Goal: Transaction & Acquisition: Purchase product/service

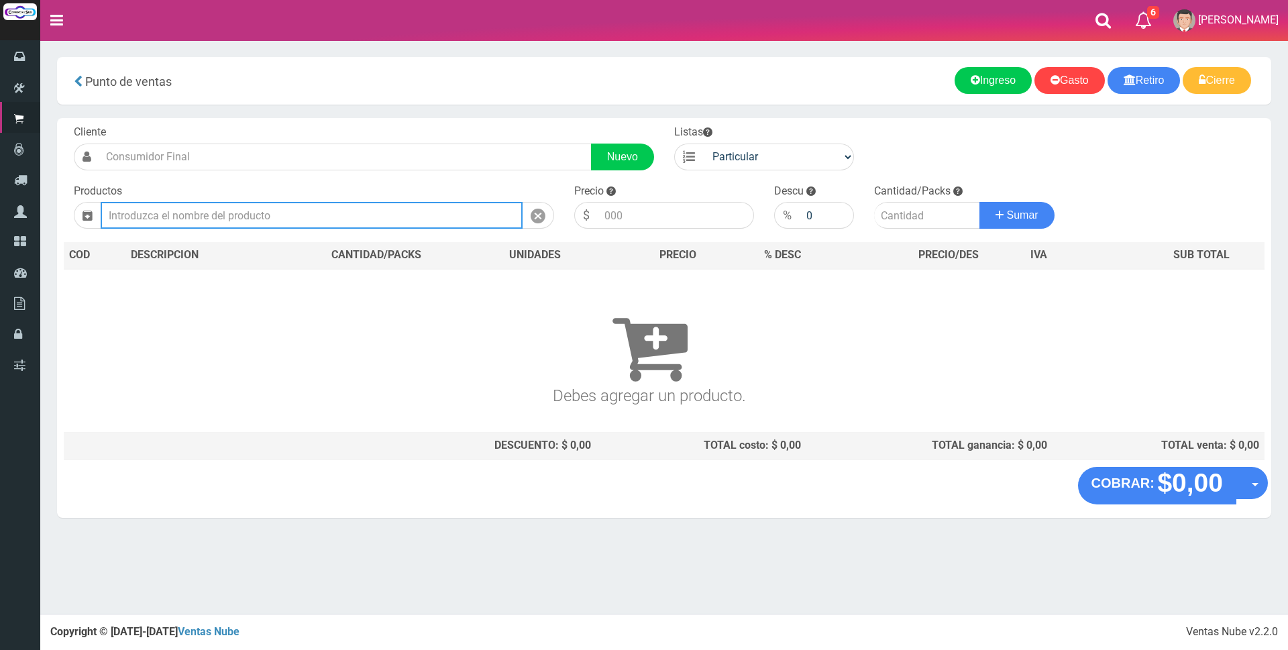
click at [220, 214] on input "text" at bounding box center [312, 215] width 422 height 27
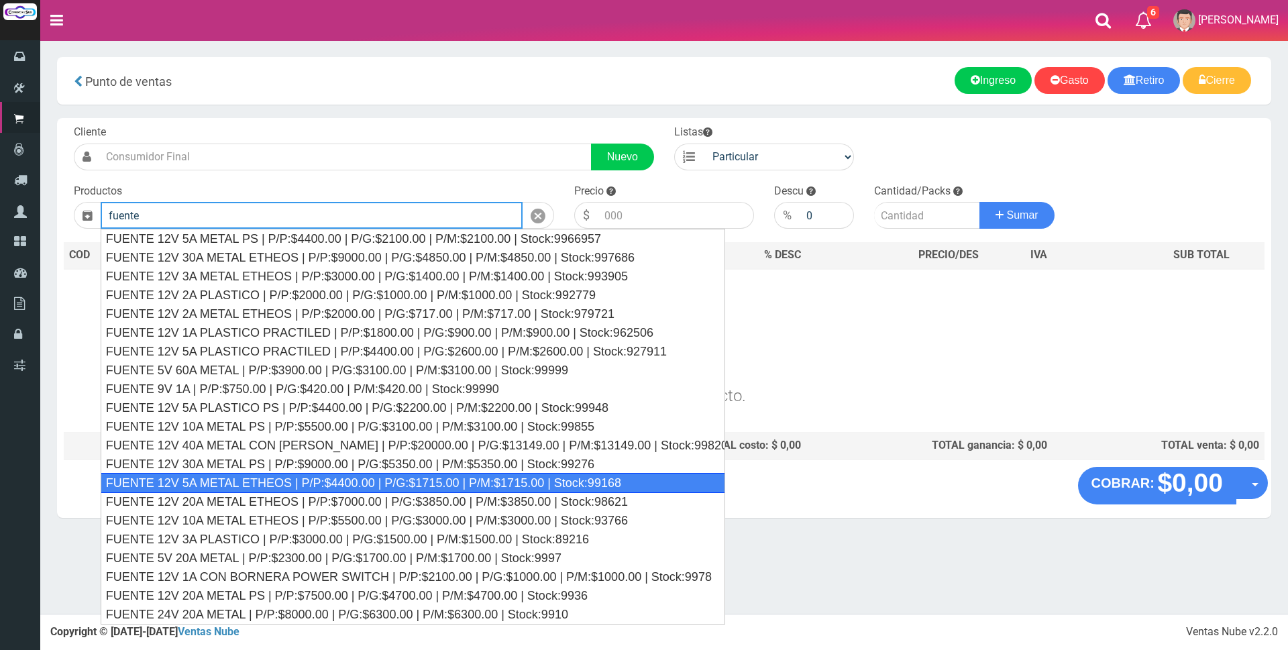
click at [348, 484] on div "FUENTE 12V 5A METAL ETHEOS | P/P:$4400.00 | P/G:$1715.00 | P/M:$1715.00 | Stock…" at bounding box center [413, 483] width 625 height 20
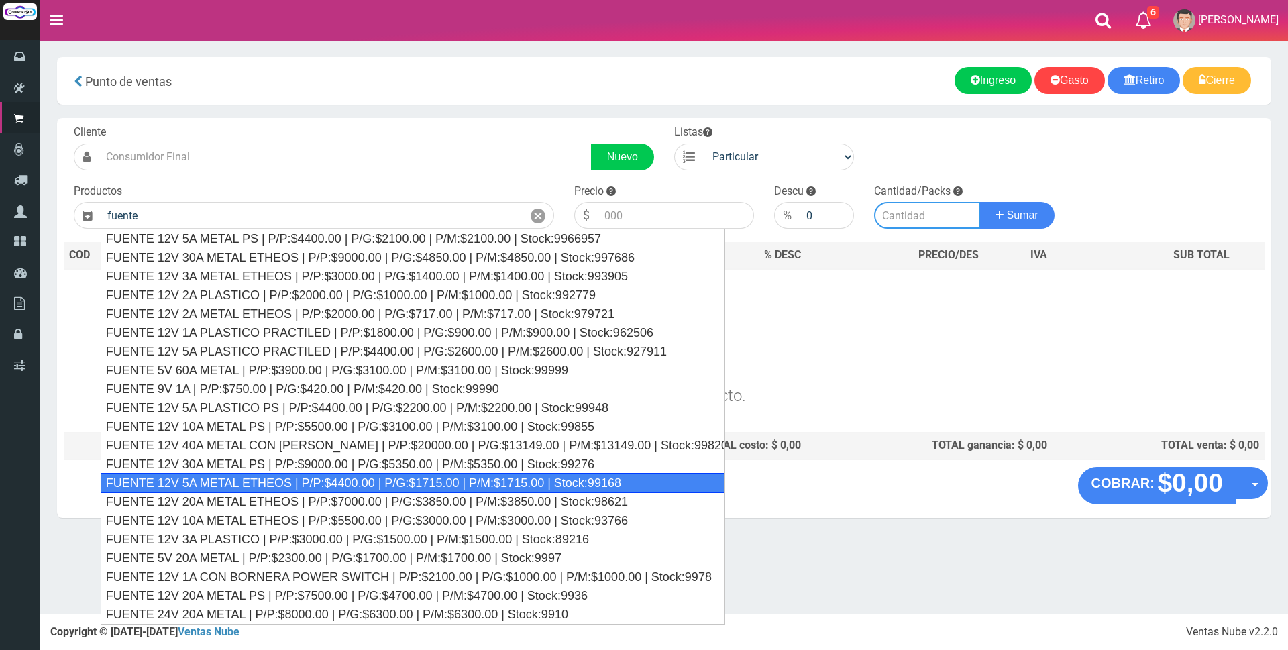
type input "FUENTE 12V 5A METAL ETHEOS | P/P:$4400.00 | P/G:$1715.00 | P/M:$1715.00 | Stock…"
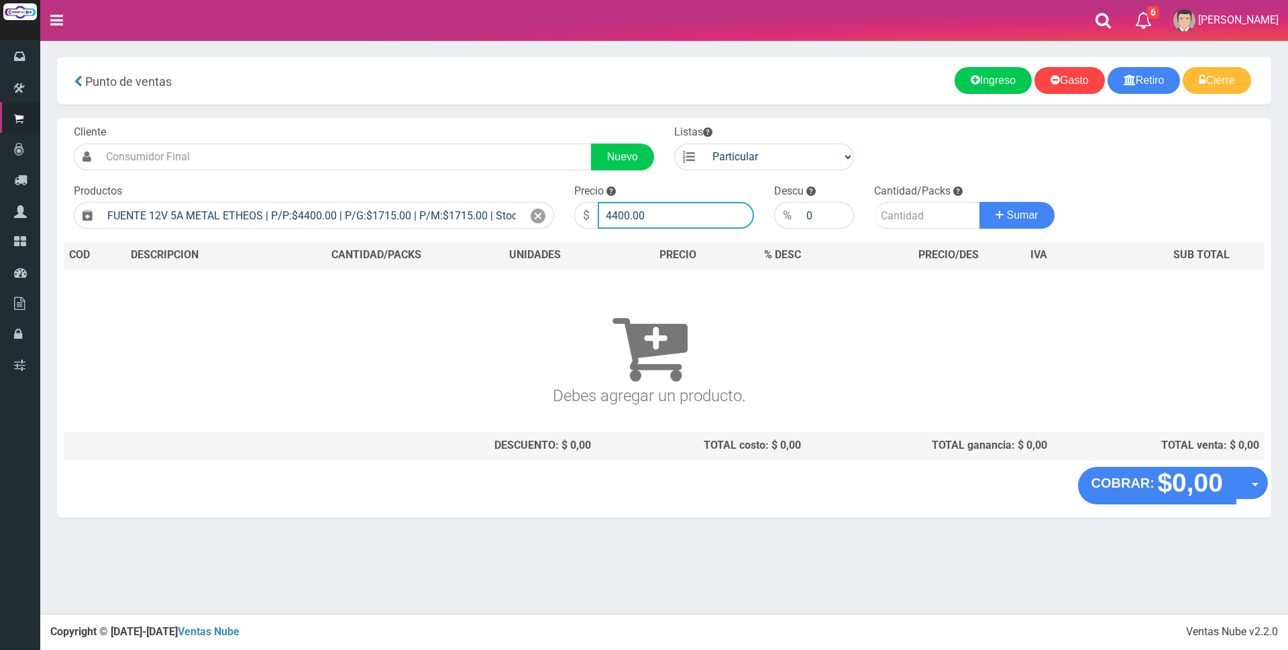
click at [652, 219] on input "4400.00" at bounding box center [676, 215] width 156 height 27
type input "4"
type input "10000"
click at [930, 216] on input "number" at bounding box center [927, 215] width 106 height 27
type input "1"
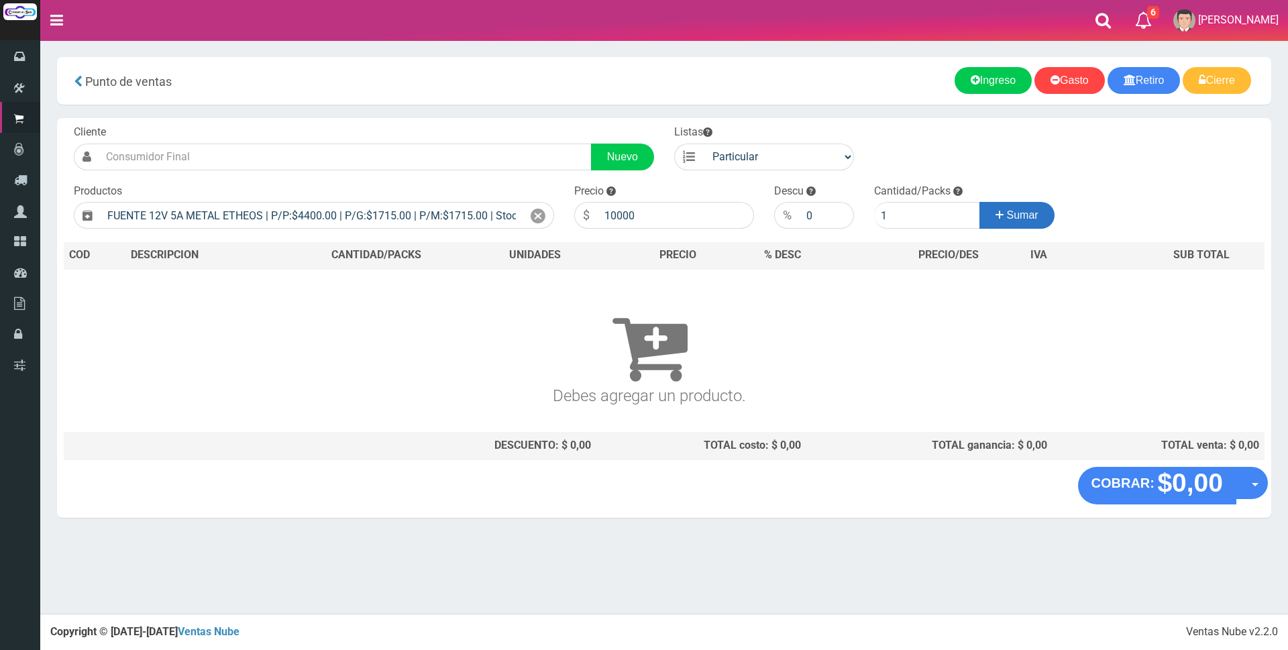
drag, startPoint x: 1007, startPoint y: 216, endPoint x: 1016, endPoint y: 231, distance: 17.1
click at [1009, 220] on span "Sumar" at bounding box center [1023, 214] width 32 height 11
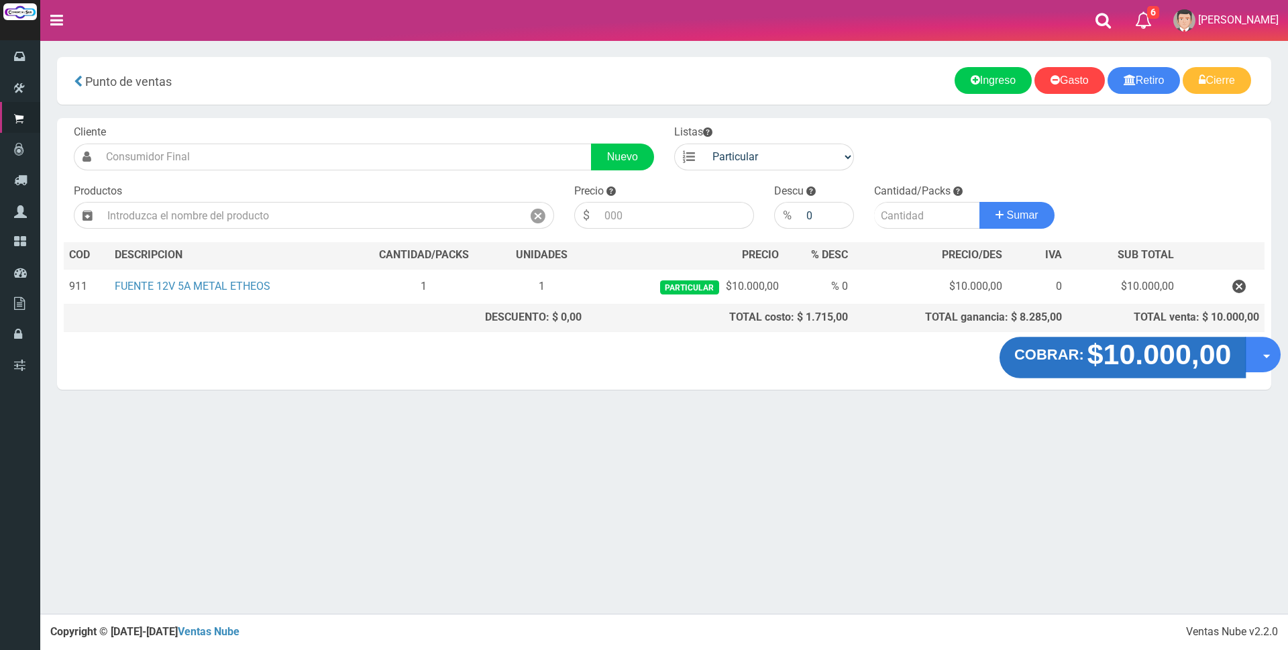
click at [1044, 365] on button "COBRAR: $10.000,00" at bounding box center [1123, 358] width 247 height 42
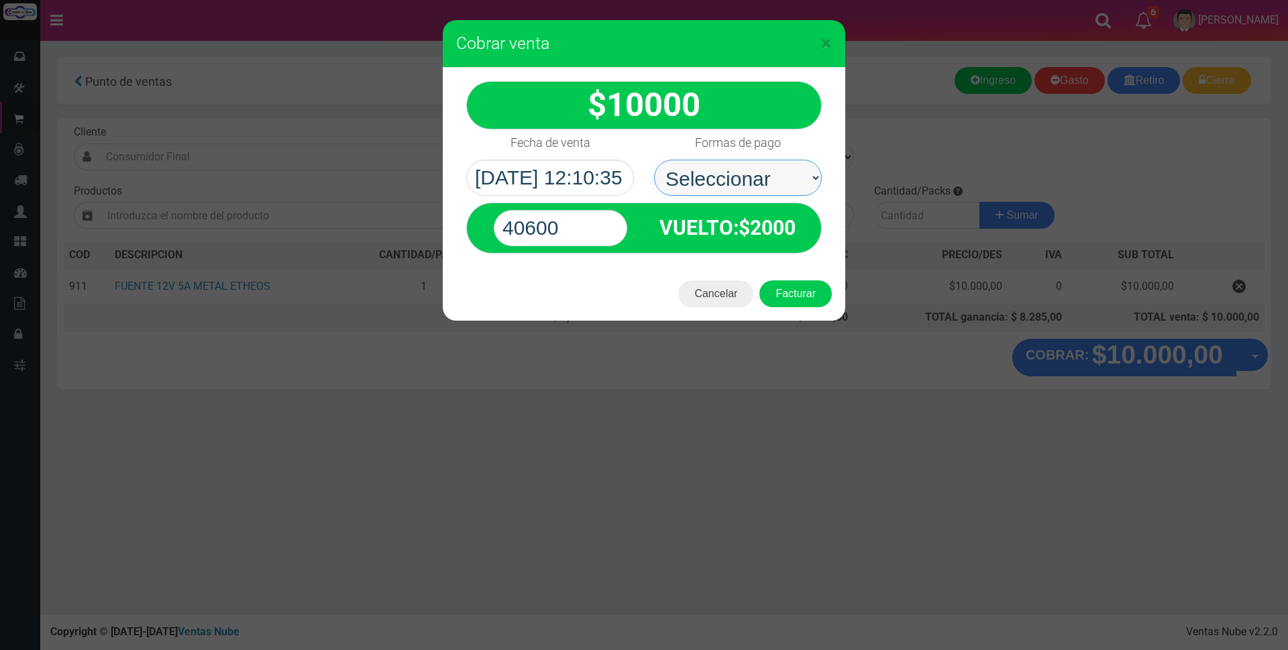
click at [708, 188] on select "Seleccionar Efectivo Tarjeta de Crédito Depósito Débito" at bounding box center [738, 178] width 168 height 36
select select "Efectivo"
click at [654, 160] on select "Seleccionar Efectivo Tarjeta de Crédito Depósito Débito" at bounding box center [738, 178] width 168 height 36
click at [605, 229] on input "40600" at bounding box center [561, 228] width 134 height 36
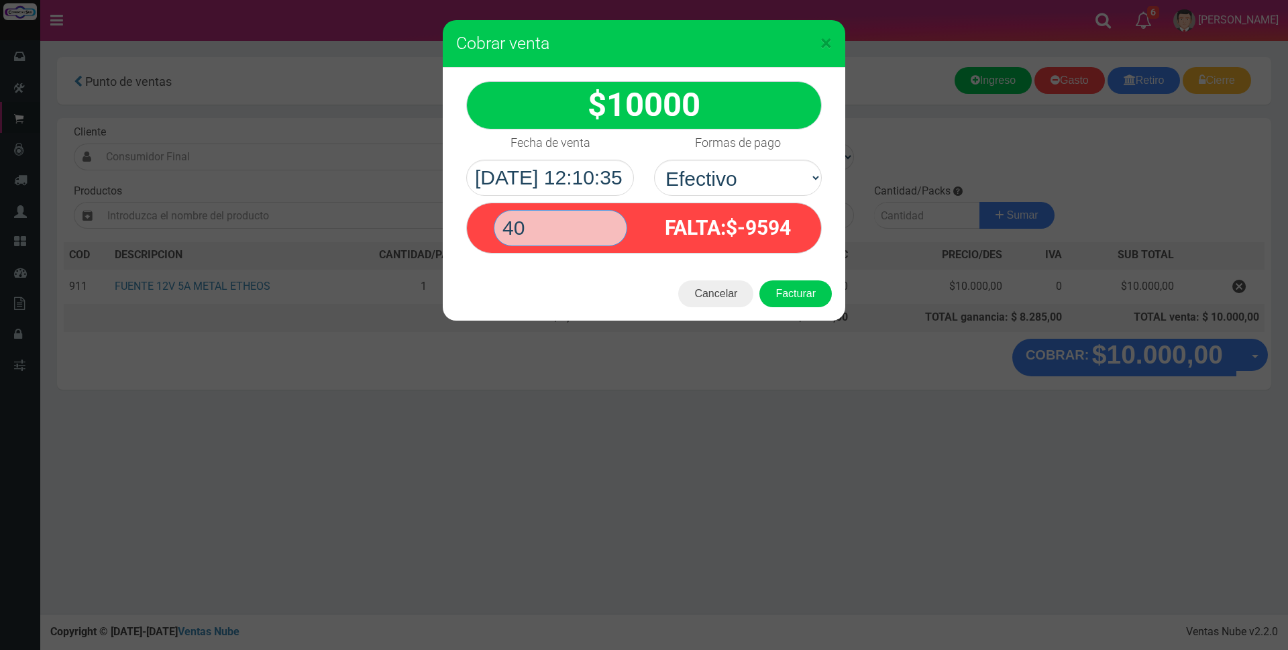
type input "4"
type input "1"
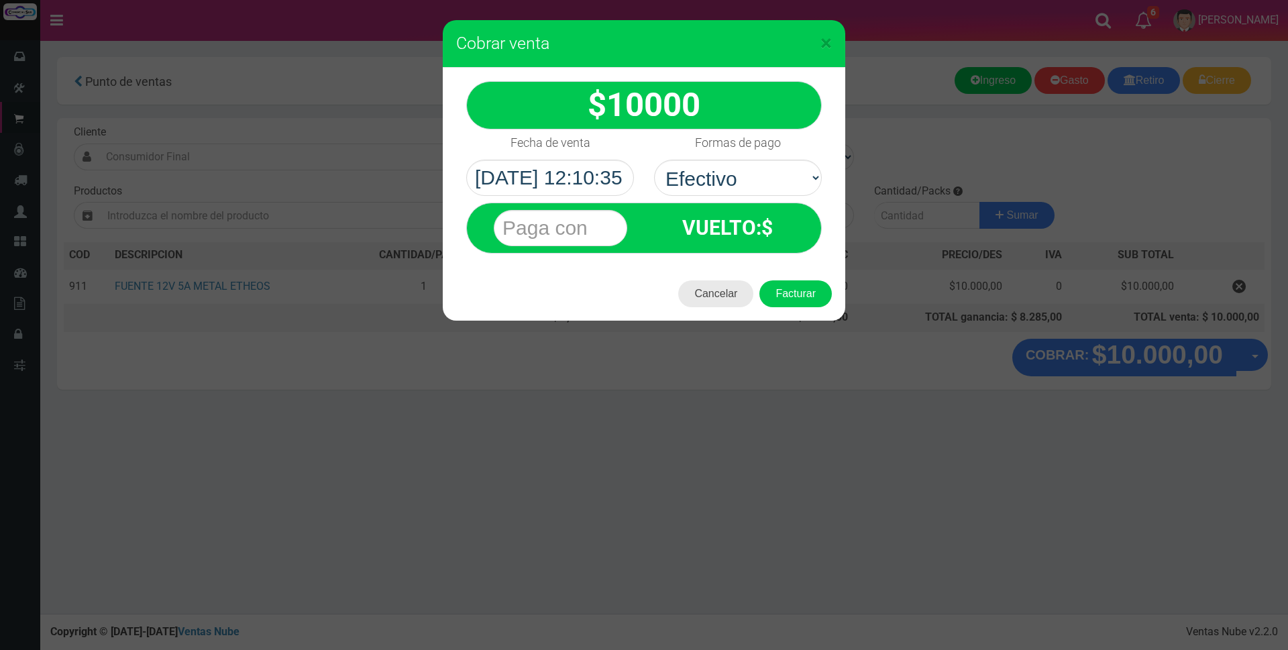
click at [735, 292] on button "Cancelar" at bounding box center [715, 293] width 75 height 27
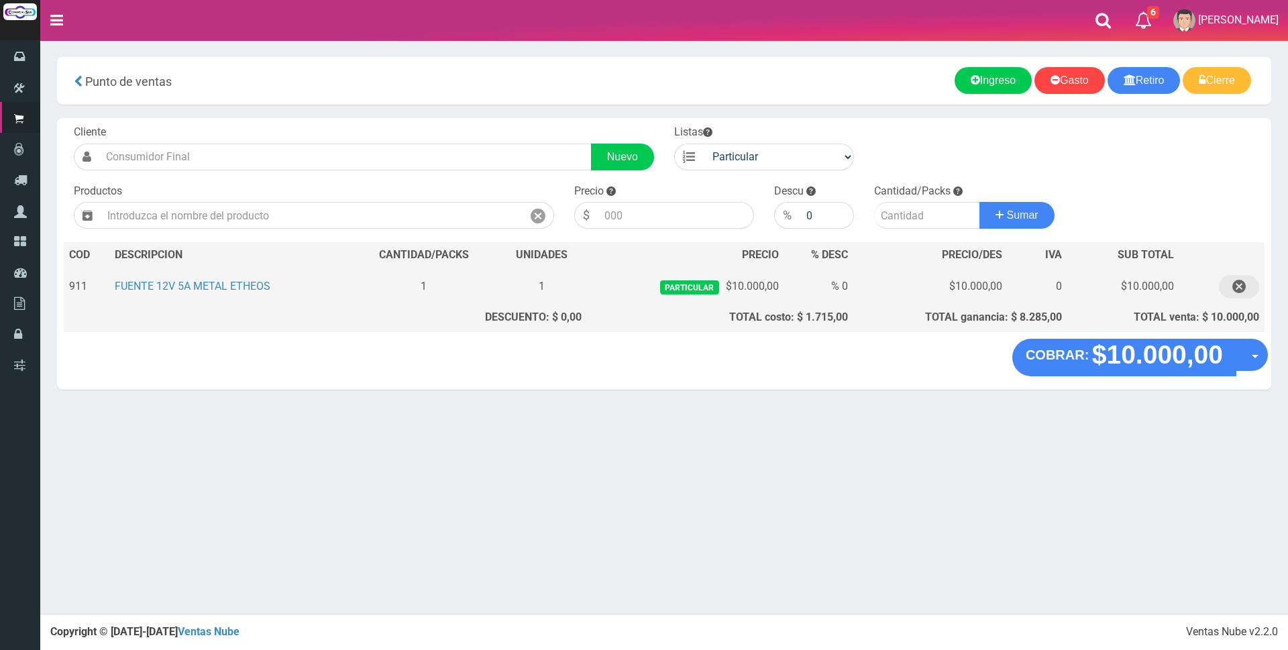
click at [1236, 287] on icon "button" at bounding box center [1238, 286] width 13 height 23
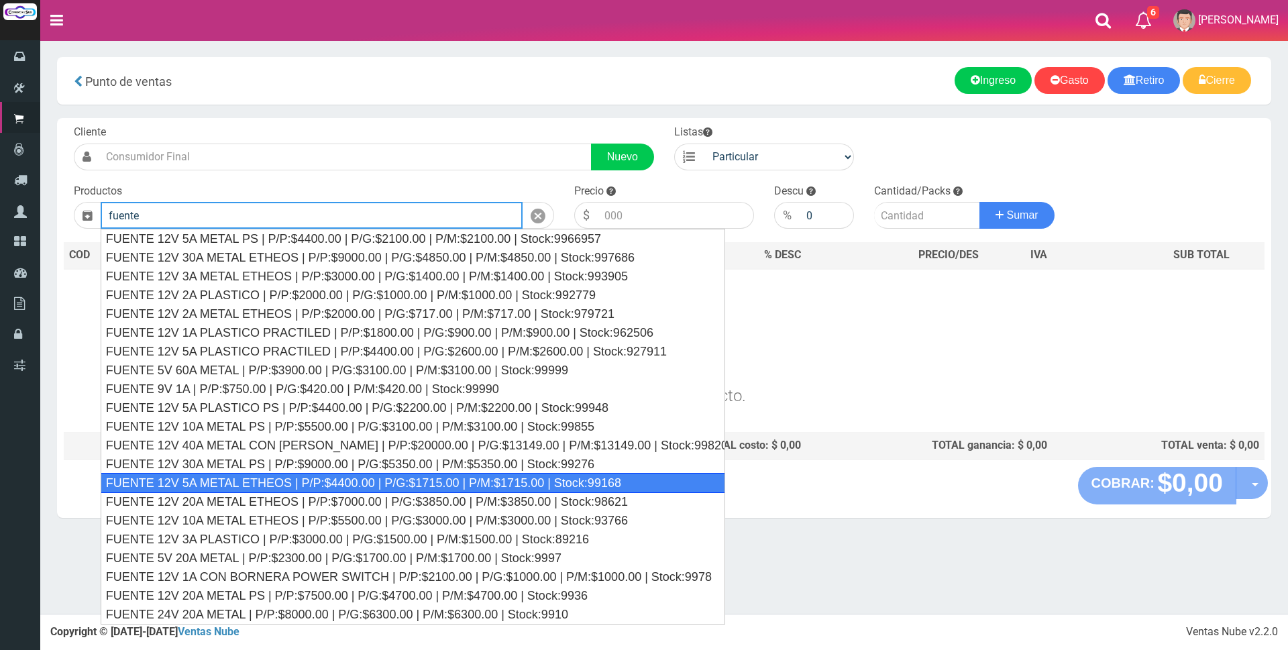
click at [396, 476] on div "FUENTE 12V 5A METAL ETHEOS | P/P:$4400.00 | P/G:$1715.00 | P/M:$1715.00 | Stock…" at bounding box center [413, 483] width 625 height 20
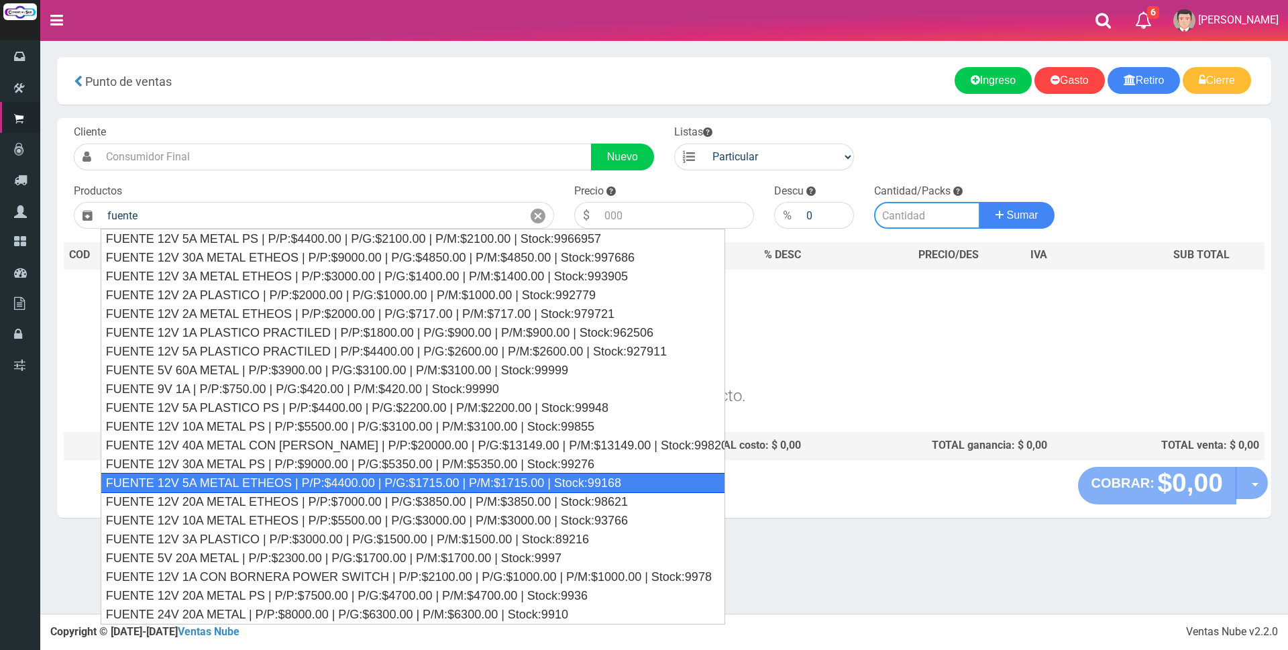
type input "FUENTE 12V 5A METAL ETHEOS | P/P:$4400.00 | P/G:$1715.00 | P/M:$1715.00 | Stock…"
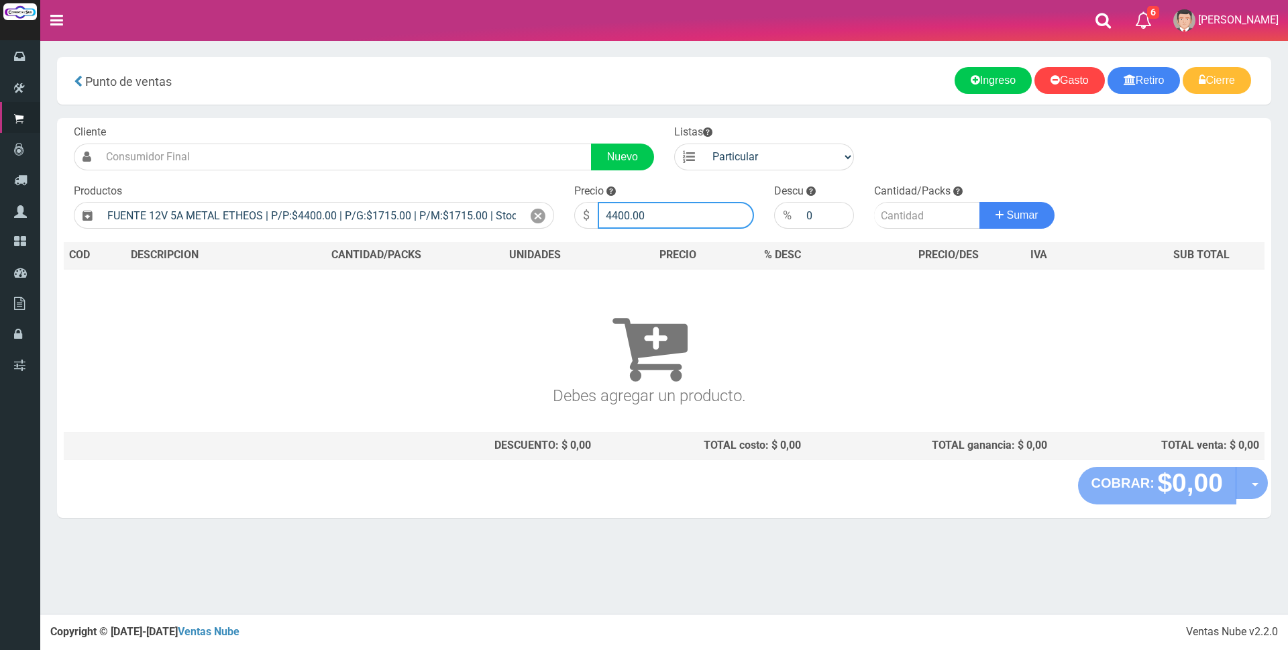
click at [683, 219] on input "4400.00" at bounding box center [676, 215] width 156 height 27
type input "4"
type input "6000"
click at [896, 221] on input "number" at bounding box center [927, 215] width 106 height 27
type input "1"
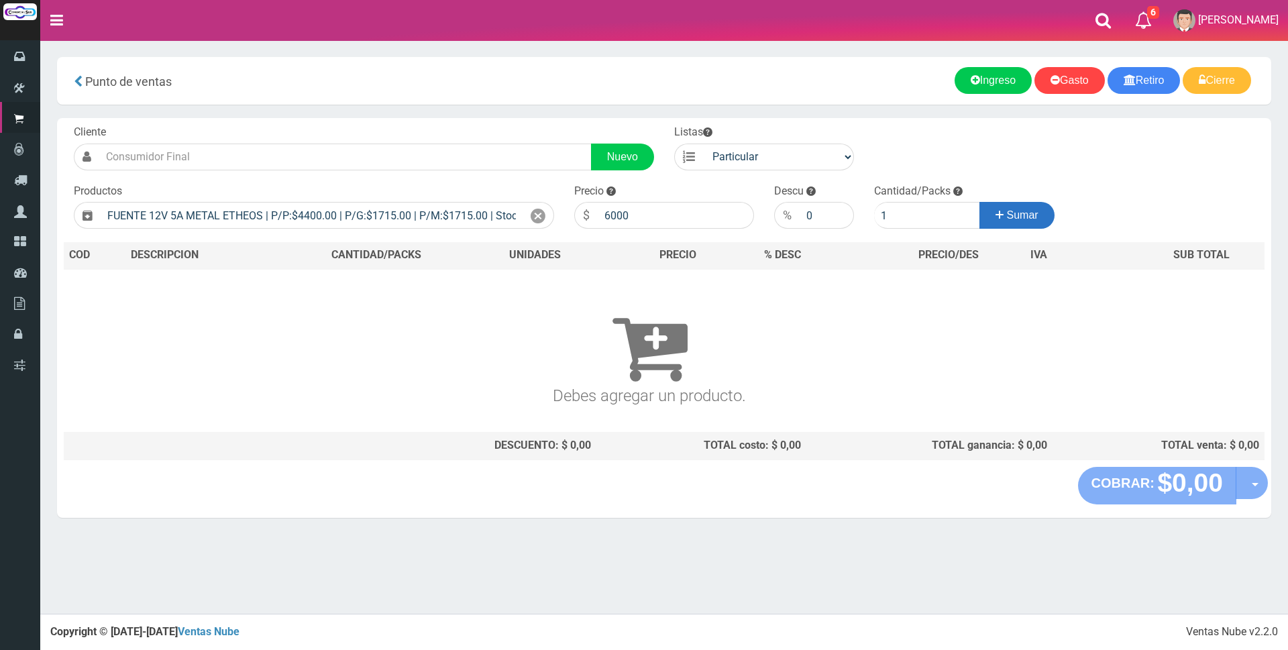
click at [1026, 217] on span "Sumar" at bounding box center [1023, 214] width 32 height 11
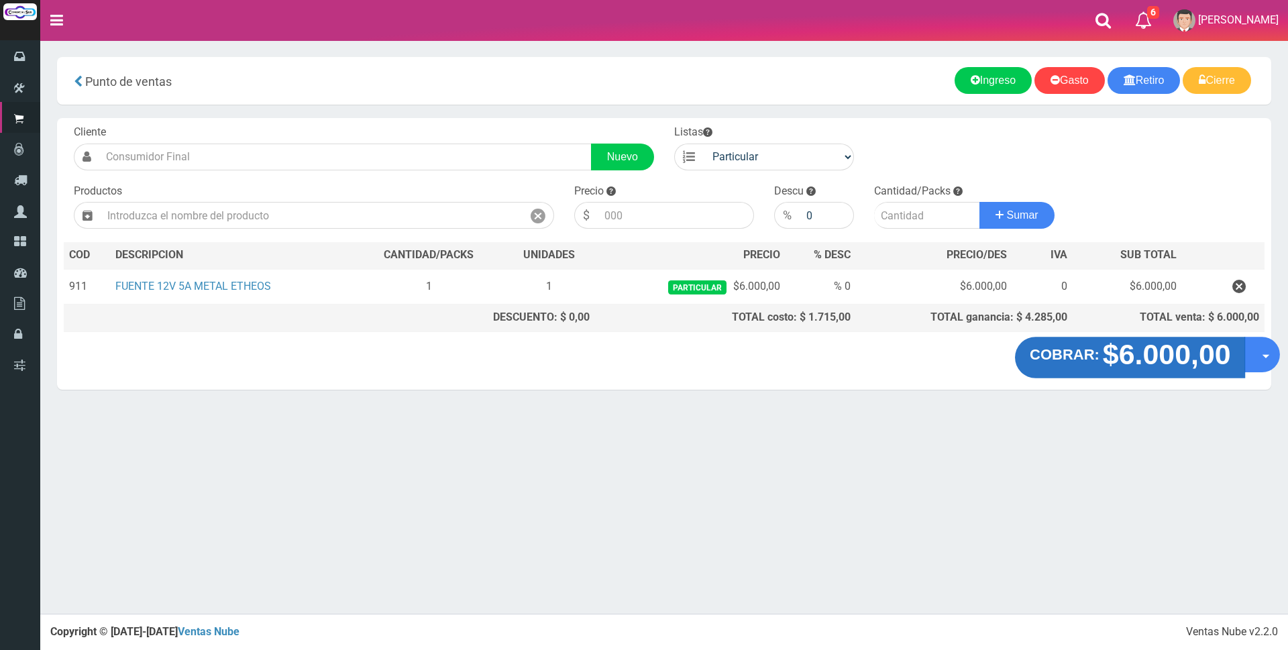
click at [1114, 355] on strong "$6.000,00" at bounding box center [1166, 355] width 128 height 32
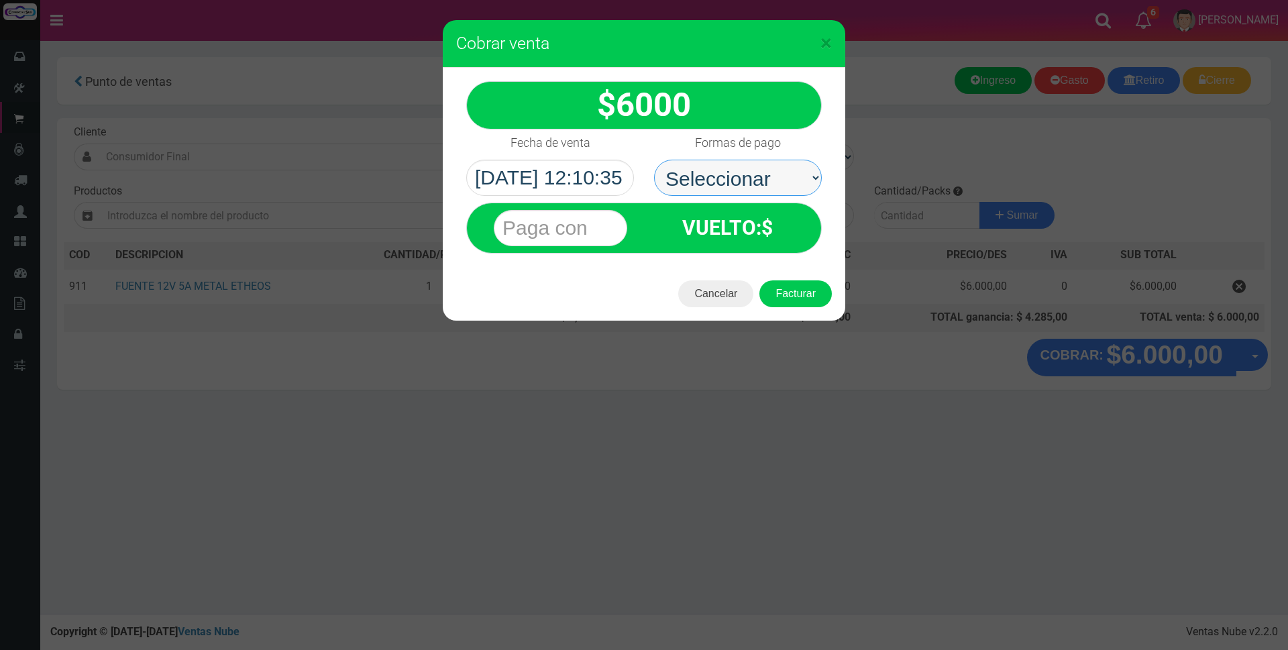
click at [770, 177] on select "Seleccionar Efectivo Tarjeta de Crédito Depósito Débito" at bounding box center [738, 178] width 168 height 36
select select "Efectivo"
click at [654, 160] on select "Seleccionar Efectivo Tarjeta de Crédito Depósito Débito" at bounding box center [738, 178] width 168 height 36
click at [613, 237] on input "text" at bounding box center [561, 228] width 134 height 36
type input "6000"
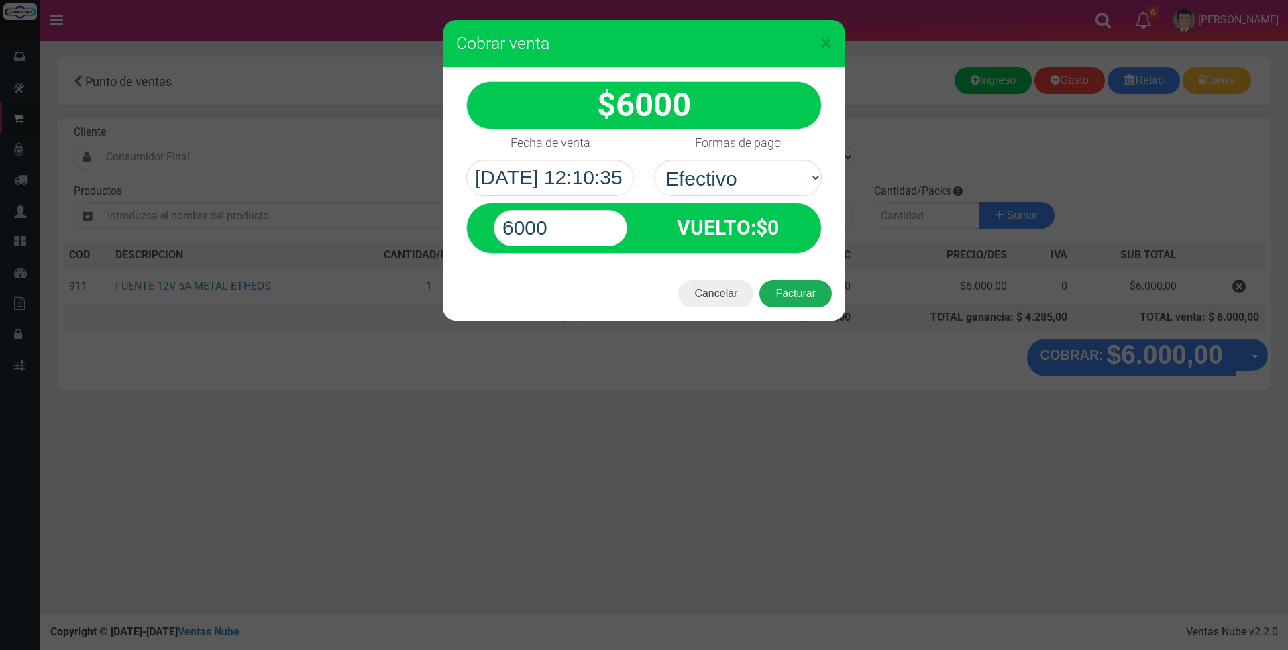
click at [810, 301] on button "Facturar" at bounding box center [795, 293] width 72 height 27
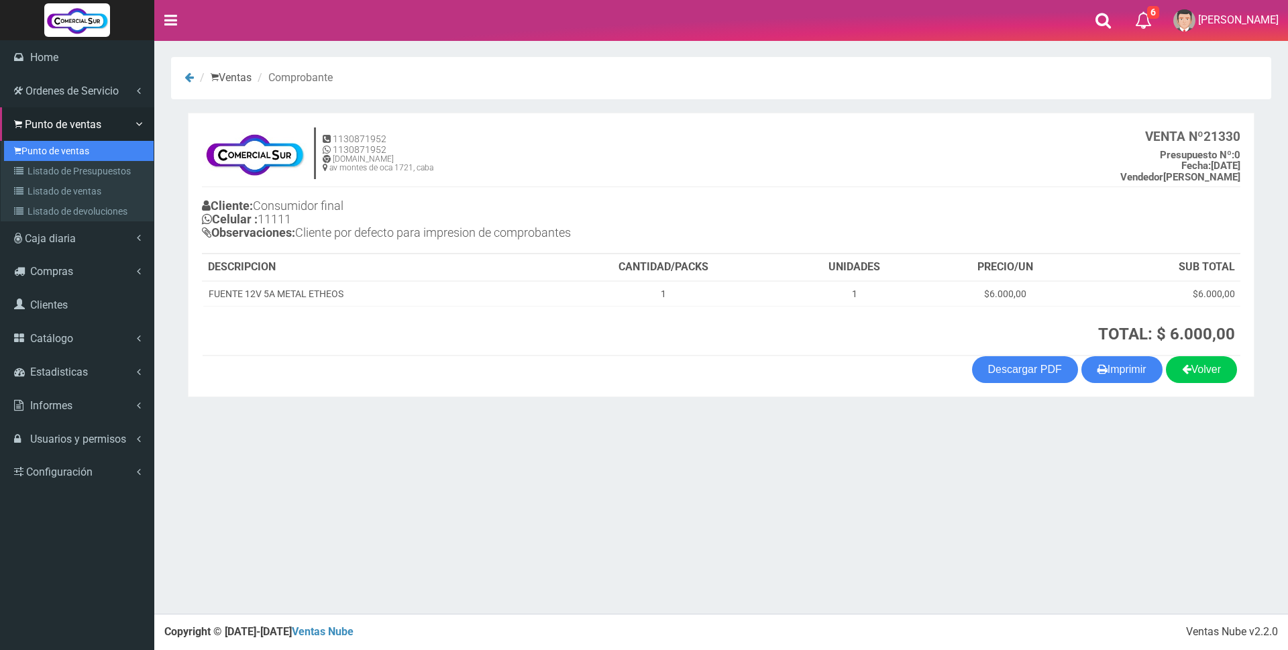
click at [58, 151] on link "Punto de ventas" at bounding box center [79, 151] width 150 height 20
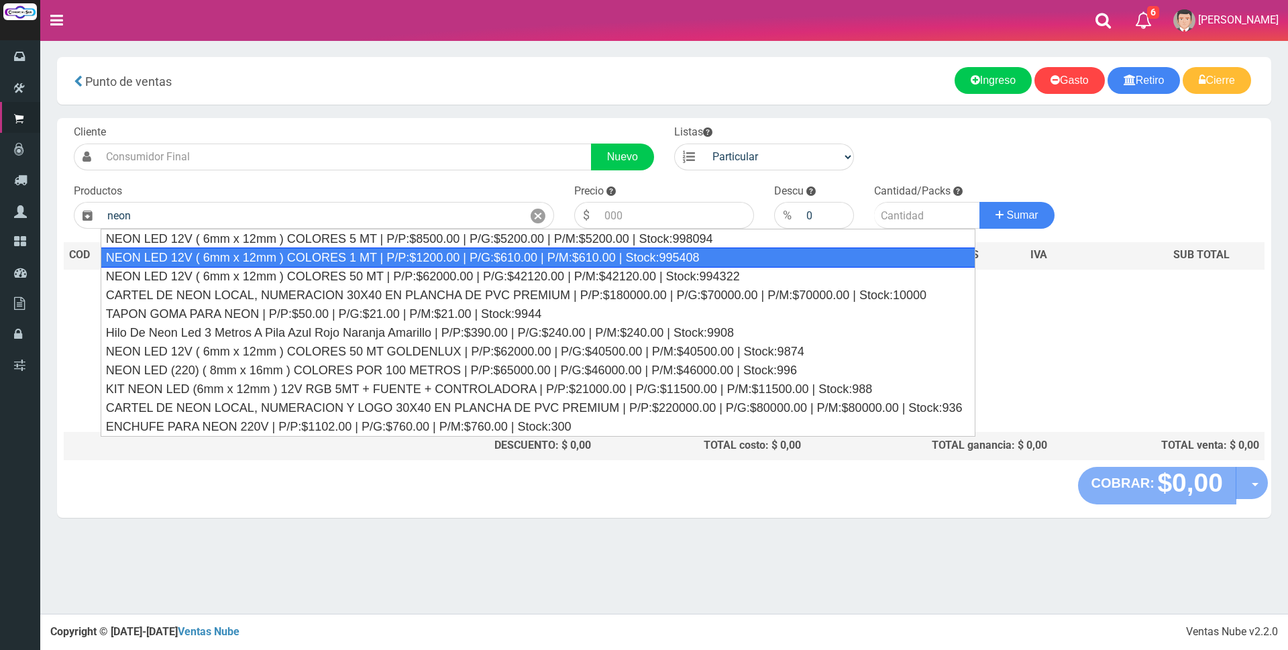
click at [482, 258] on div "NEON LED 12V ( 6mm x 12mm ) COLORES 1 MT | P/P:$1200.00 | P/G:$610.00 | P/M:$61…" at bounding box center [538, 258] width 875 height 20
type input "NEON LED 12V ( 6mm x 12mm ) COLORES 1 MT | P/P:$1200.00 | P/G:$610.00 | P/M:$61…"
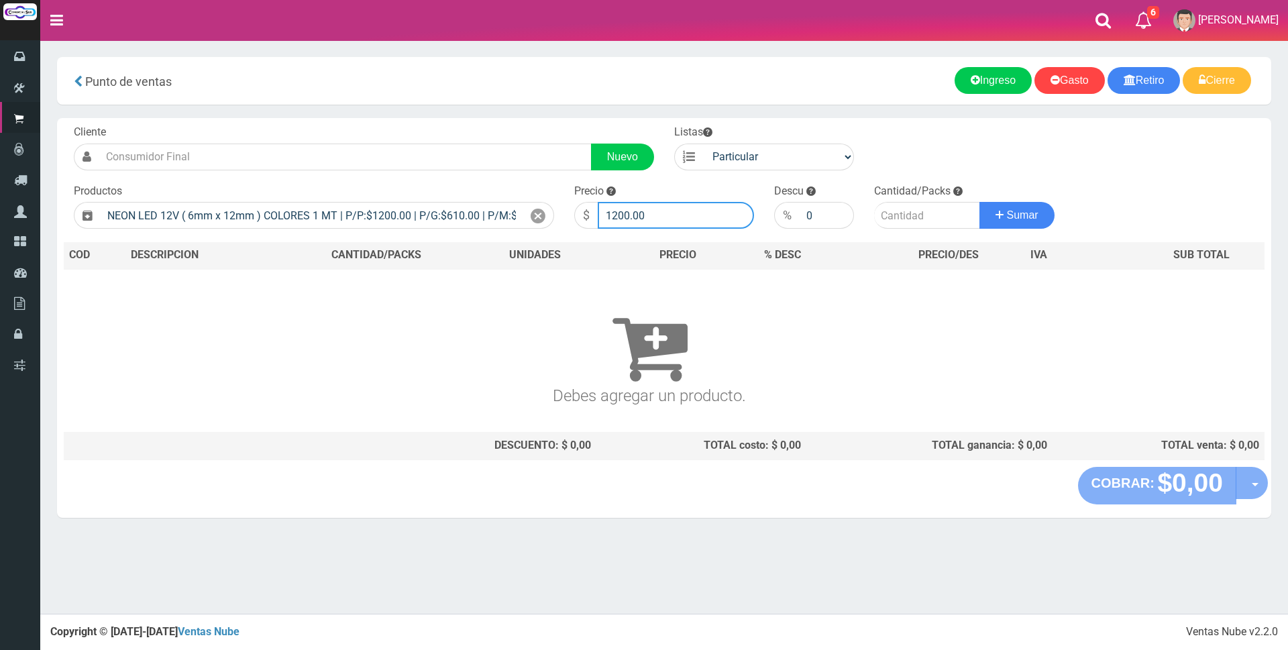
click at [672, 219] on input "1200.00" at bounding box center [676, 215] width 156 height 27
type input "1"
type input "3000"
click at [926, 216] on input "number" at bounding box center [927, 215] width 106 height 27
type input "20"
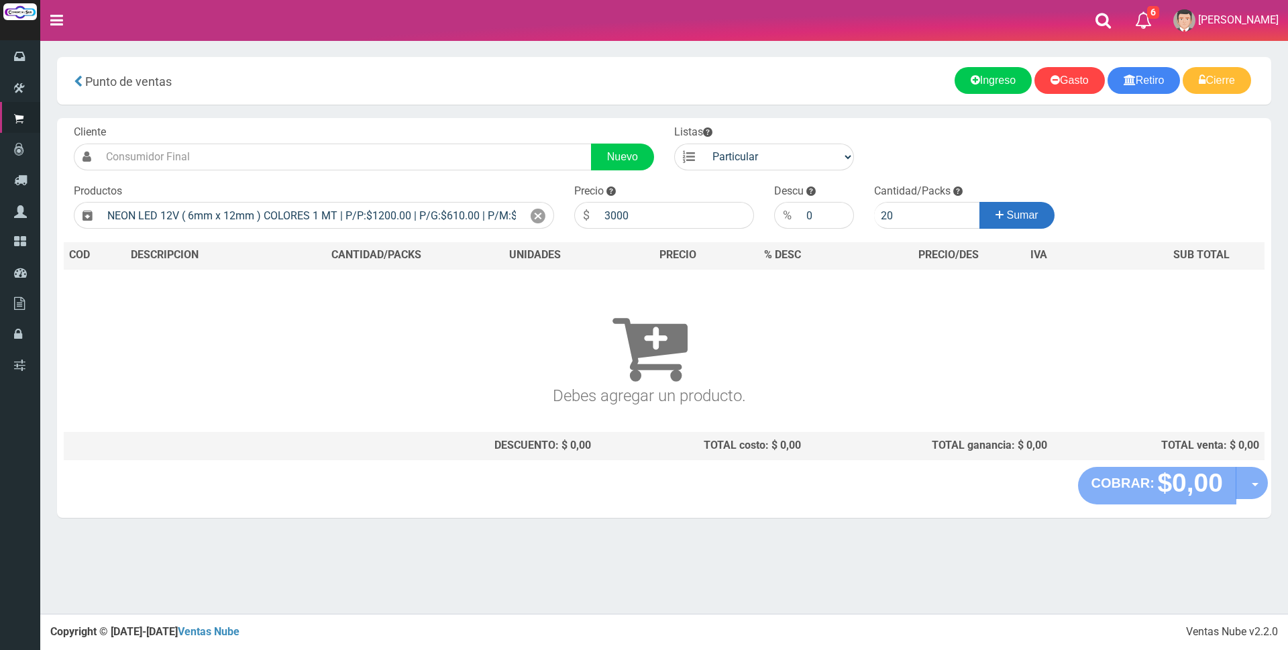
click at [999, 214] on icon at bounding box center [1000, 214] width 8 height 19
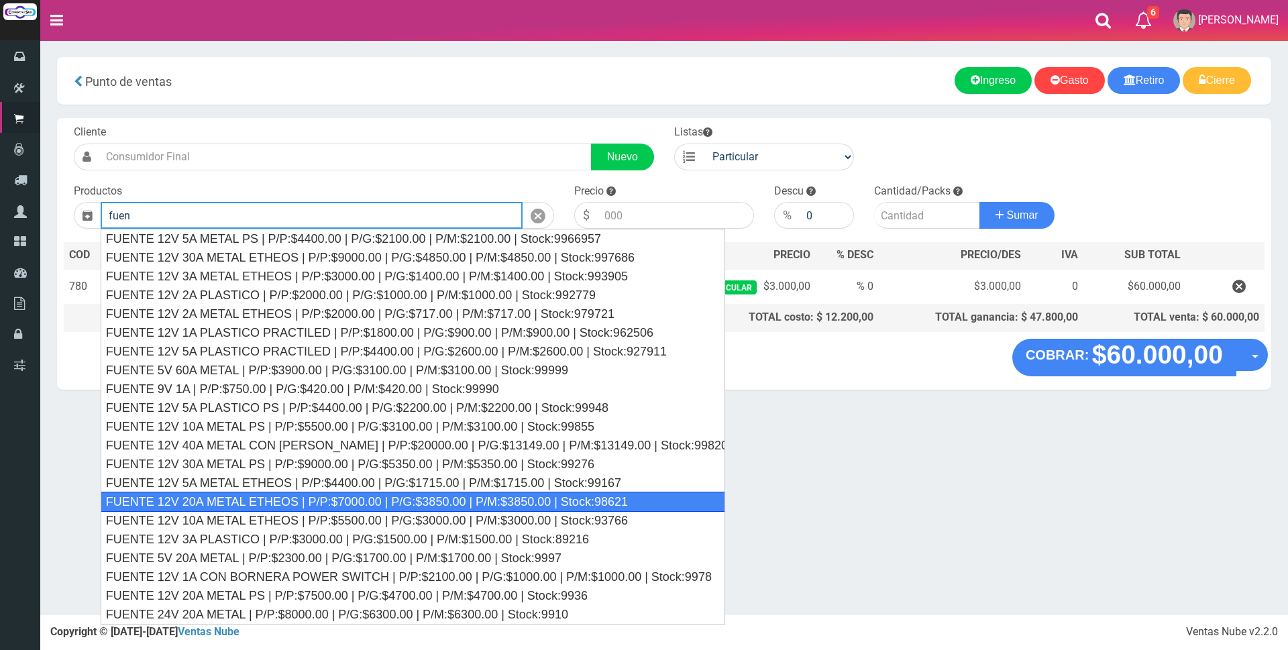
click at [275, 496] on div "FUENTE 12V 20A METAL ETHEOS | P/P:$7000.00 | P/G:$3850.00 | P/M:$3850.00 | Stoc…" at bounding box center [413, 502] width 625 height 20
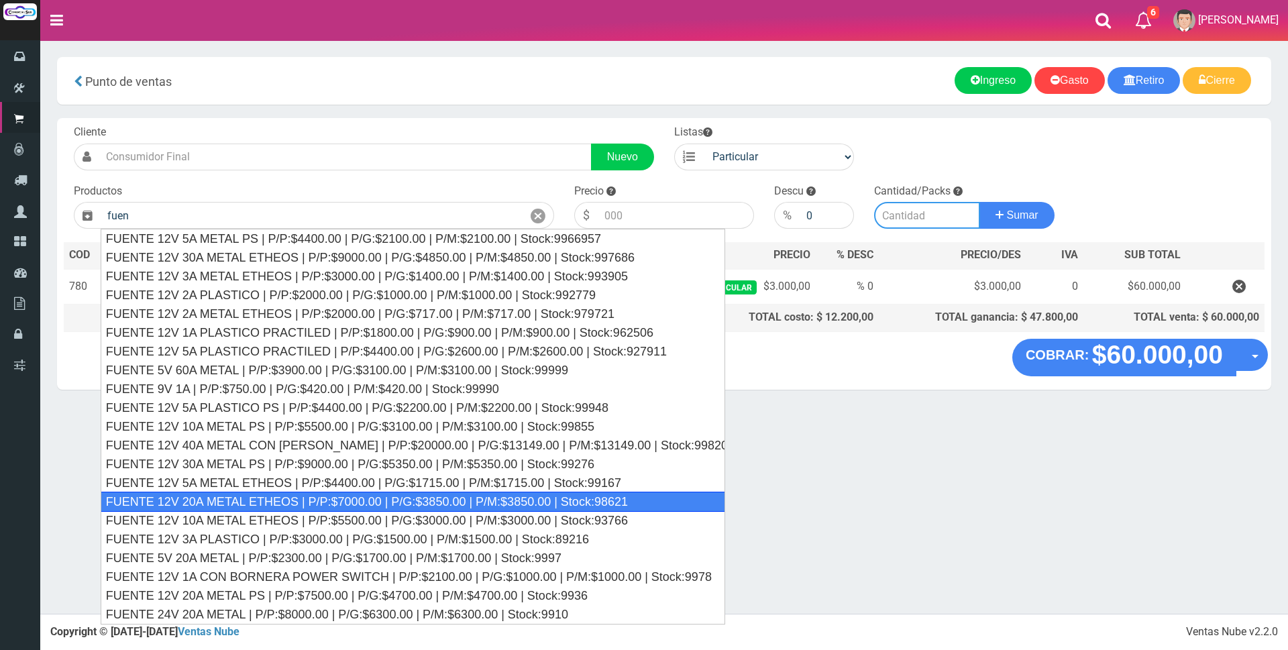
type input "FUENTE 12V 20A METAL ETHEOS | P/P:$7000.00 | P/G:$3850.00 | P/M:$3850.00 | Stoc…"
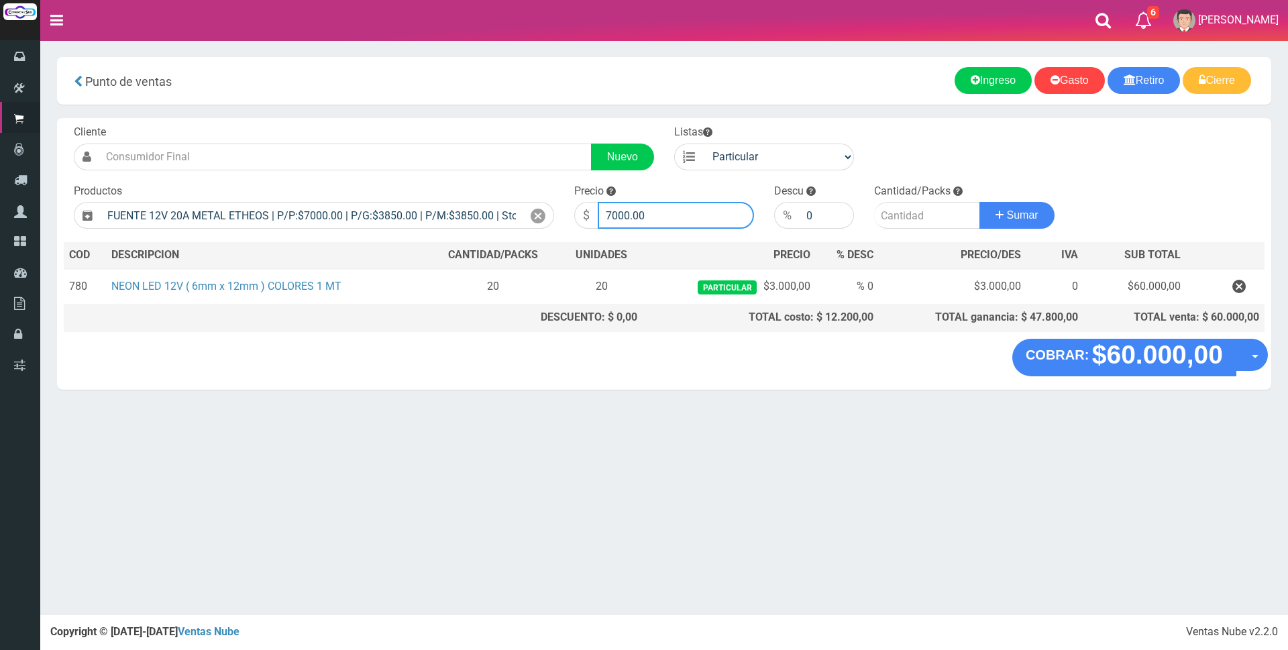
click at [660, 211] on input "7000.00" at bounding box center [676, 215] width 156 height 27
type input "7"
type input "20000"
click at [918, 216] on input "number" at bounding box center [927, 215] width 106 height 27
type input "1"
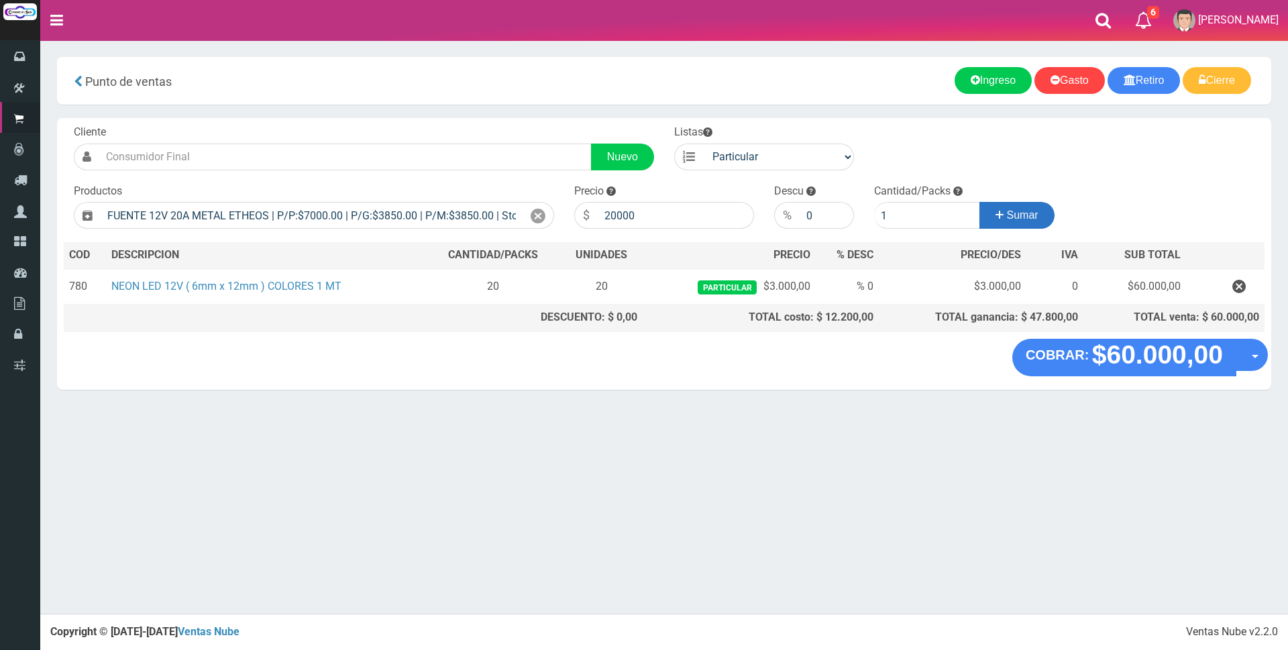
click at [1013, 221] on span "Sumar" at bounding box center [1023, 214] width 32 height 11
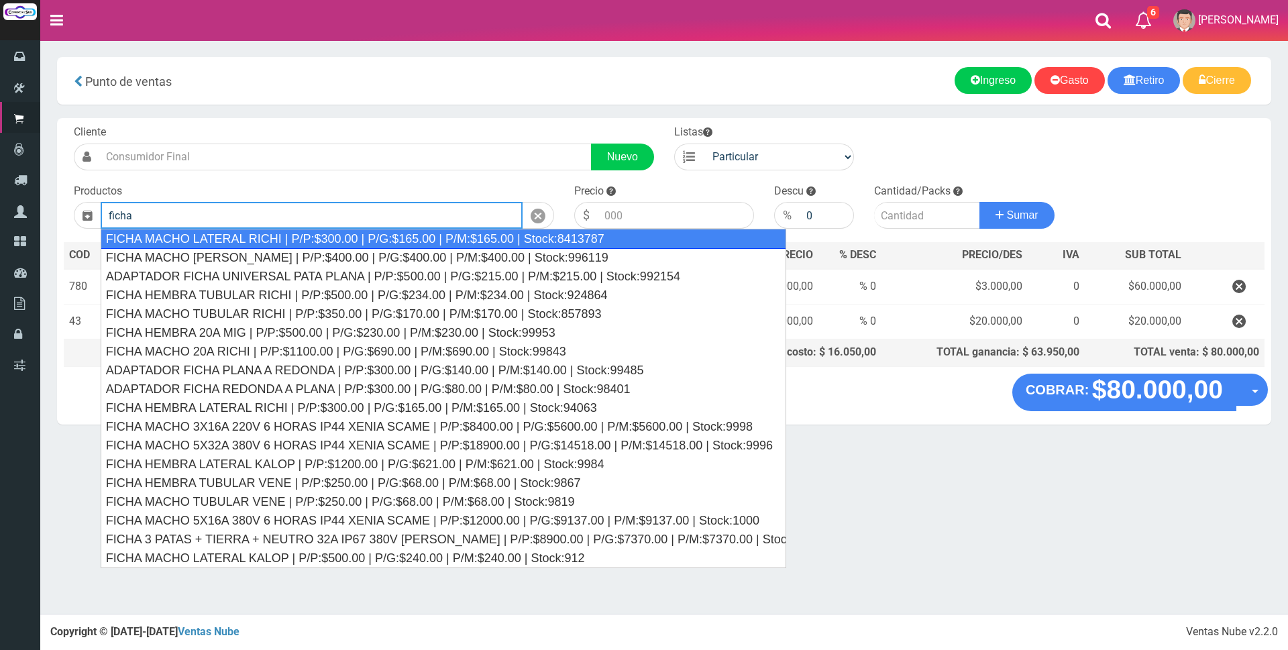
click at [525, 239] on div "FICHA MACHO LATERAL RICHI | P/P:$300.00 | P/G:$165.00 | P/M:$165.00 | Stock:841…" at bounding box center [444, 239] width 686 height 20
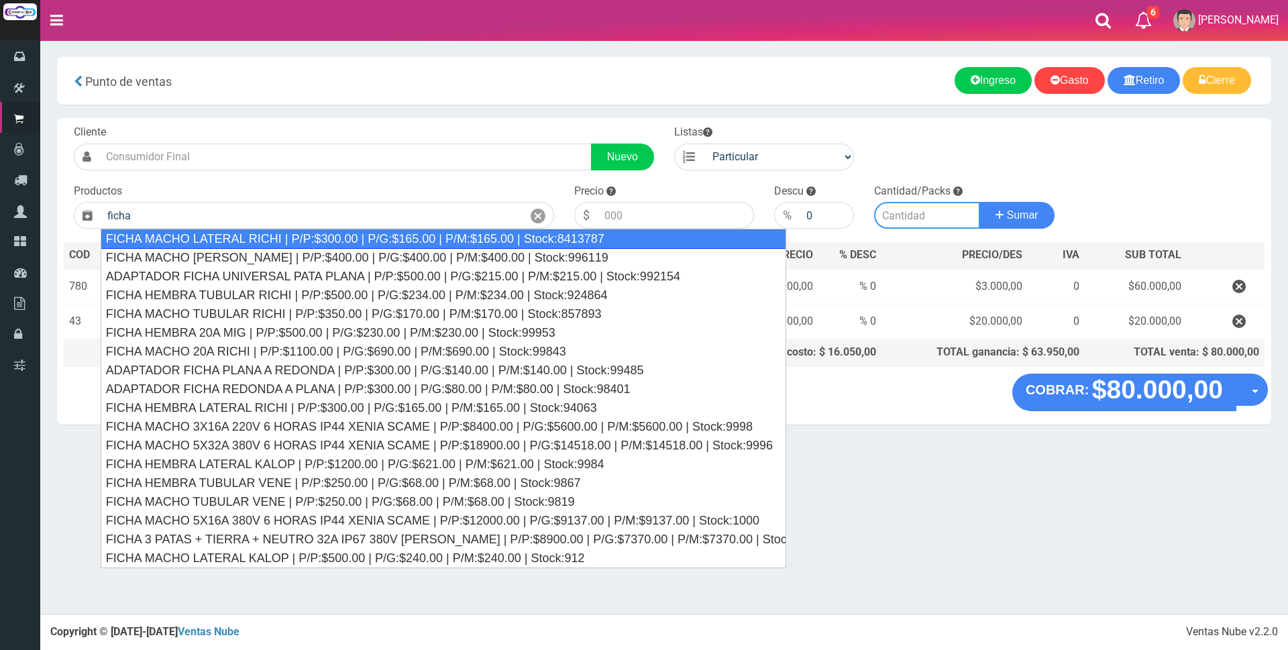
type input "FICHA MACHO LATERAL RICHI | P/P:$300.00 | P/G:$165.00 | P/M:$165.00 | Stock:841…"
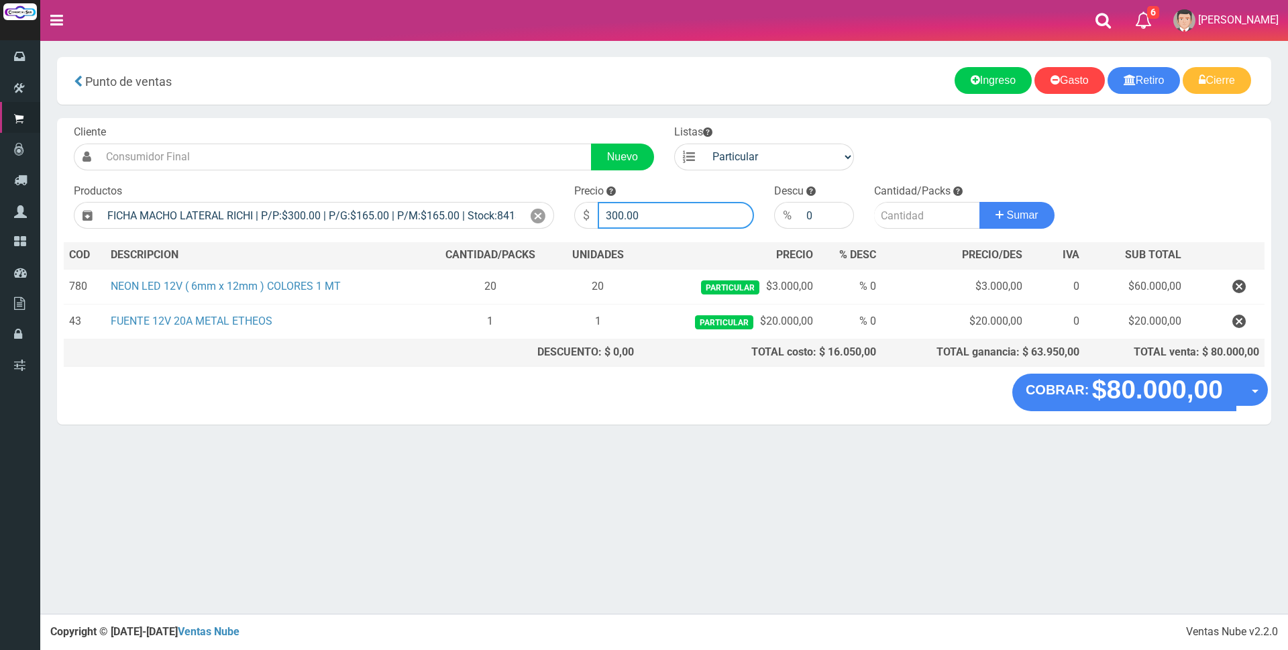
click at [651, 210] on input "300.00" at bounding box center [676, 215] width 156 height 27
type input "3"
type input "3000"
click at [906, 217] on input "number" at bounding box center [927, 215] width 106 height 27
type input "1"
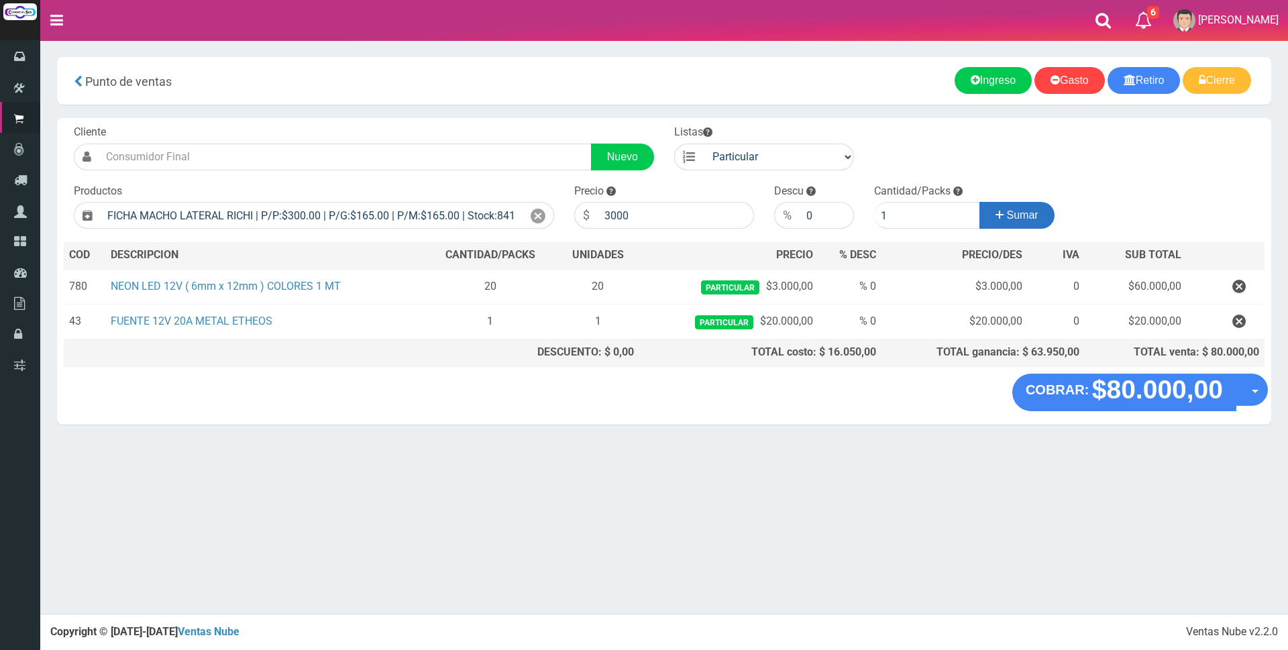
click at [1028, 216] on span "Sumar" at bounding box center [1023, 214] width 32 height 11
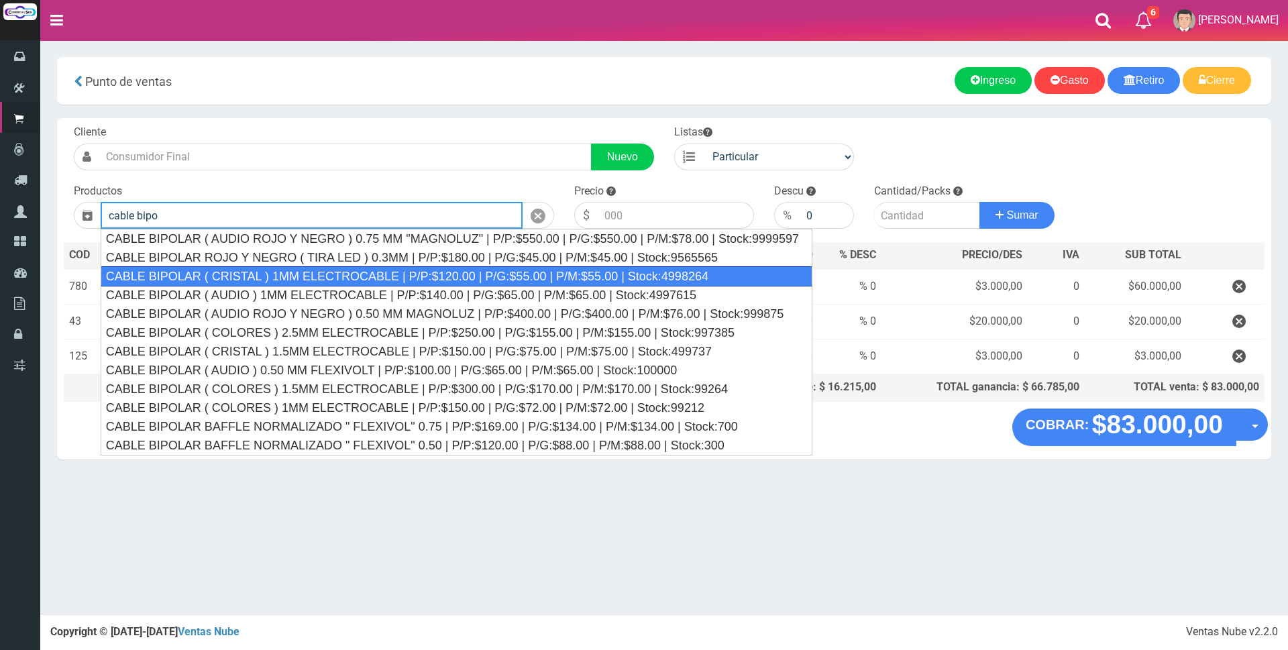
drag, startPoint x: 585, startPoint y: 279, endPoint x: 611, endPoint y: 244, distance: 44.1
click at [585, 278] on div "CABLE BIPOLAR ( CRISTAL ) 1MM ELECTROCABLE | P/P:$120.00 | P/G:$55.00 | P/M:$55…" at bounding box center [457, 276] width 712 height 20
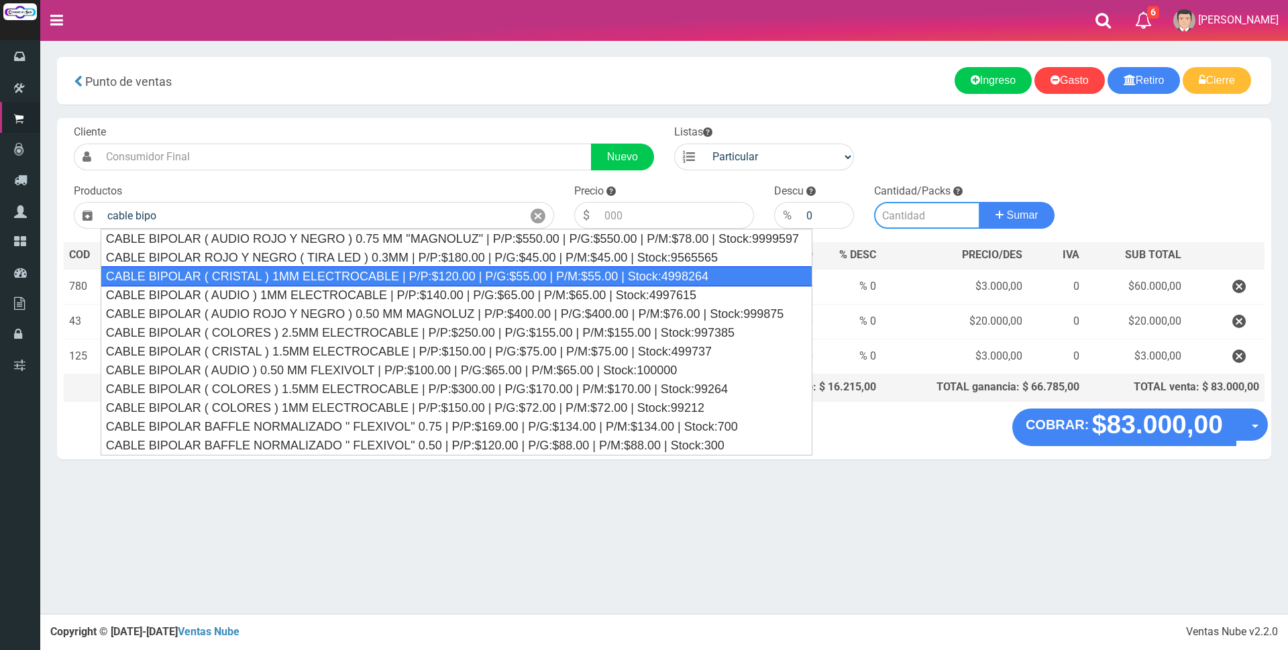
type input "CABLE BIPOLAR ( CRISTAL ) 1MM ELECTROCABLE | P/P:$120.00 | P/G:$55.00 | P/M:$55…"
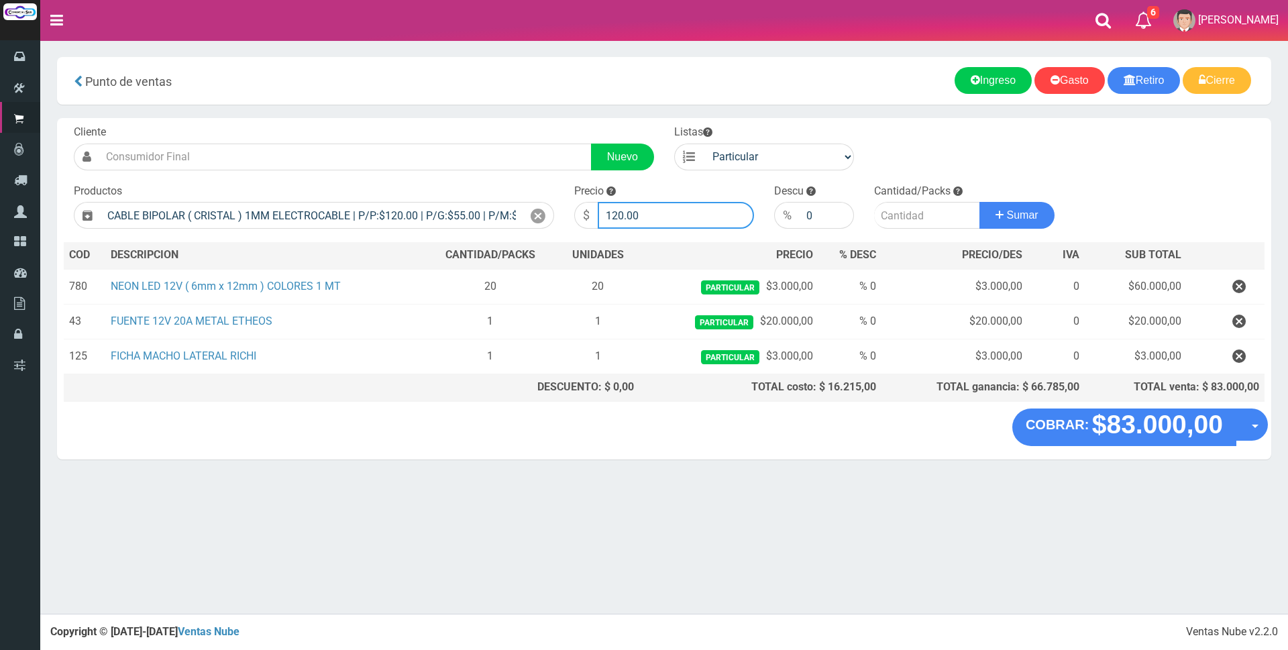
click at [643, 216] on input "120.00" at bounding box center [676, 215] width 156 height 27
type input "1"
type input "1000"
click at [902, 219] on input "number" at bounding box center [927, 215] width 106 height 27
type input "10"
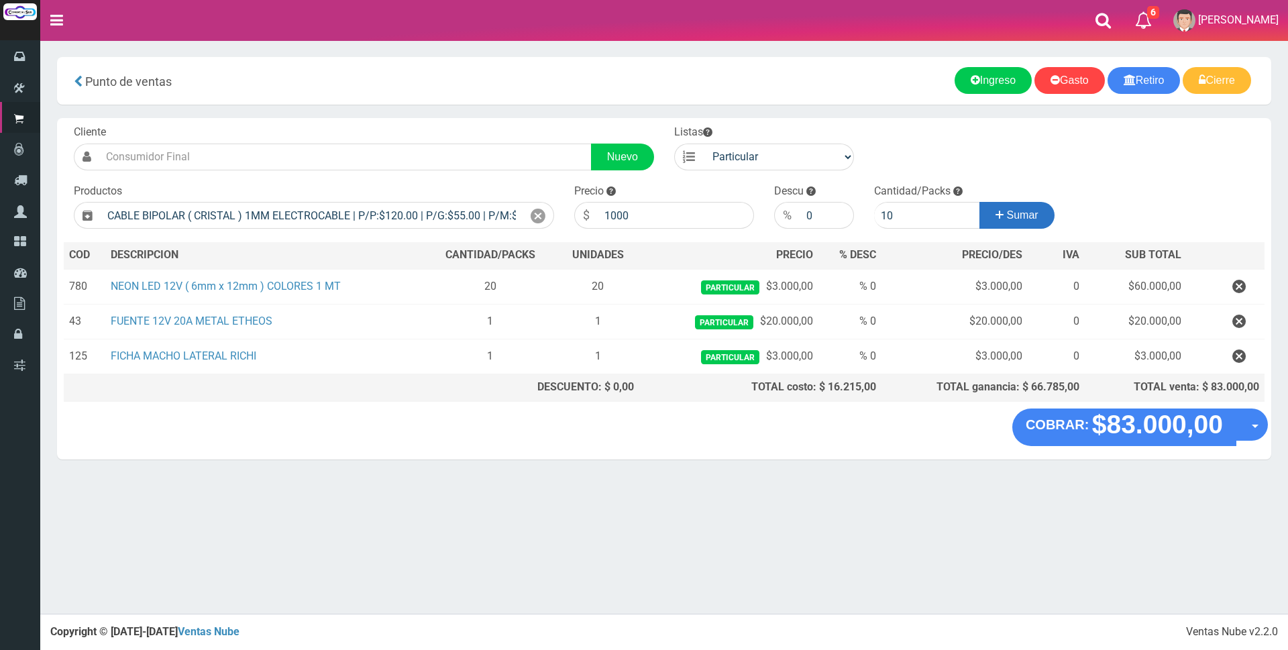
click at [990, 213] on button "Sumar" at bounding box center [1016, 215] width 75 height 27
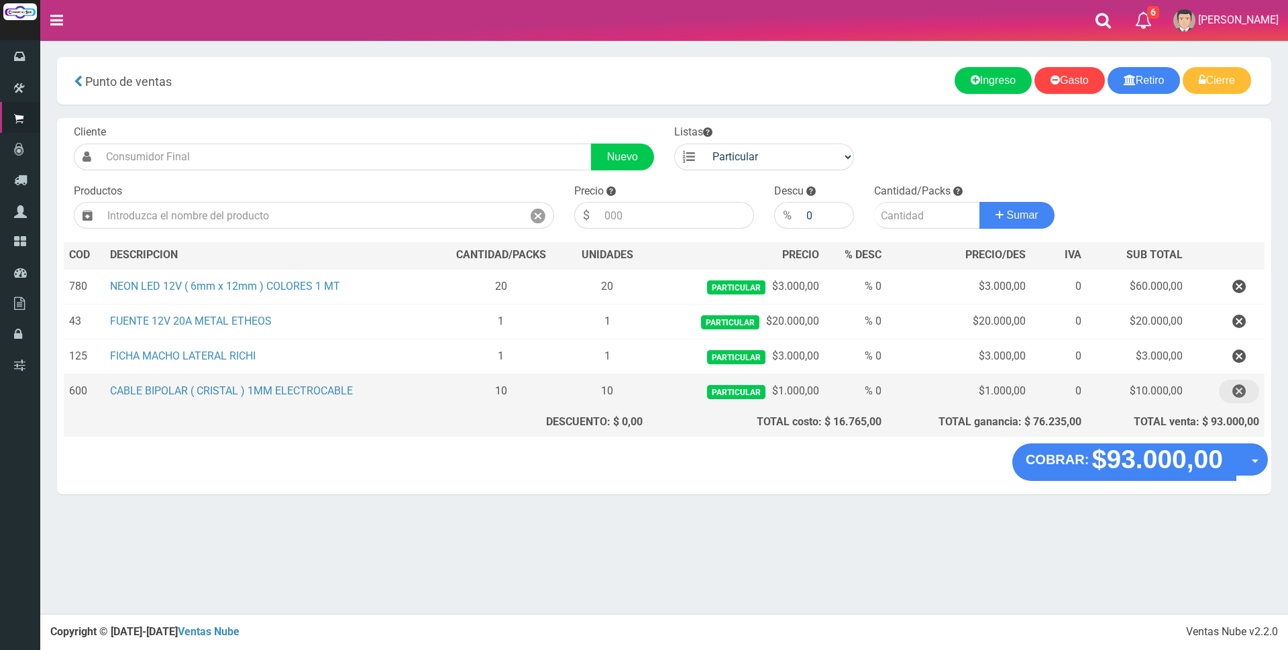
click at [1238, 390] on icon "button" at bounding box center [1238, 391] width 13 height 23
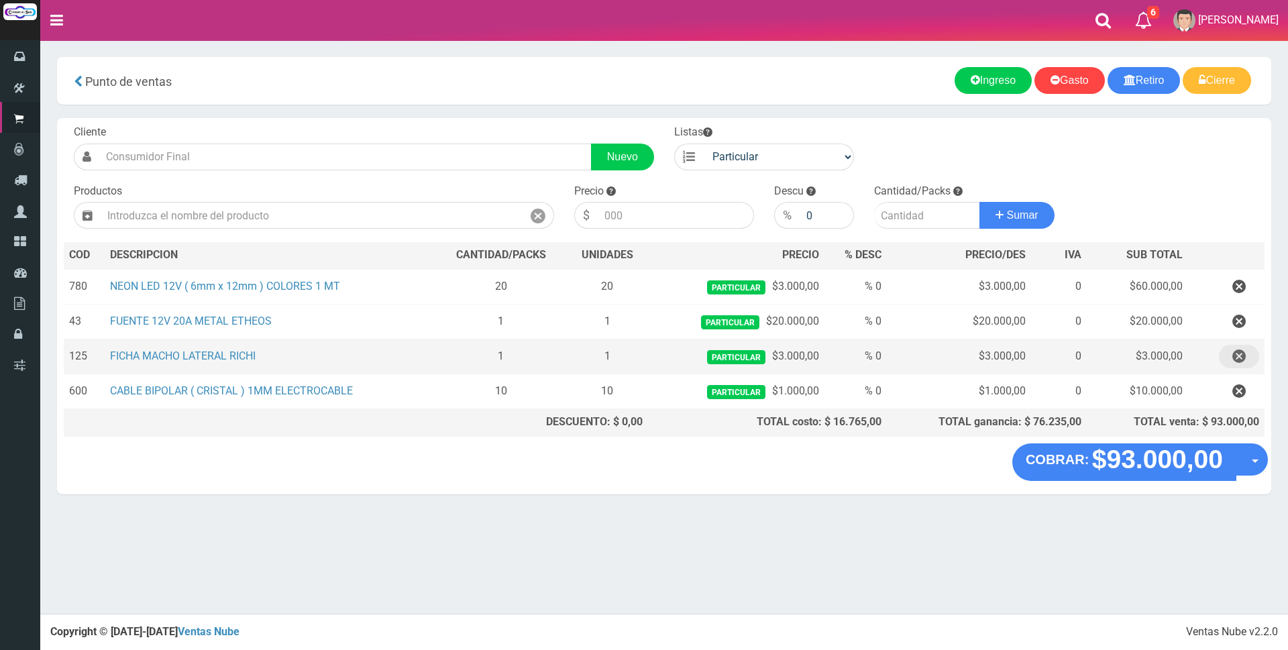
click at [1238, 354] on icon "button" at bounding box center [1238, 356] width 13 height 23
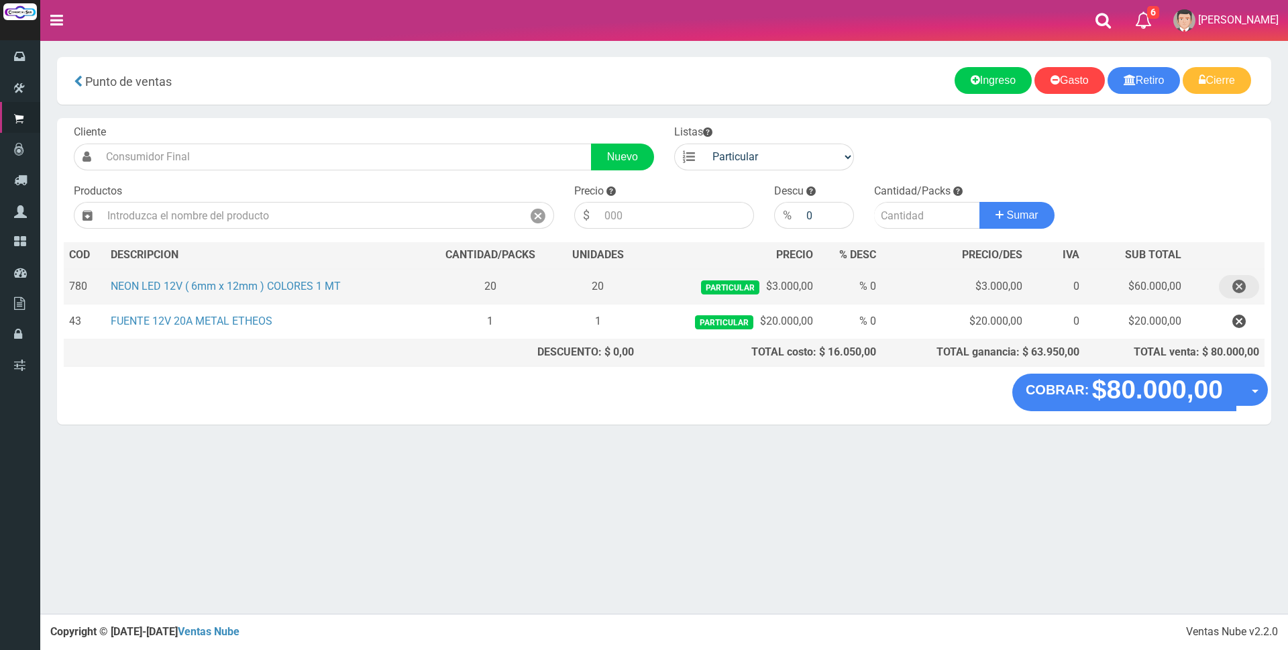
click at [1241, 286] on icon "button" at bounding box center [1238, 286] width 13 height 23
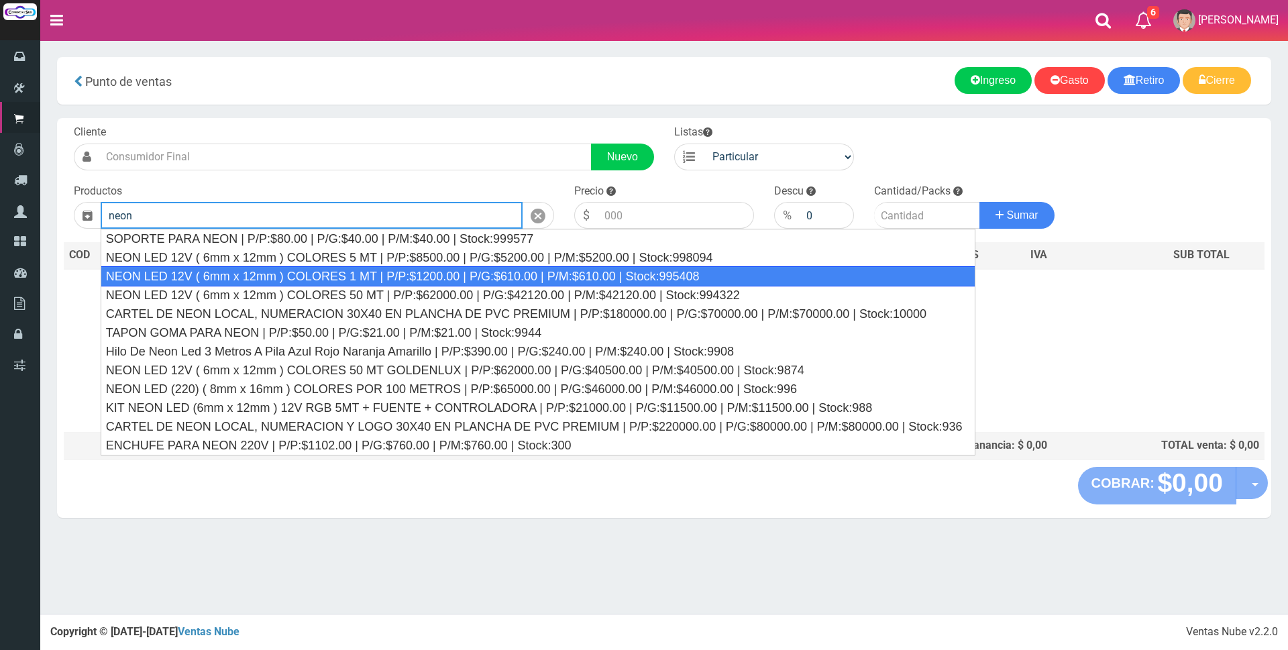
click at [519, 273] on div "NEON LED 12V ( 6mm x 12mm ) COLORES 1 MT | P/P:$1200.00 | P/G:$610.00 | P/M:$61…" at bounding box center [538, 276] width 875 height 20
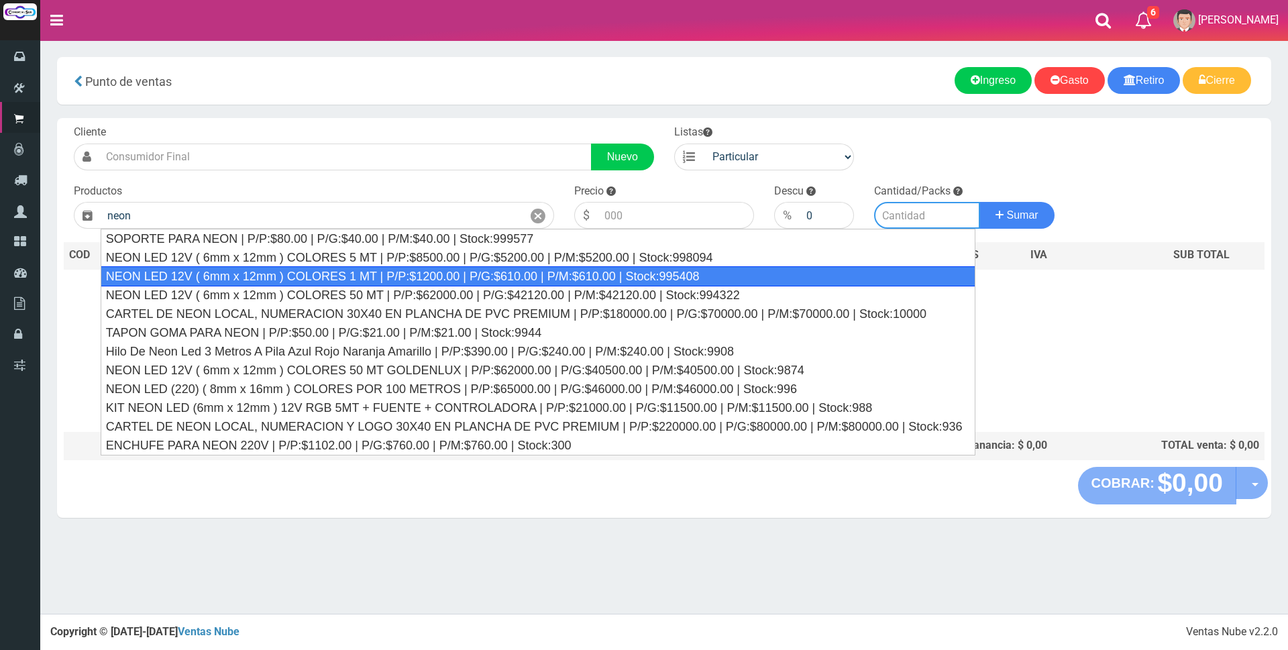
type input "NEON LED 12V ( 6mm x 12mm ) COLORES 1 MT | P/P:$1200.00 | P/G:$610.00 | P/M:$61…"
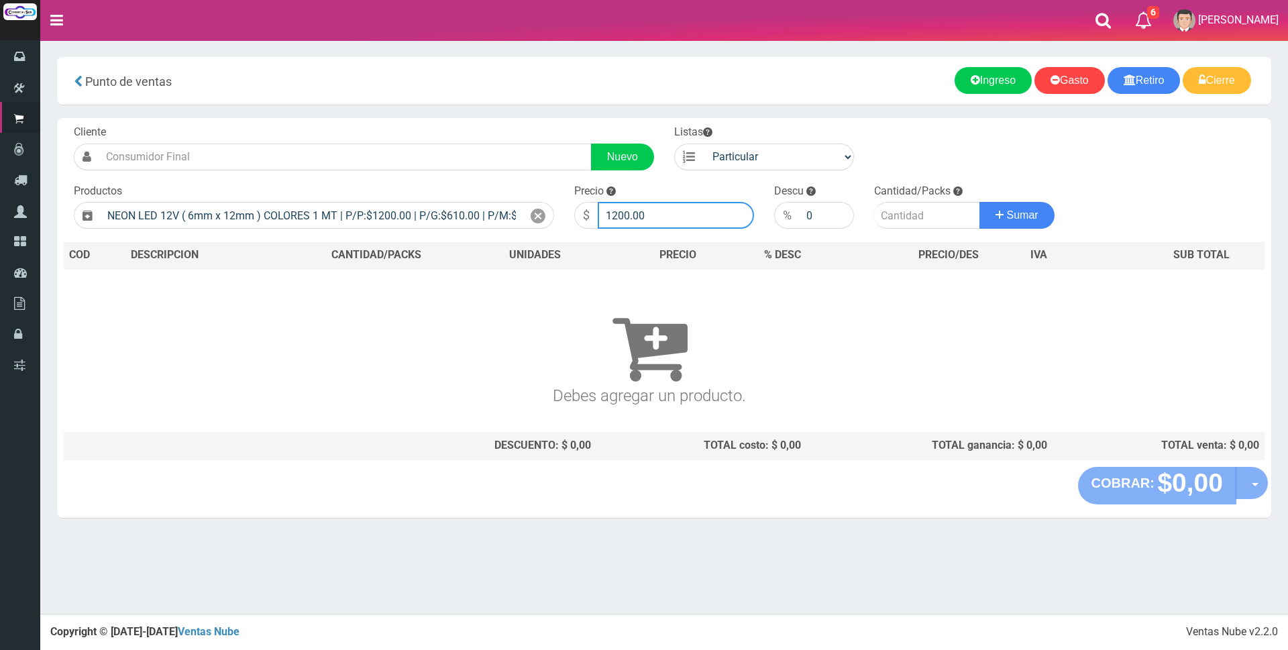
click at [671, 215] on input "1200.00" at bounding box center [676, 215] width 156 height 27
type input "1"
type input "3000"
click at [894, 217] on input "number" at bounding box center [927, 215] width 106 height 27
type input "20"
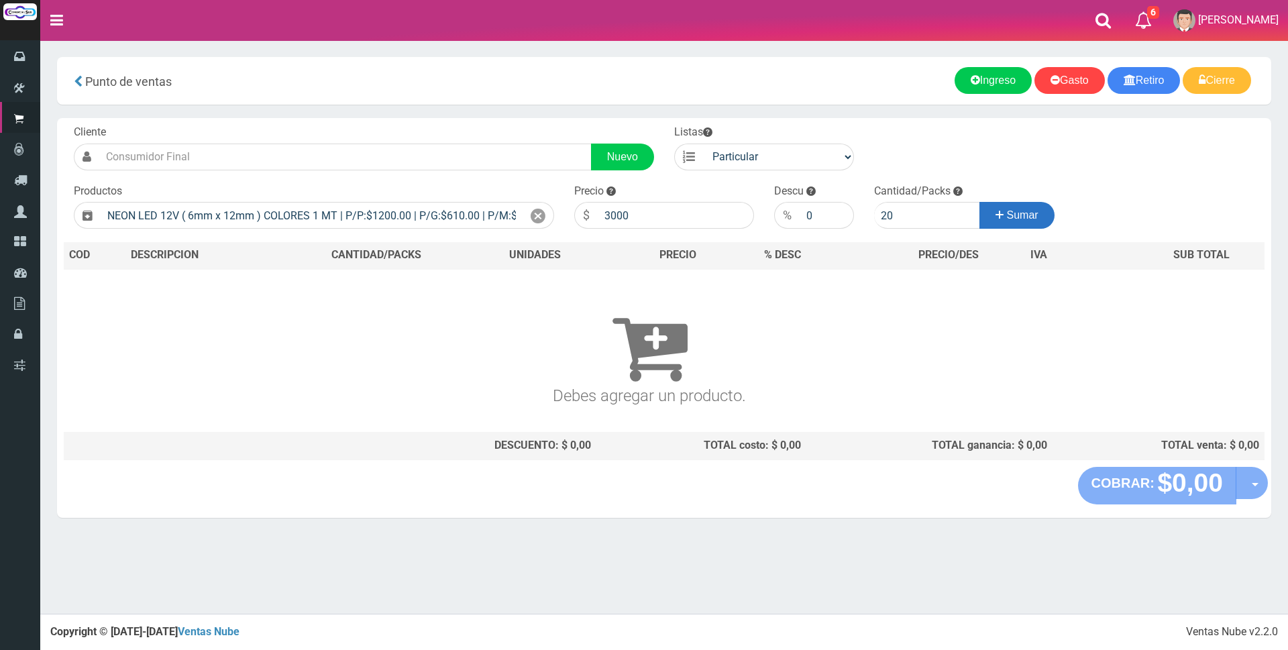
click at [1015, 211] on span "Sumar" at bounding box center [1023, 214] width 32 height 11
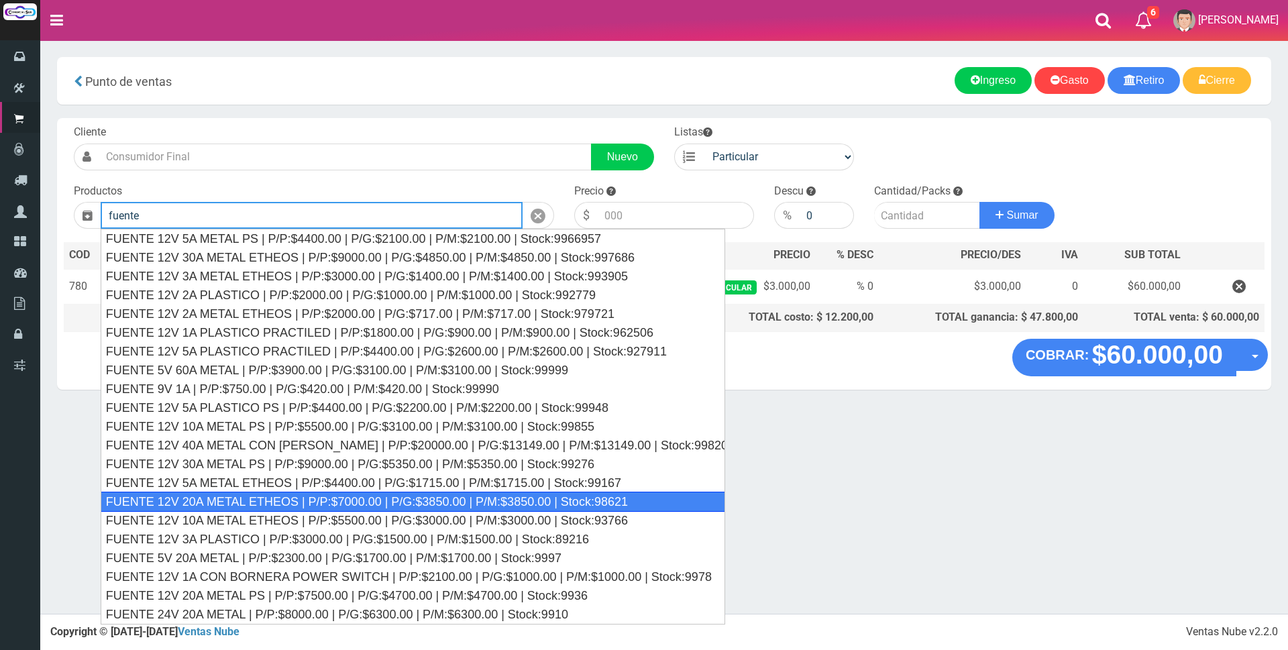
click at [385, 494] on div "FUENTE 12V 20A METAL ETHEOS | P/P:$7000.00 | P/G:$3850.00 | P/M:$3850.00 | Stoc…" at bounding box center [413, 502] width 625 height 20
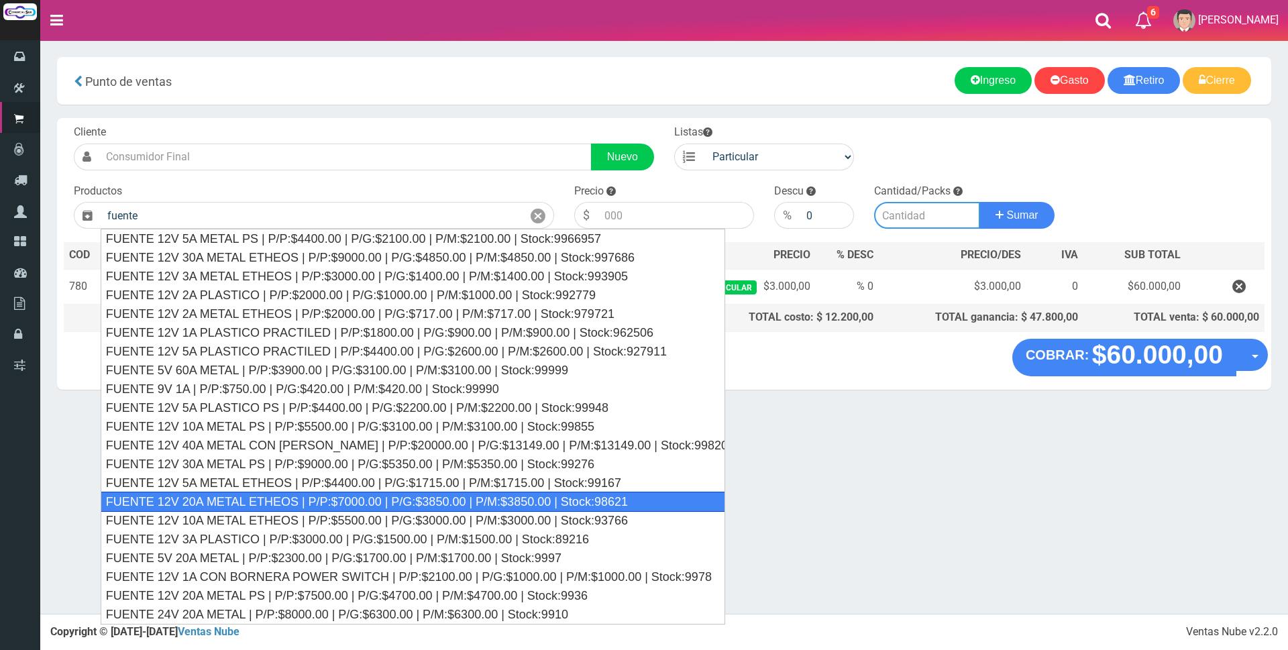
type input "FUENTE 12V 20A METAL ETHEOS | P/P:$7000.00 | P/G:$3850.00 | P/M:$3850.00 | Stoc…"
type input "7000.00"
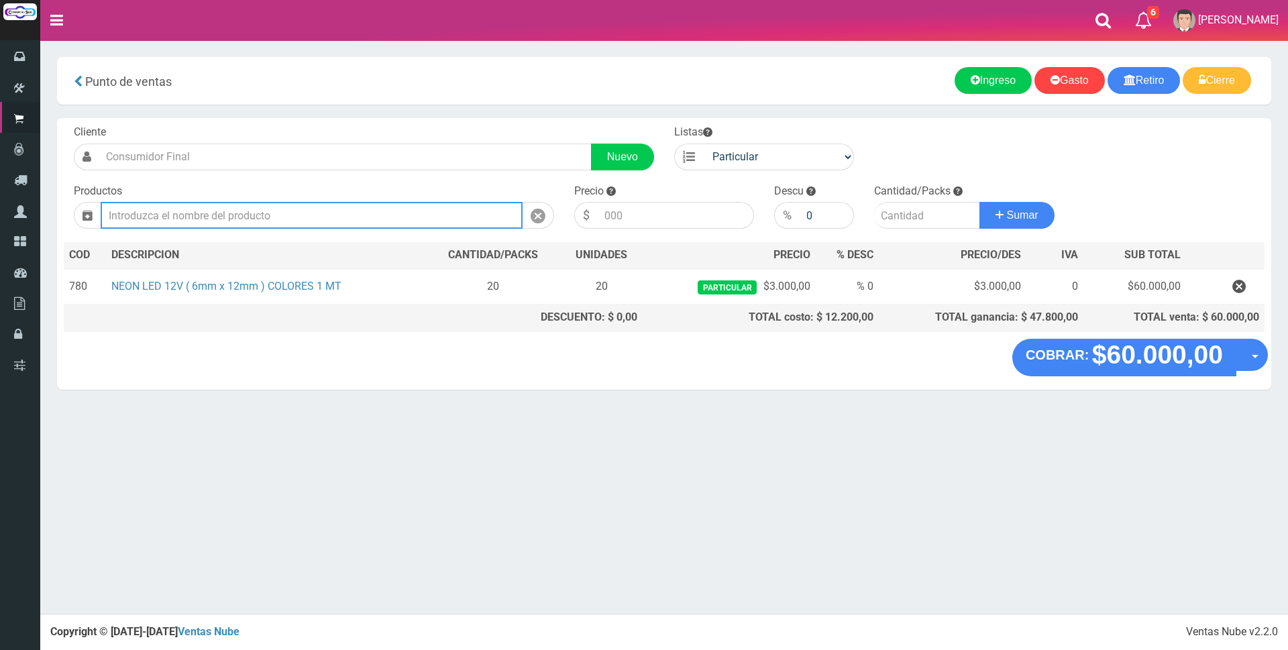
click at [315, 221] on input "text" at bounding box center [312, 215] width 422 height 27
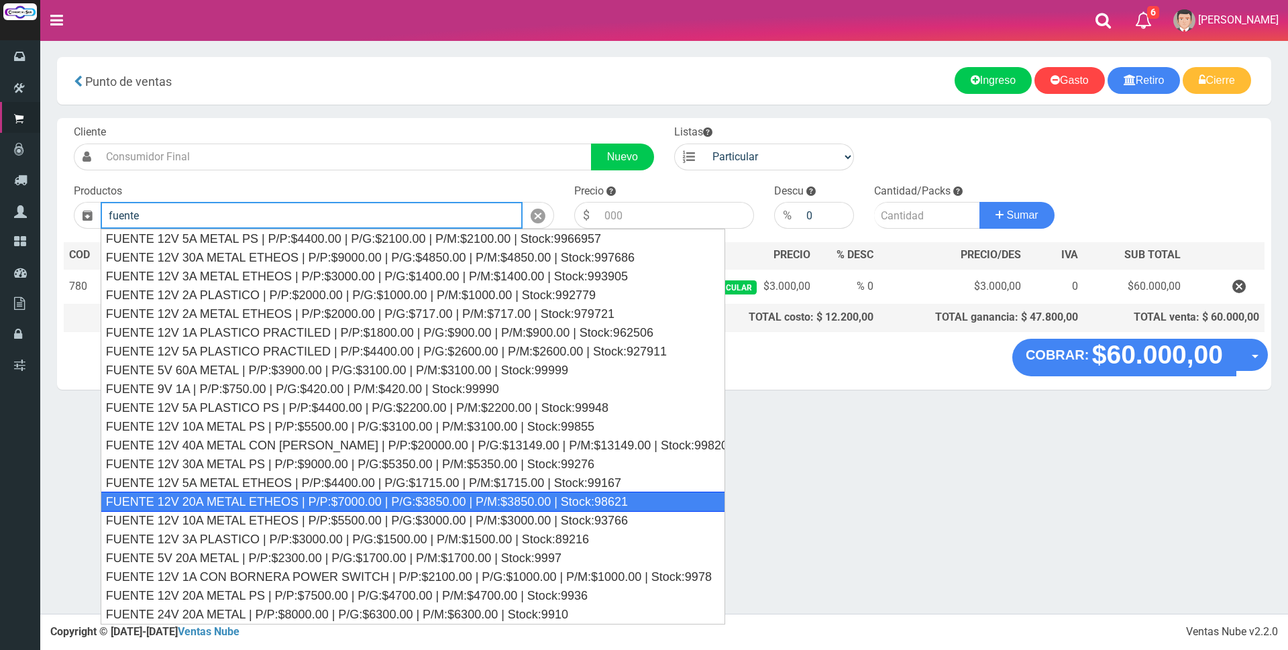
click at [281, 495] on div "FUENTE 12V 20A METAL ETHEOS | P/P:$7000.00 | P/G:$3850.00 | P/M:$3850.00 | Stoc…" at bounding box center [413, 502] width 625 height 20
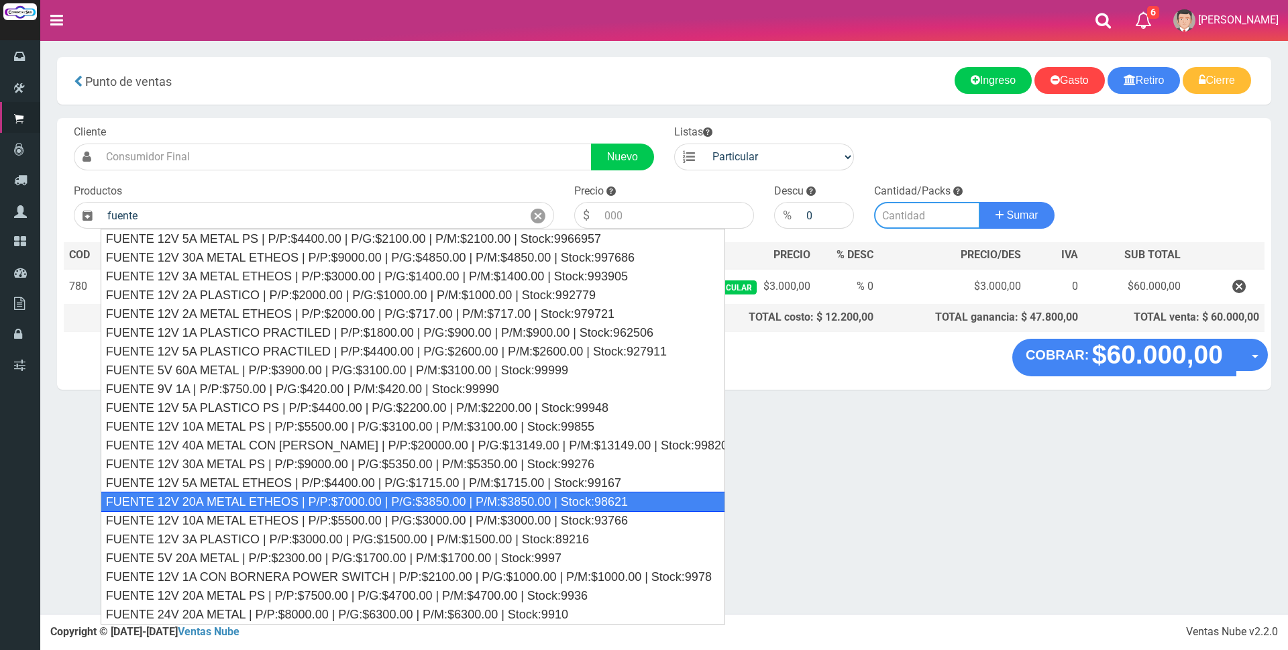
type input "FUENTE 12V 20A METAL ETHEOS | P/P:$7000.00 | P/G:$3850.00 | P/M:$3850.00 | Stoc…"
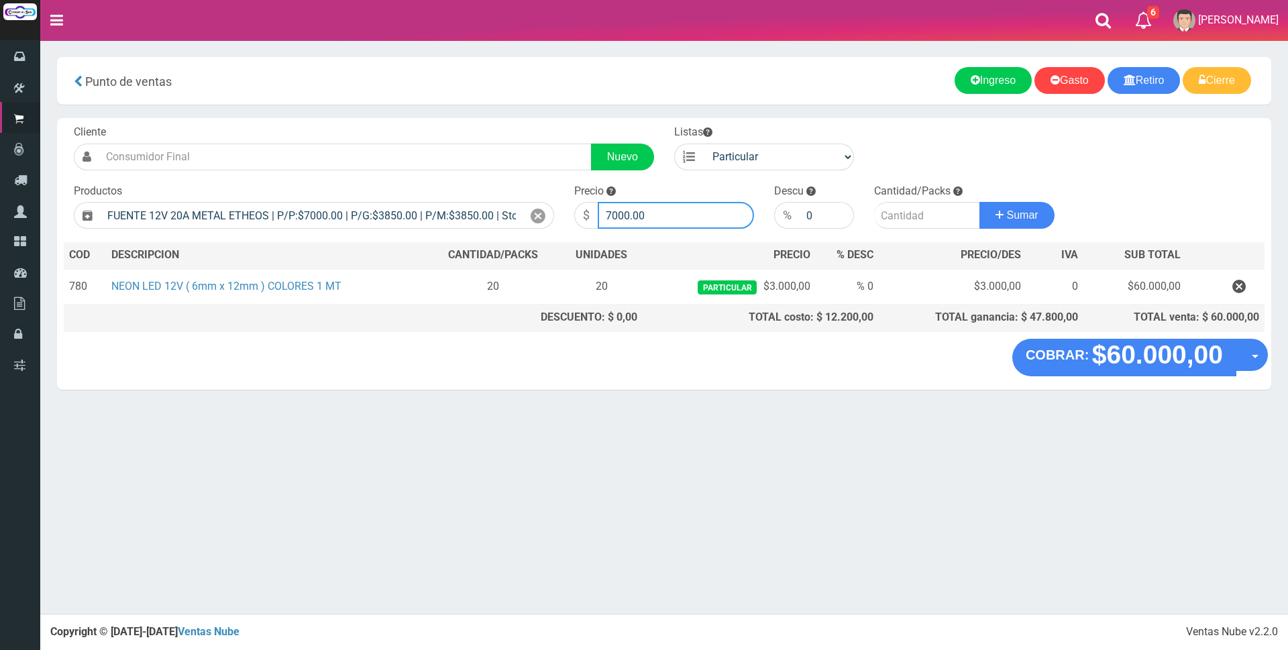
click at [668, 215] on input "7000.00" at bounding box center [676, 215] width 156 height 27
type input "7"
type input "2"
type input "16500"
click at [940, 219] on input "number" at bounding box center [927, 215] width 106 height 27
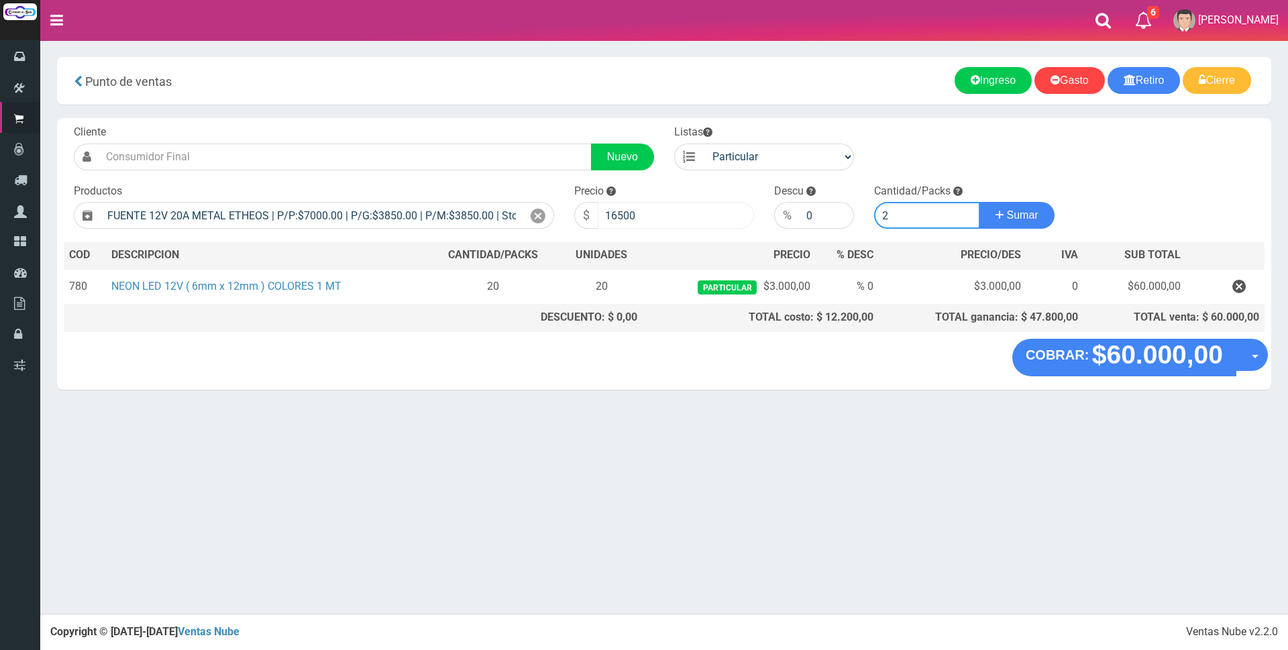
type input "2"
click at [688, 213] on input "16500" at bounding box center [676, 215] width 156 height 27
type input "1"
type input "23000"
click at [926, 209] on input "2" at bounding box center [927, 215] width 106 height 27
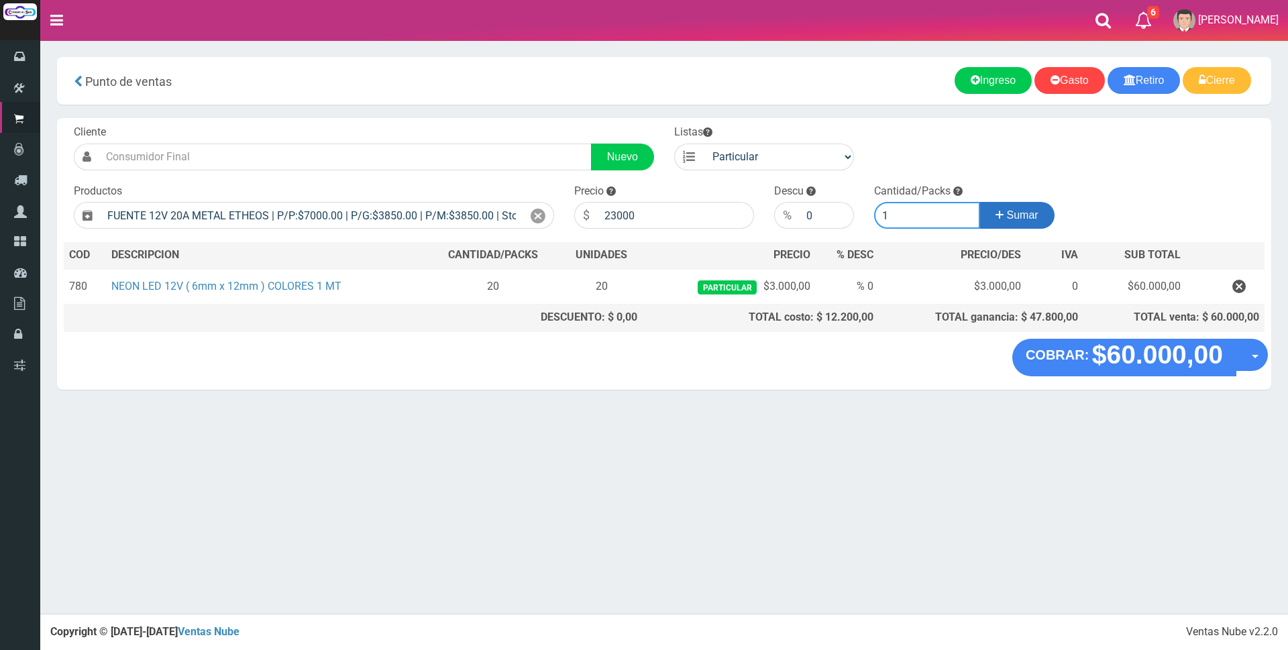
type input "1"
click at [1020, 211] on span "Sumar" at bounding box center [1023, 214] width 32 height 11
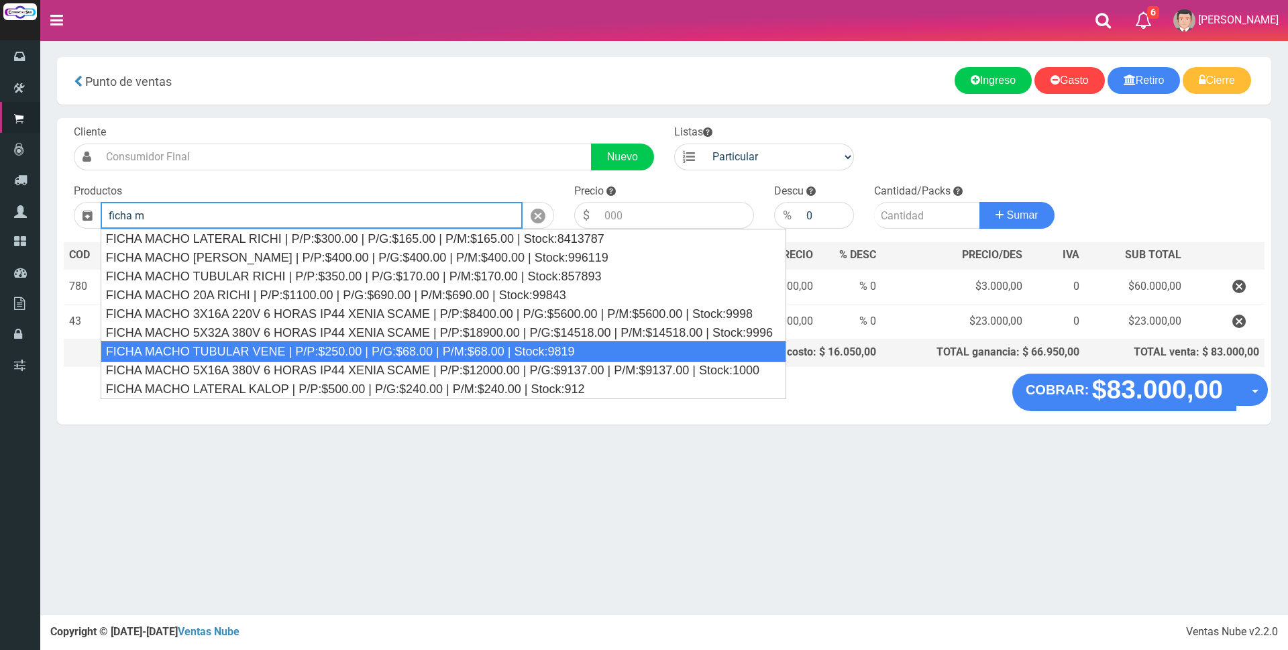
click at [351, 350] on div "FICHA MACHO TUBULAR VENE | P/P:$250.00 | P/G:$68.00 | P/M:$68.00 | Stock:9819" at bounding box center [444, 351] width 686 height 20
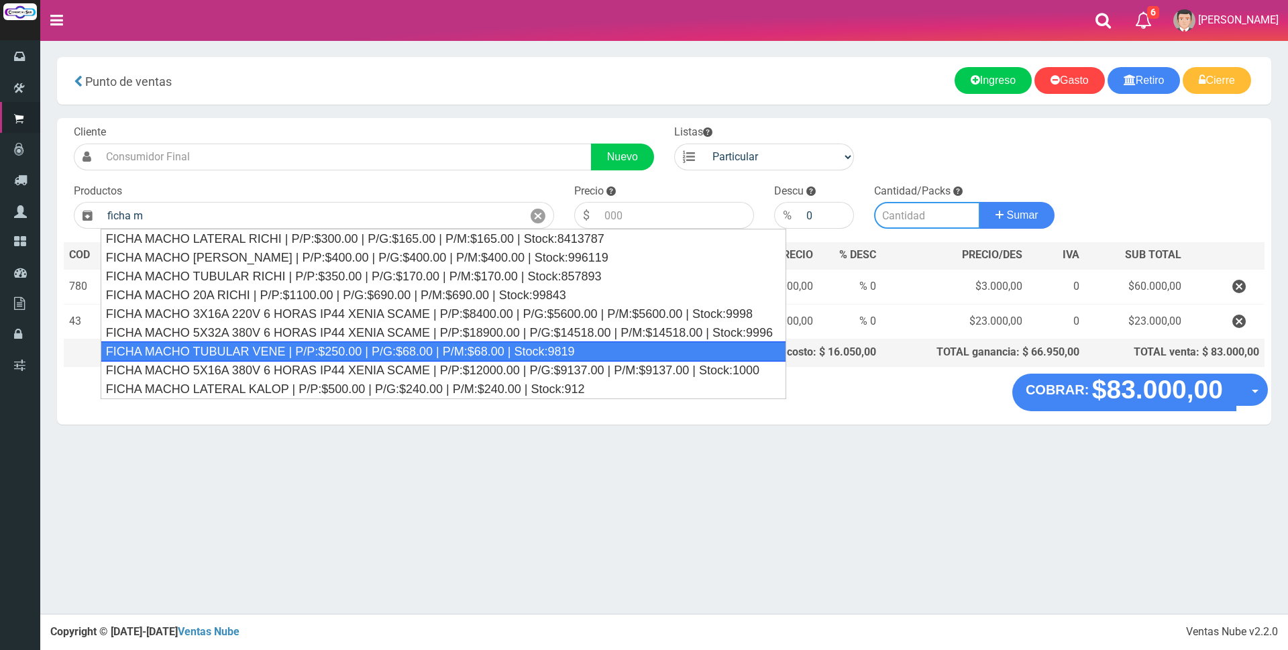
type input "FICHA MACHO TUBULAR VENE | P/P:$250.00 | P/G:$68.00 | P/M:$68.00 | Stock:9819"
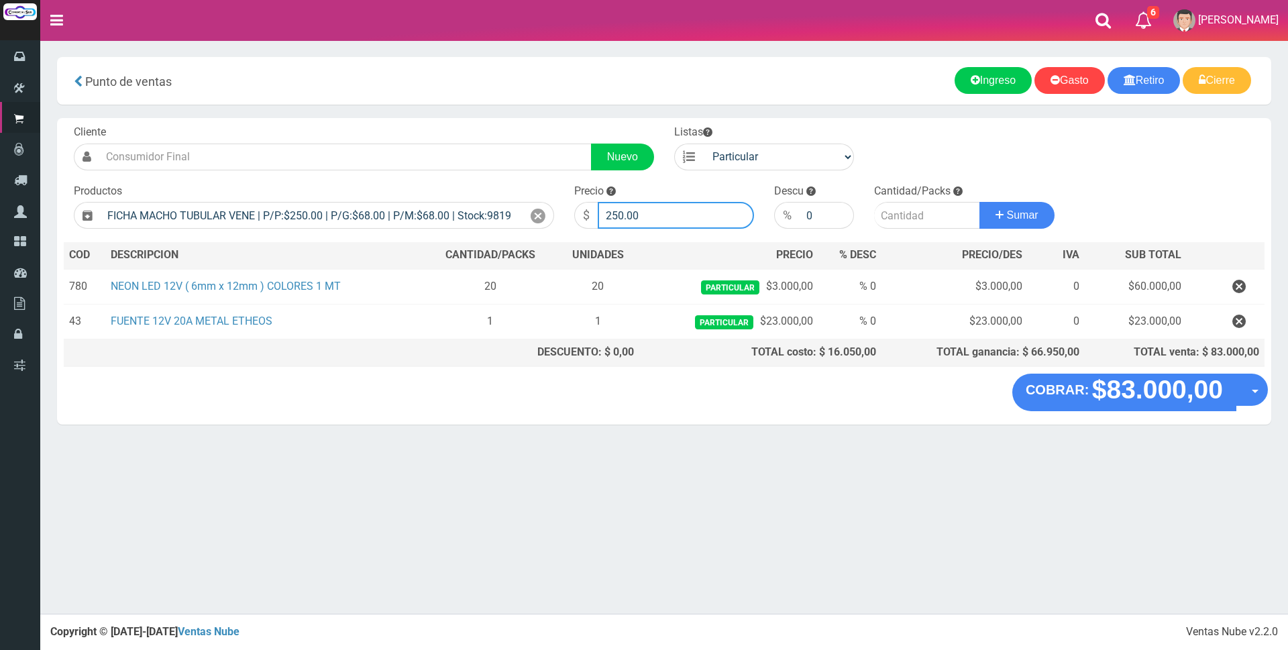
click at [655, 218] on input "250.00" at bounding box center [676, 215] width 156 height 27
type input "2"
type input "3000"
click at [890, 214] on input "number" at bounding box center [927, 215] width 106 height 27
type input "2"
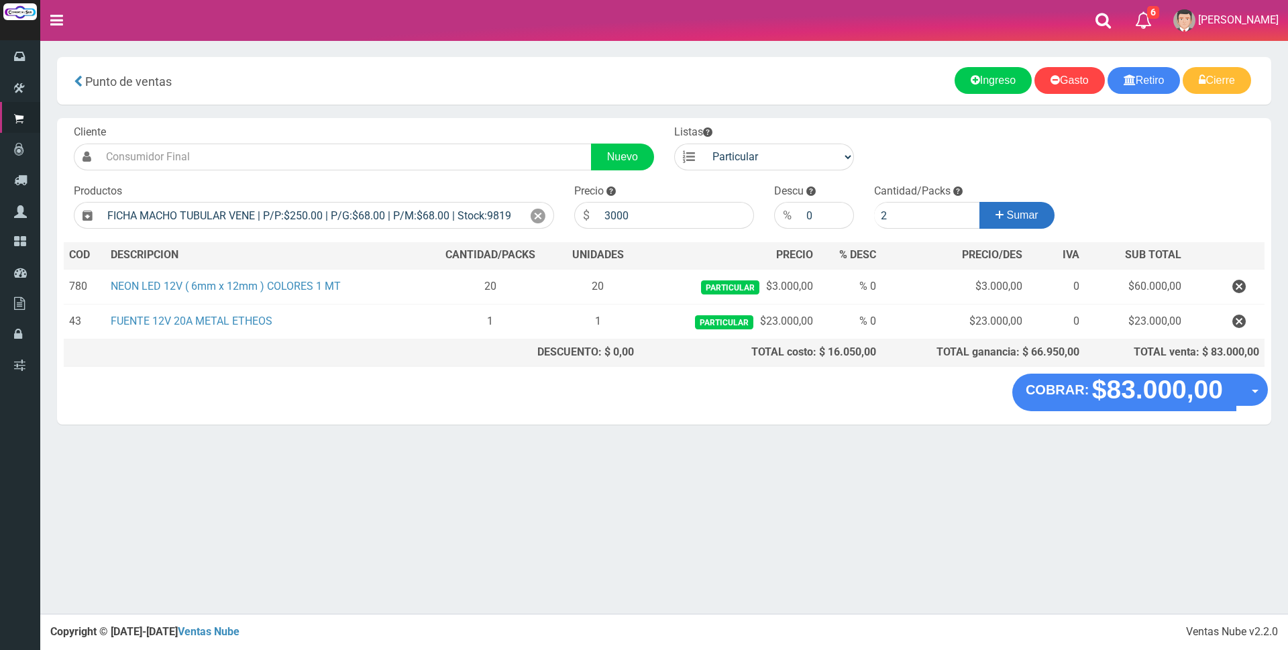
click at [1018, 214] on span "Sumar" at bounding box center [1023, 214] width 32 height 11
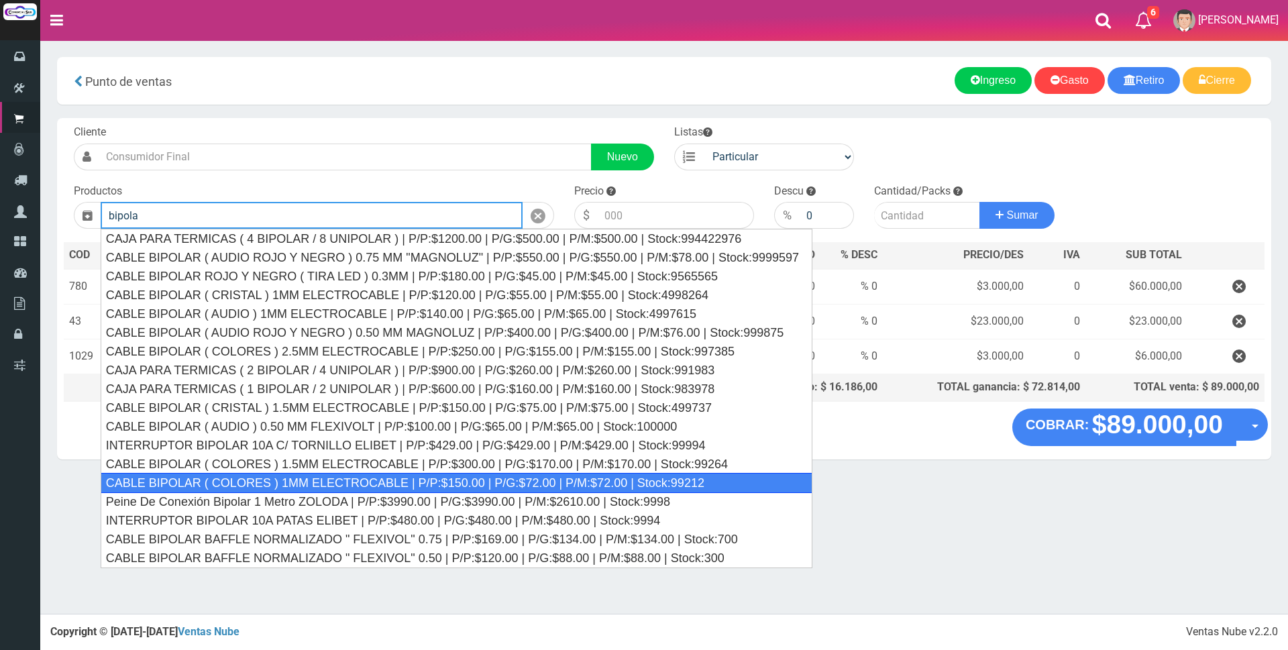
click at [451, 481] on div "CABLE BIPOLAR ( COLORES ) 1MM ELECTROCABLE | P/P:$150.00 | P/G:$72.00 | P/M:$72…" at bounding box center [457, 483] width 712 height 20
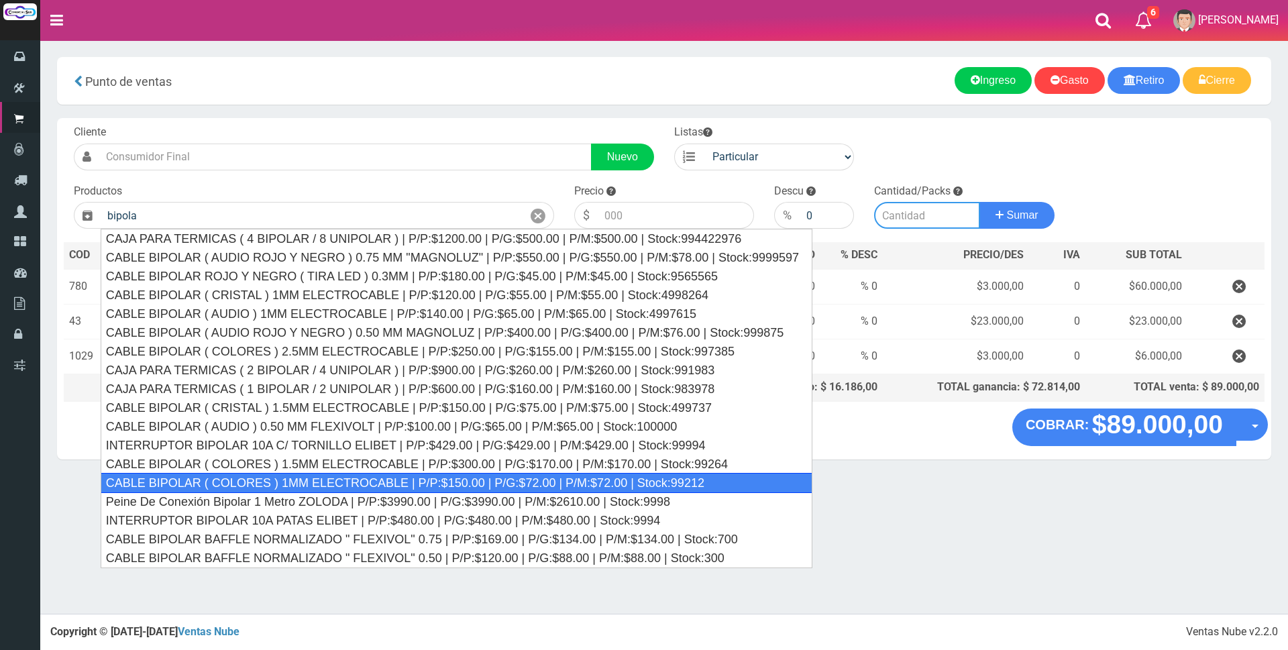
type input "CABLE BIPOLAR ( COLORES ) 1MM ELECTROCABLE | P/P:$150.00 | P/G:$72.00 | P/M:$72…"
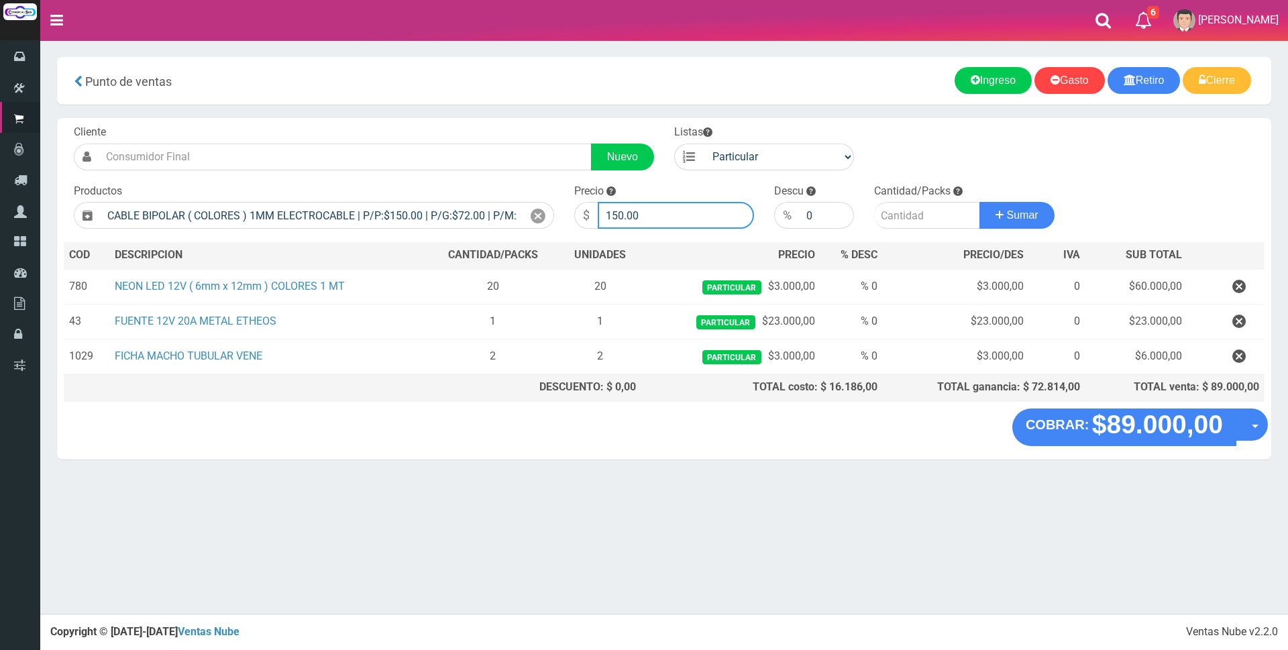
click at [674, 217] on input "150.00" at bounding box center [676, 215] width 156 height 27
type input "1"
click at [542, 215] on icon at bounding box center [538, 216] width 15 height 19
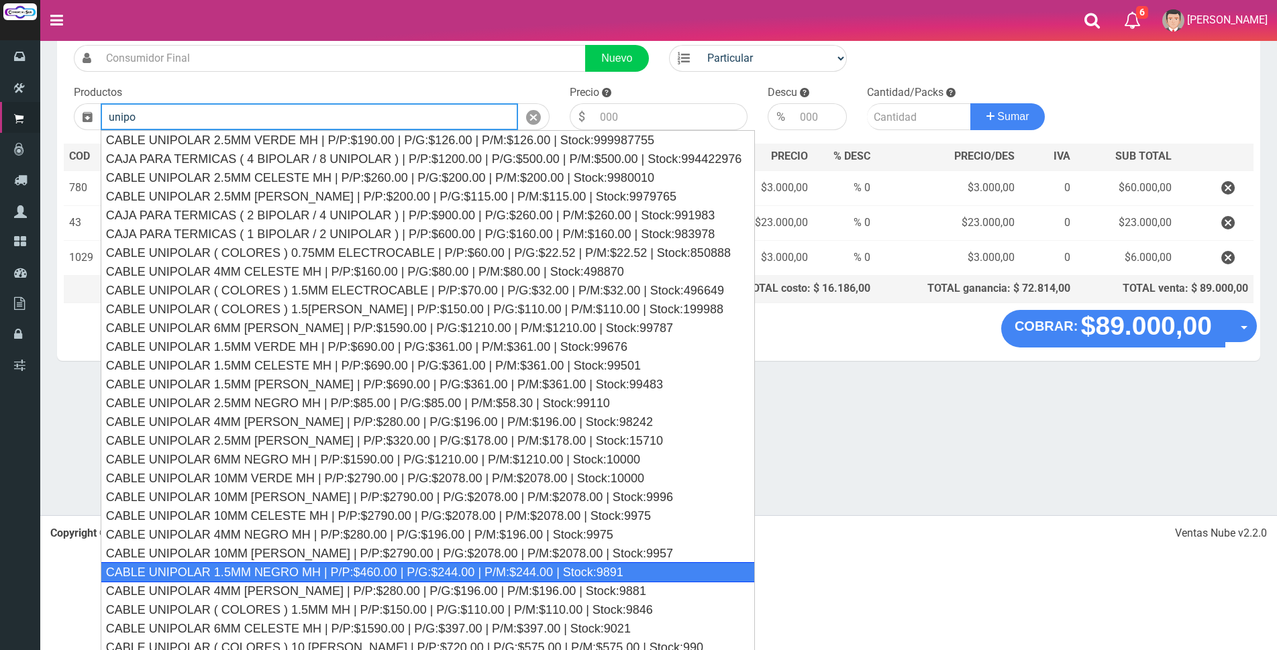
scroll to position [76, 0]
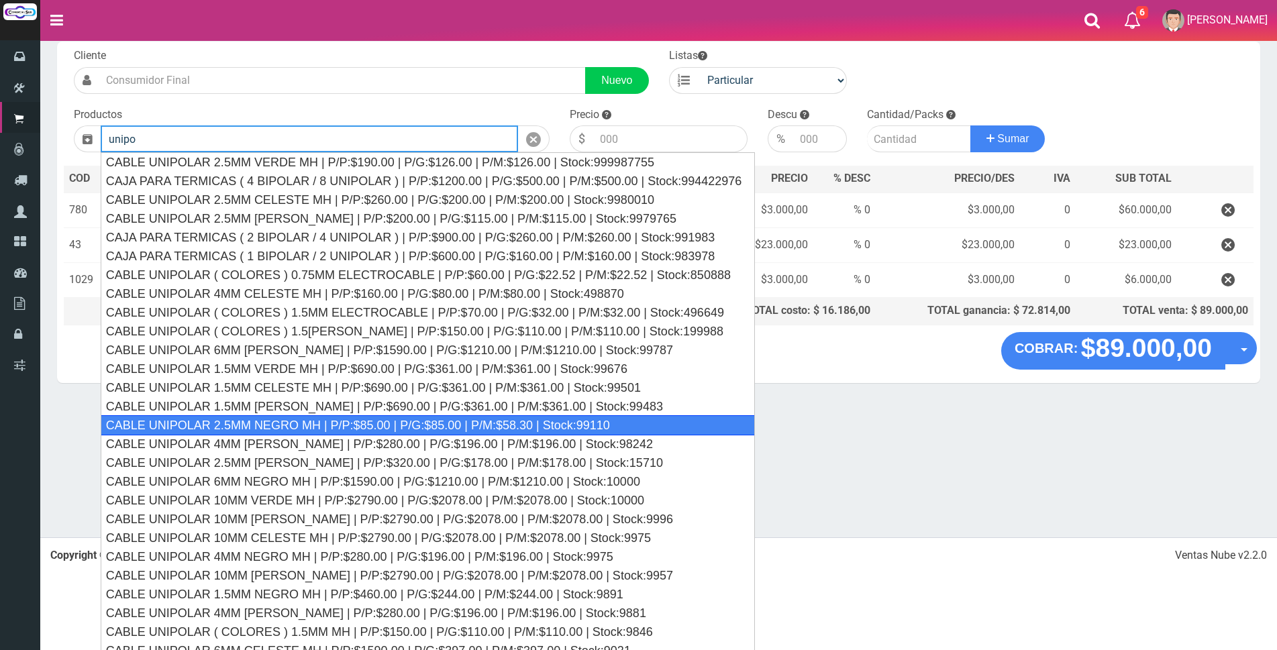
click at [281, 422] on div "CABLE UNIPOLAR 2.5MM NEGRO MH | P/P:$85.00 | P/G:$85.00 | P/M:$58.30 | Stock:99…" at bounding box center [428, 425] width 655 height 20
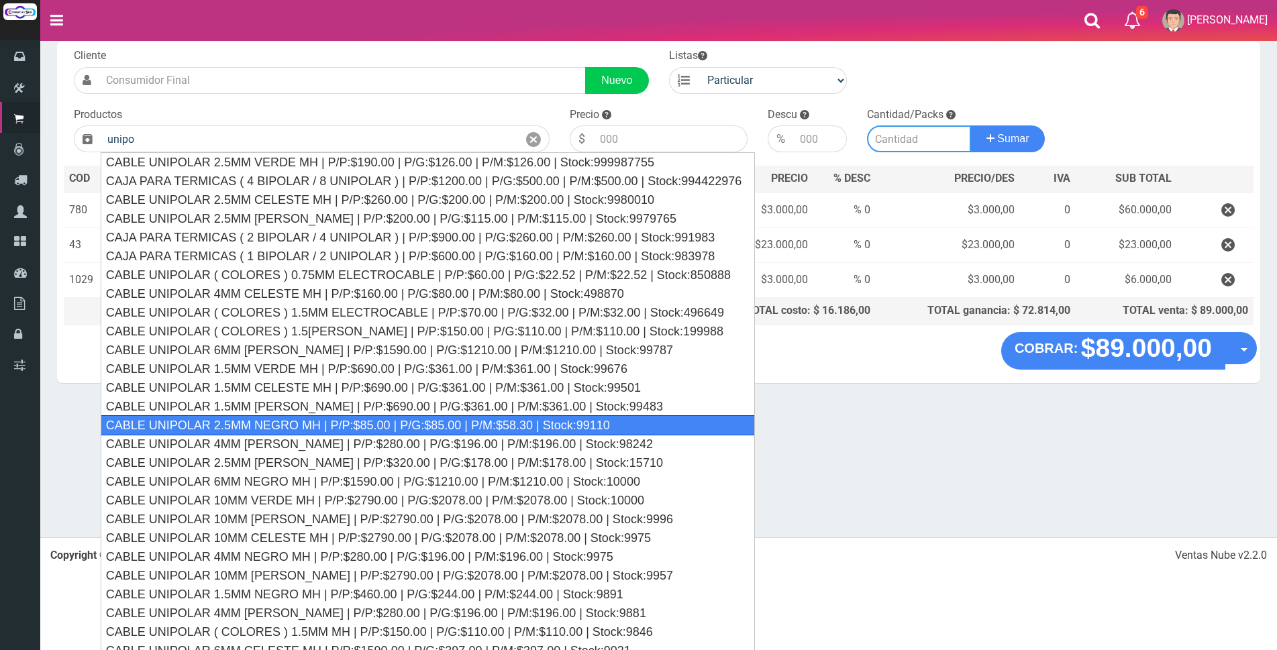
type input "CABLE UNIPOLAR 2.5MM NEGRO MH | P/P:$85.00 | P/G:$85.00 | P/M:$58.30 | Stock:99…"
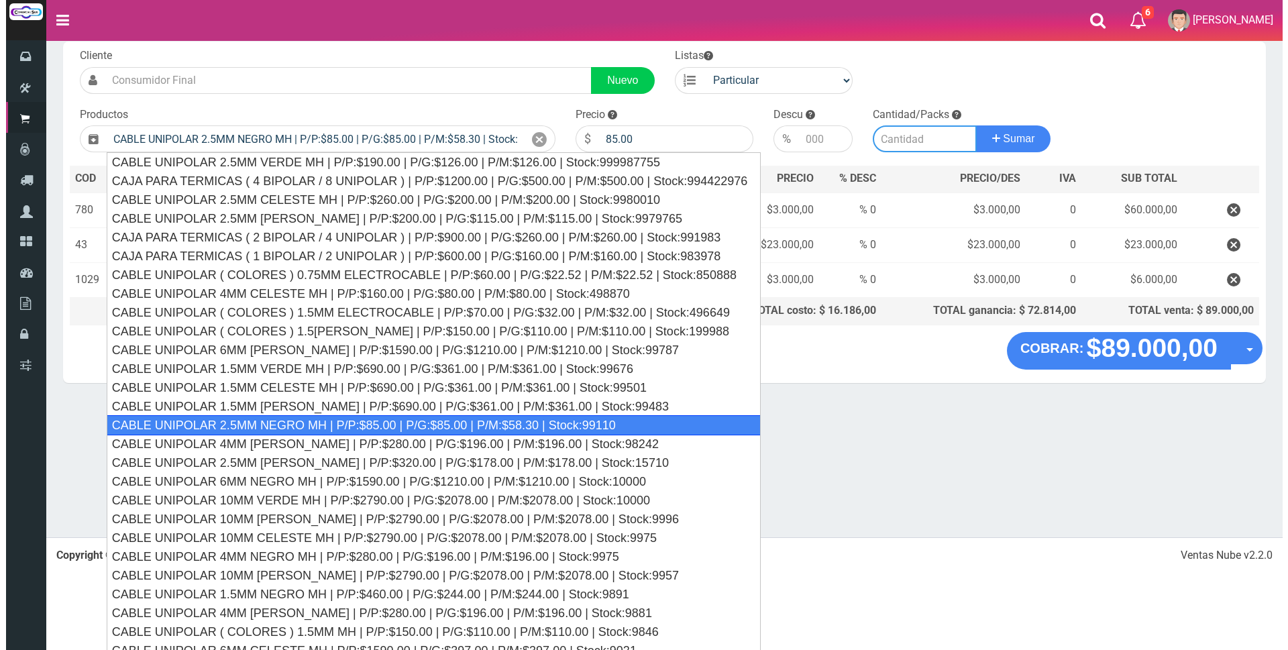
scroll to position [0, 0]
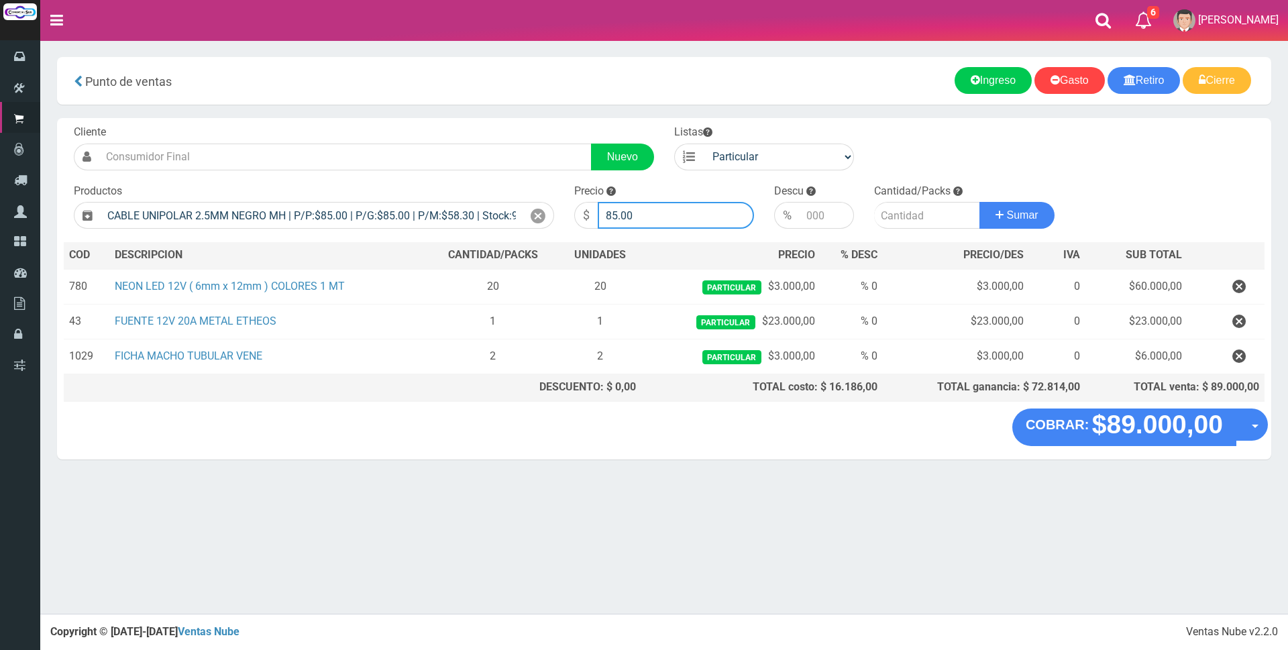
click at [649, 203] on input "85.00" at bounding box center [676, 215] width 156 height 27
type input "8"
type input "750"
drag, startPoint x: 894, startPoint y: 213, endPoint x: 916, endPoint y: 210, distance: 21.6
click at [900, 213] on input "number" at bounding box center [927, 215] width 106 height 27
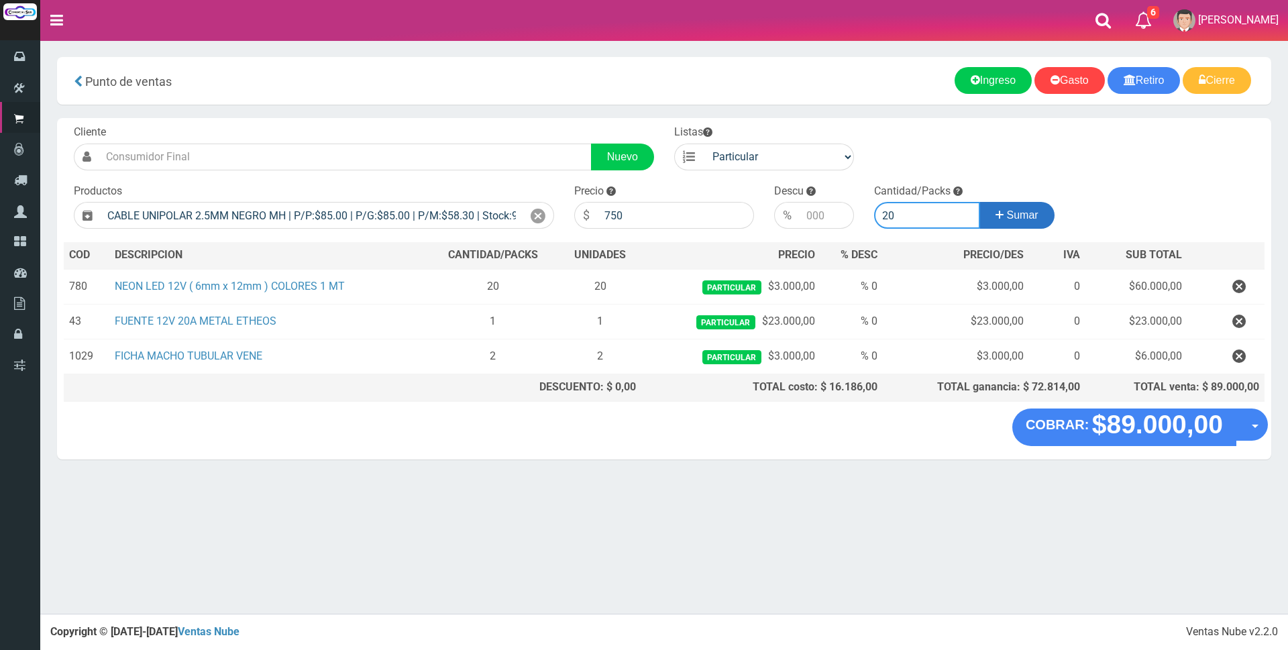
type input "20"
click at [1007, 205] on button "Sumar" at bounding box center [1016, 215] width 75 height 27
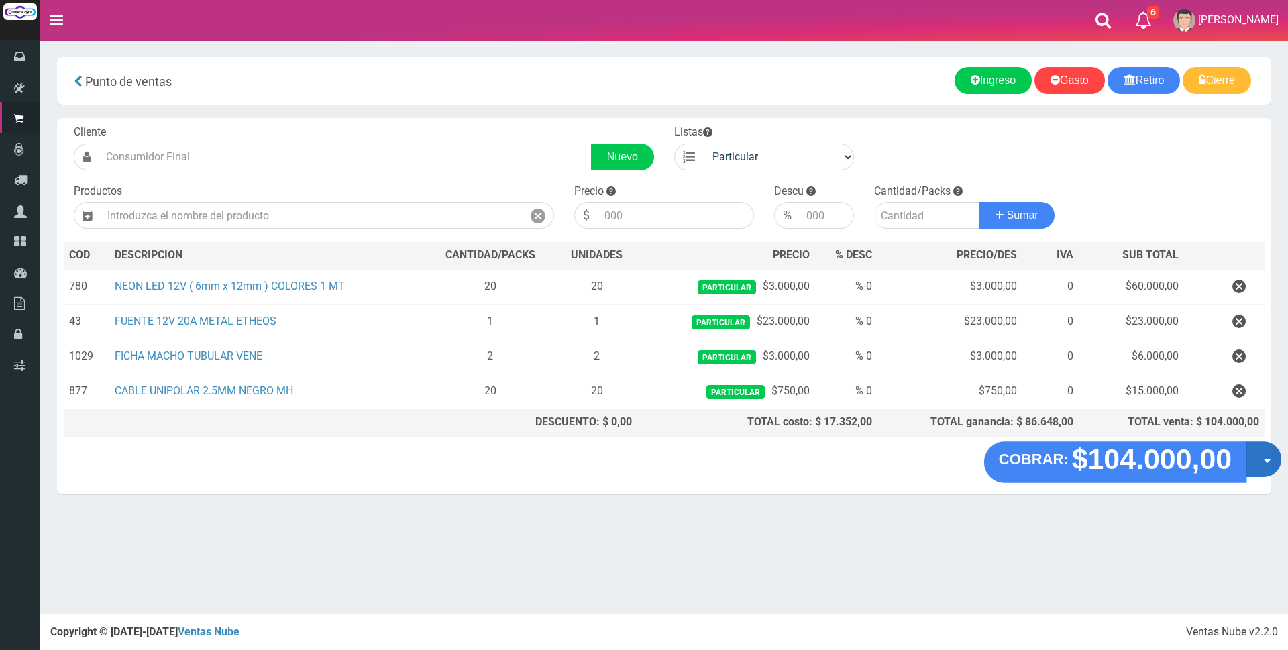
click at [1259, 462] on button "Opciones" at bounding box center [1264, 459] width 36 height 36
click at [1248, 493] on link "Crear presupuesto" at bounding box center [1221, 494] width 120 height 31
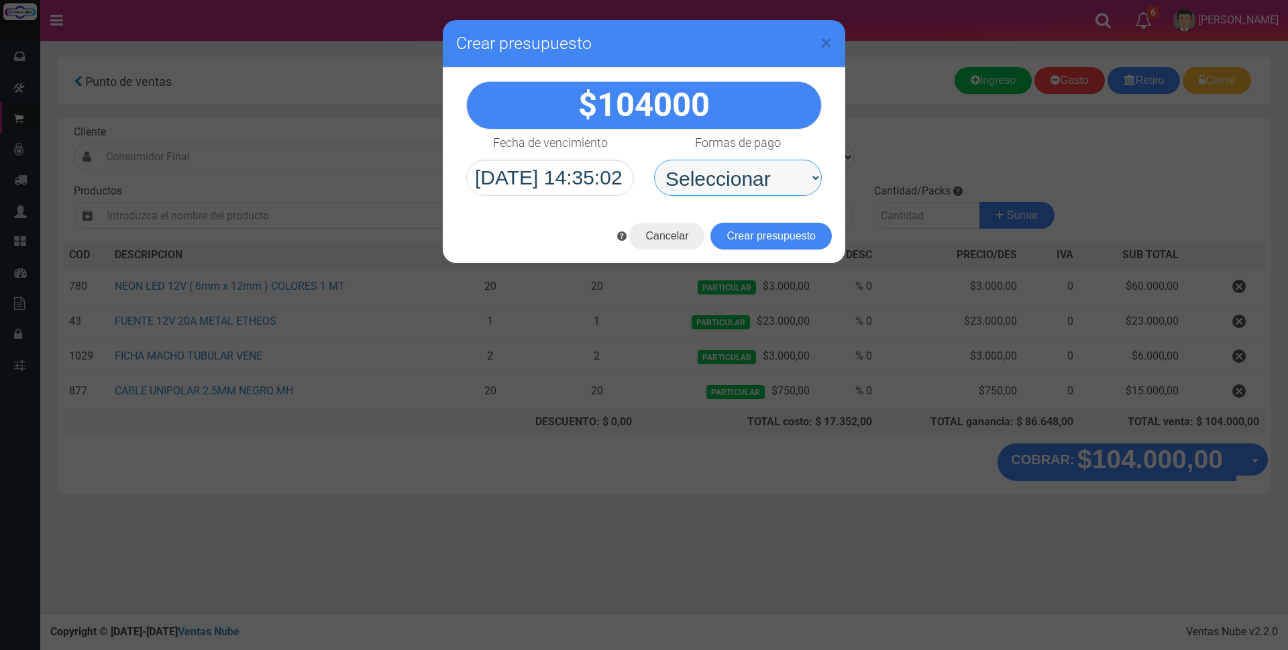
click at [719, 166] on select "Seleccionar Efectivo Tarjeta de Crédito Depósito Débito" at bounding box center [738, 178] width 168 height 36
select select "Depósito"
click at [654, 160] on select "Seleccionar Efectivo Tarjeta de Crédito Depósito Débito" at bounding box center [738, 178] width 168 height 36
click at [755, 239] on button "Crear presupuesto" at bounding box center [770, 236] width 121 height 27
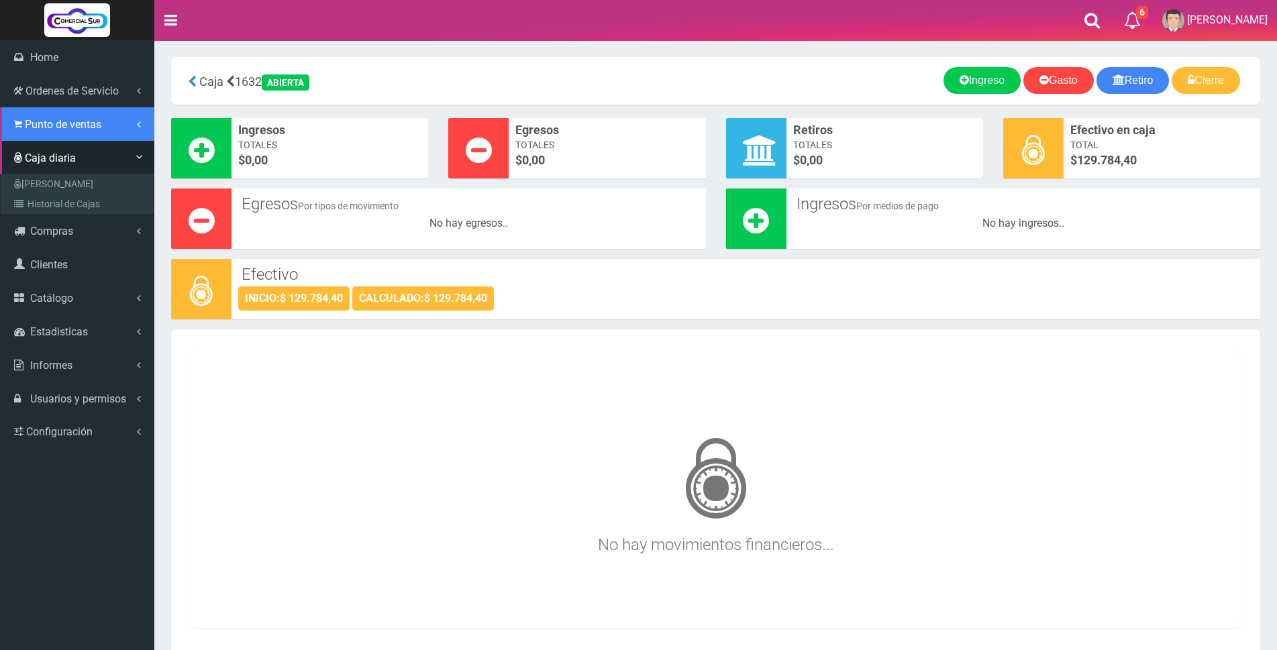
click at [33, 119] on span "Punto de ventas" at bounding box center [63, 124] width 76 height 13
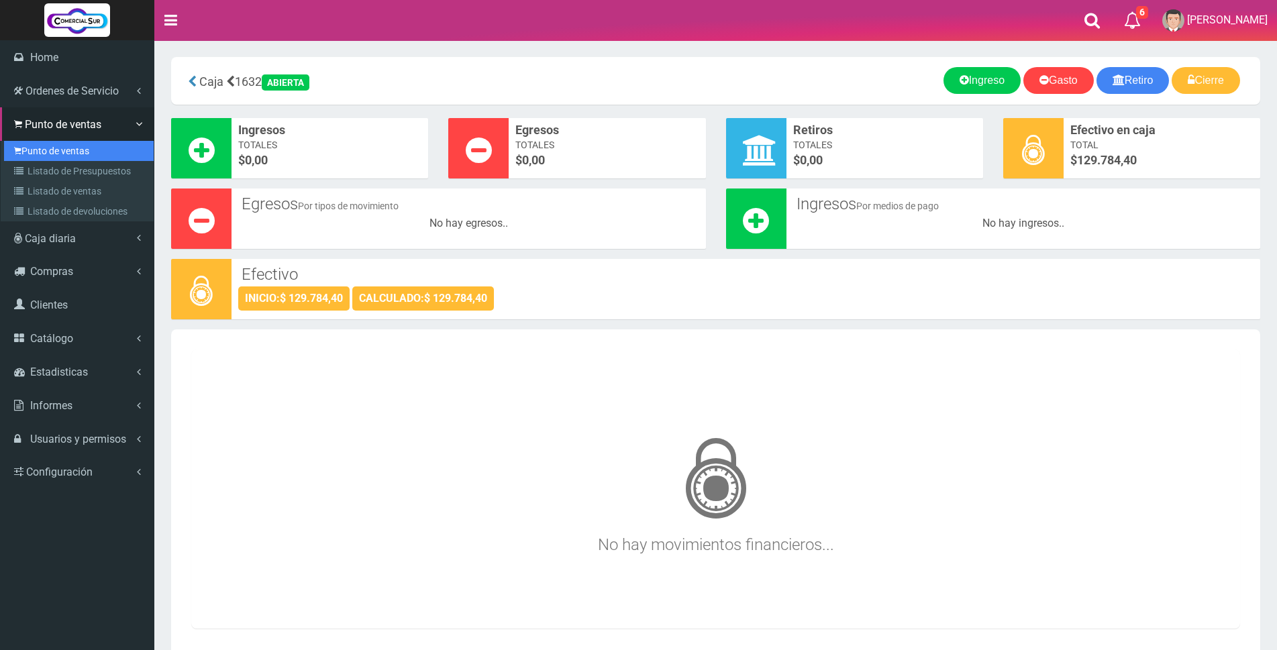
click at [60, 143] on link "Punto de ventas" at bounding box center [79, 151] width 150 height 20
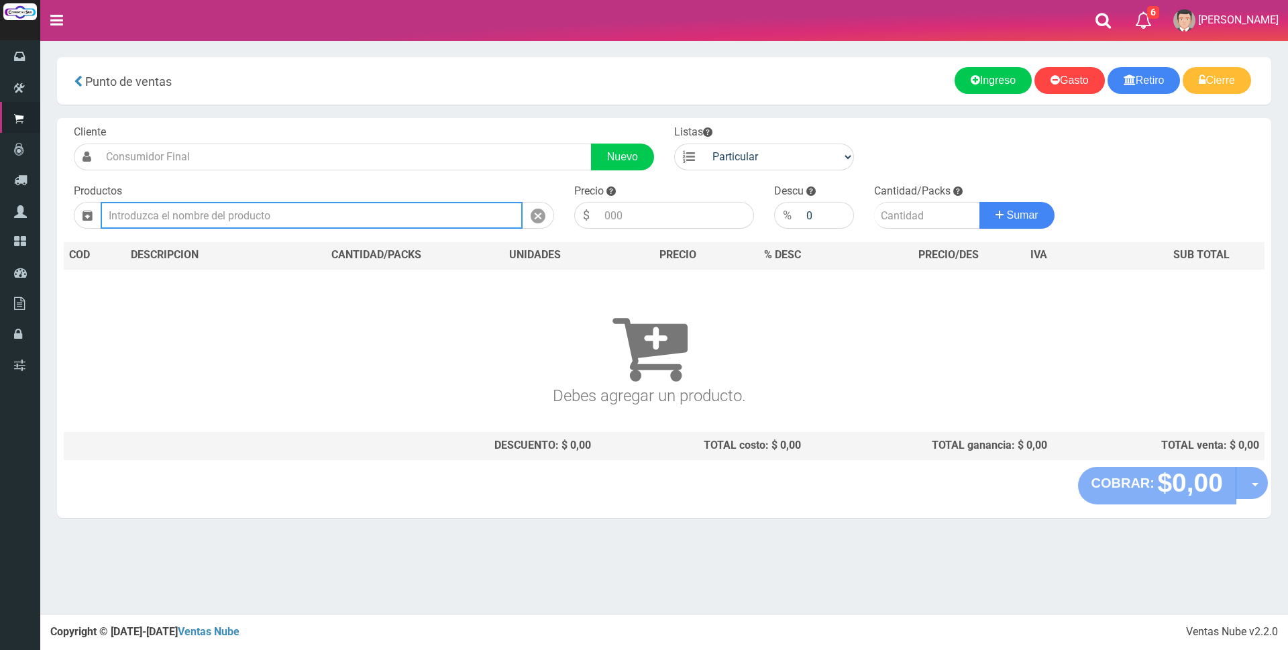
click at [307, 214] on input "text" at bounding box center [312, 215] width 422 height 27
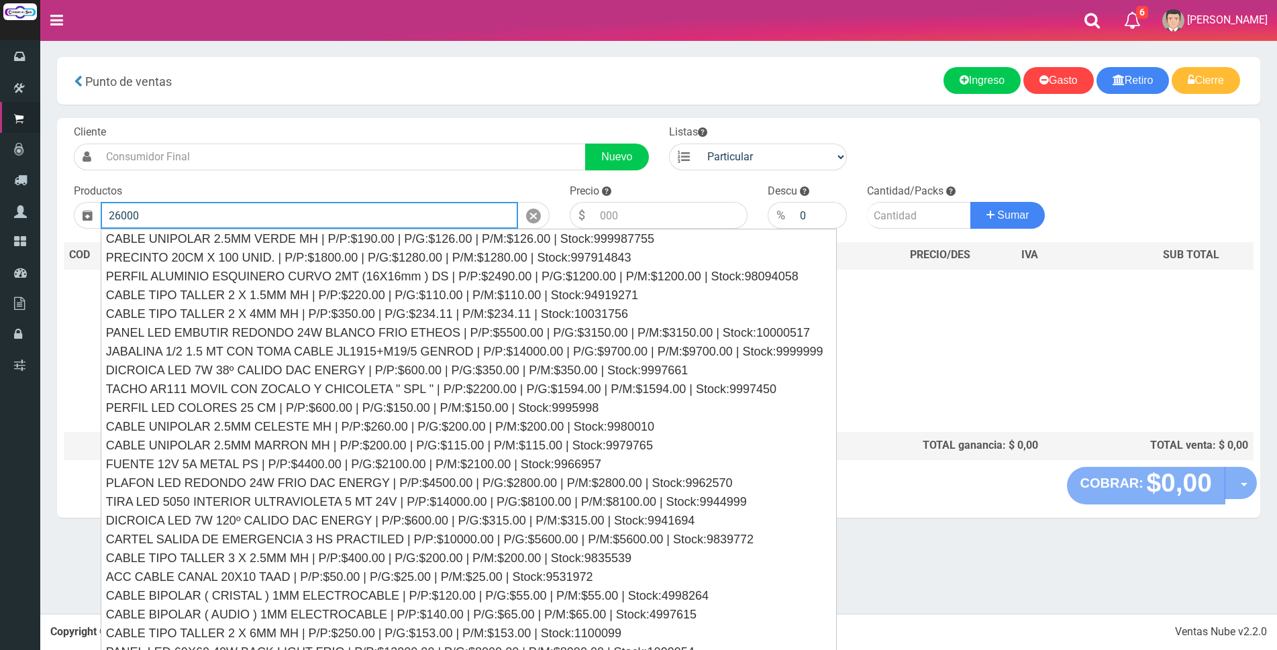
type input "26000"
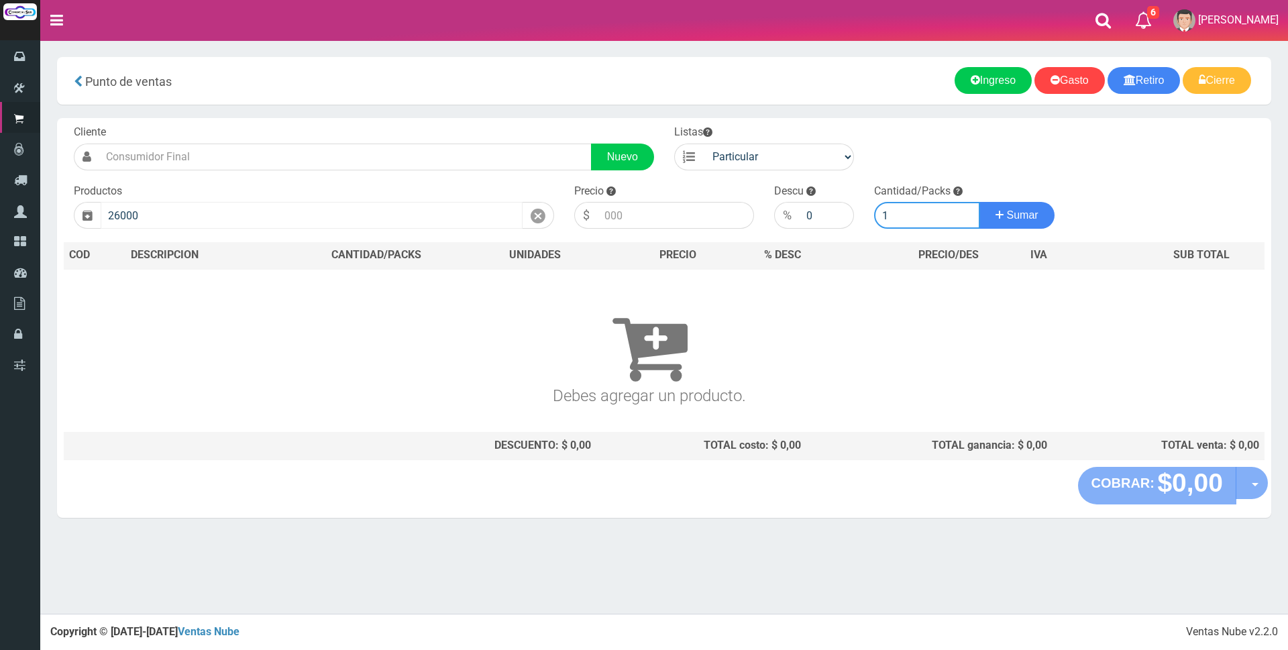
type input "1"
click at [979, 202] on button "Sumar" at bounding box center [1016, 215] width 75 height 27
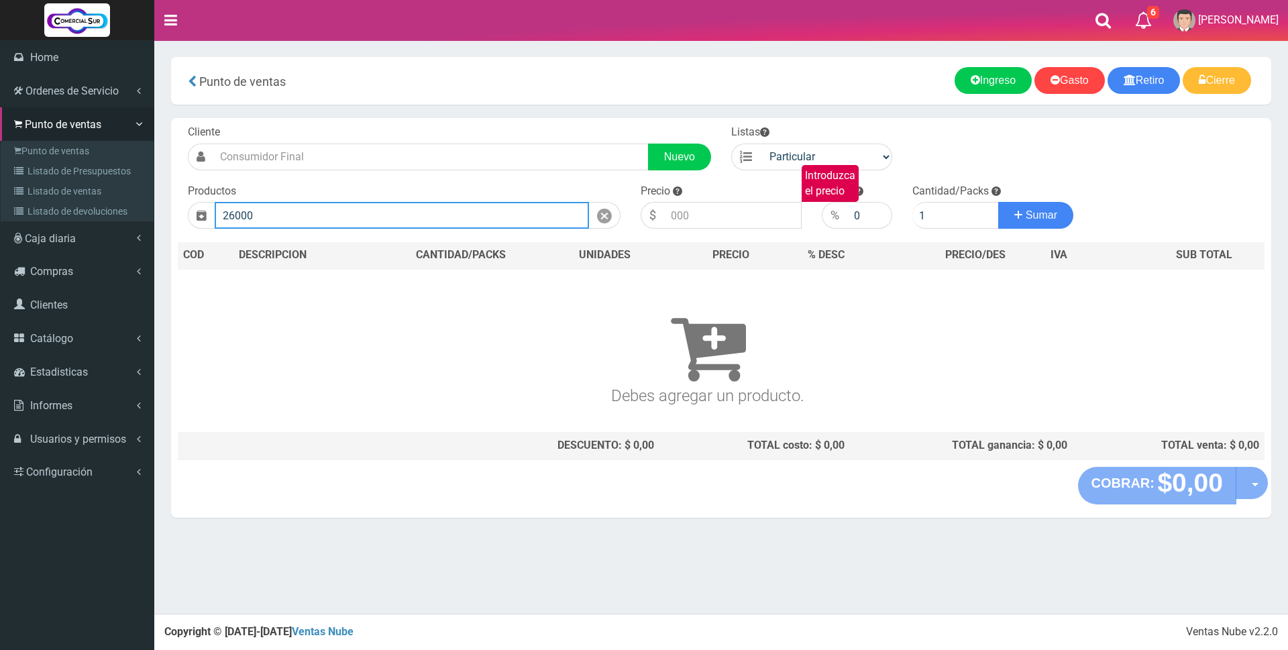
drag, startPoint x: 415, startPoint y: 214, endPoint x: 0, endPoint y: 202, distance: 414.8
click at [0, 202] on div "6 6 5 5" at bounding box center [644, 307] width 1288 height 614
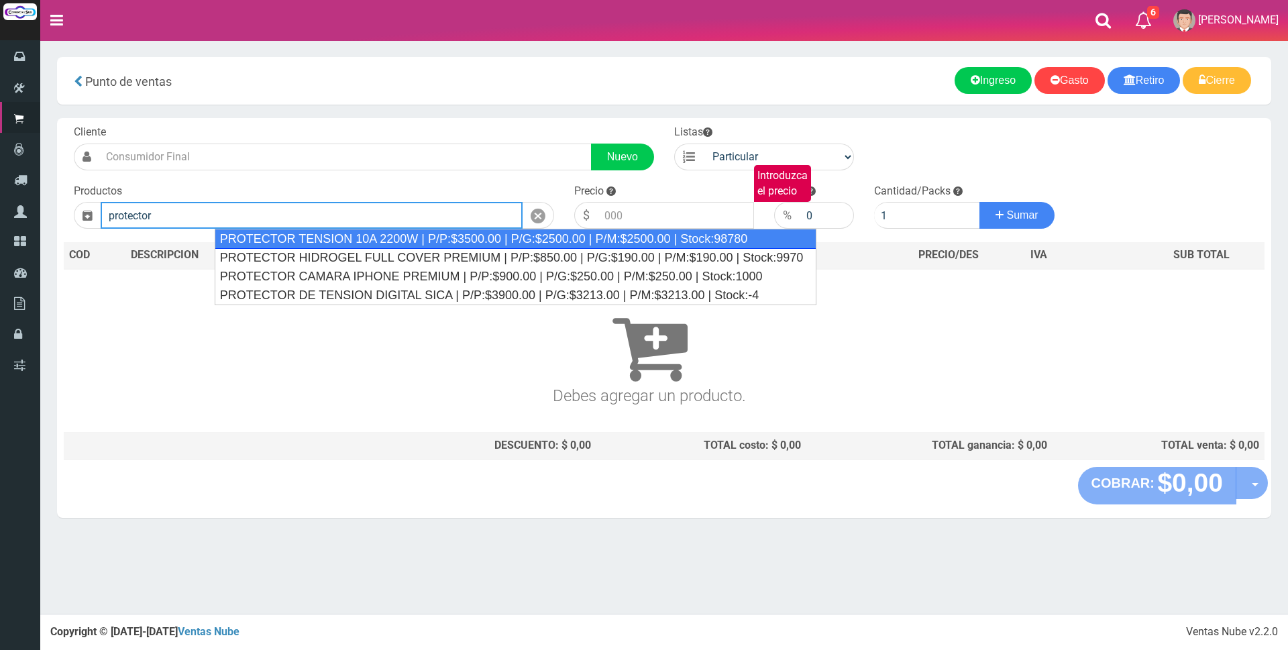
click at [355, 230] on div "PROTECTOR TENSION 10A 2200W | P/P:$3500.00 | P/G:$2500.00 | P/M:$2500.00 | Stoc…" at bounding box center [516, 239] width 602 height 20
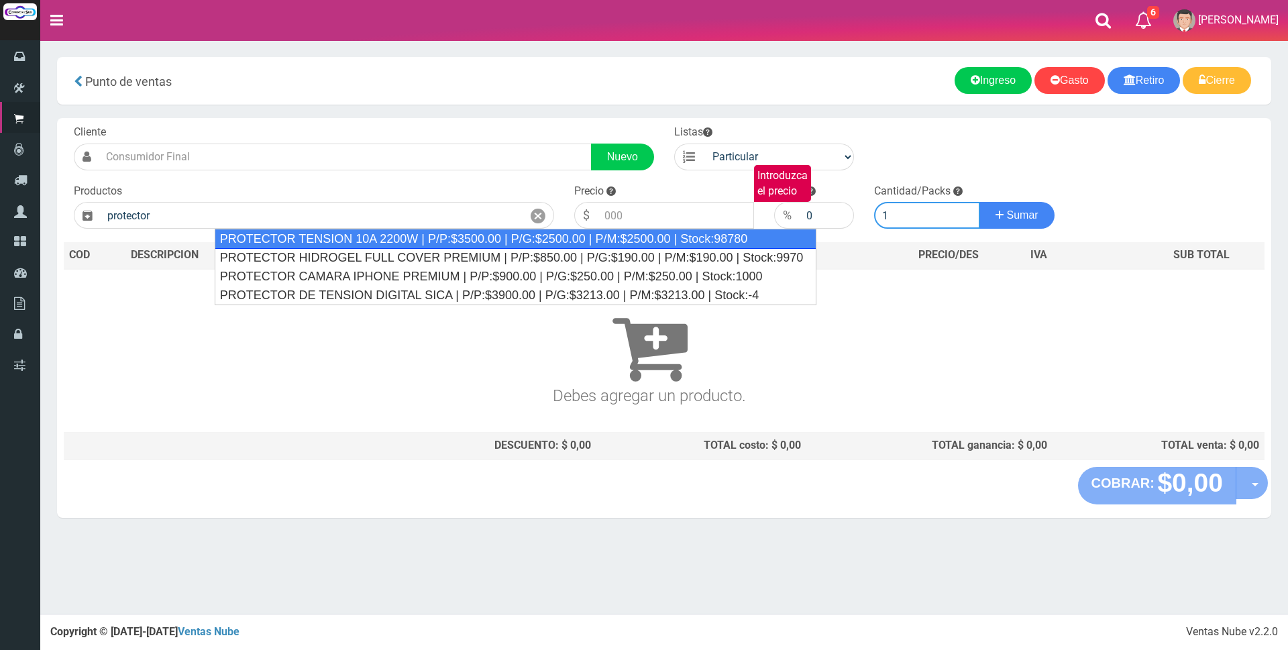
type input "PROTECTOR TENSION 10A 2200W | P/P:$3500.00 | P/G:$2500.00 | P/M:$2500.00 | Stoc…"
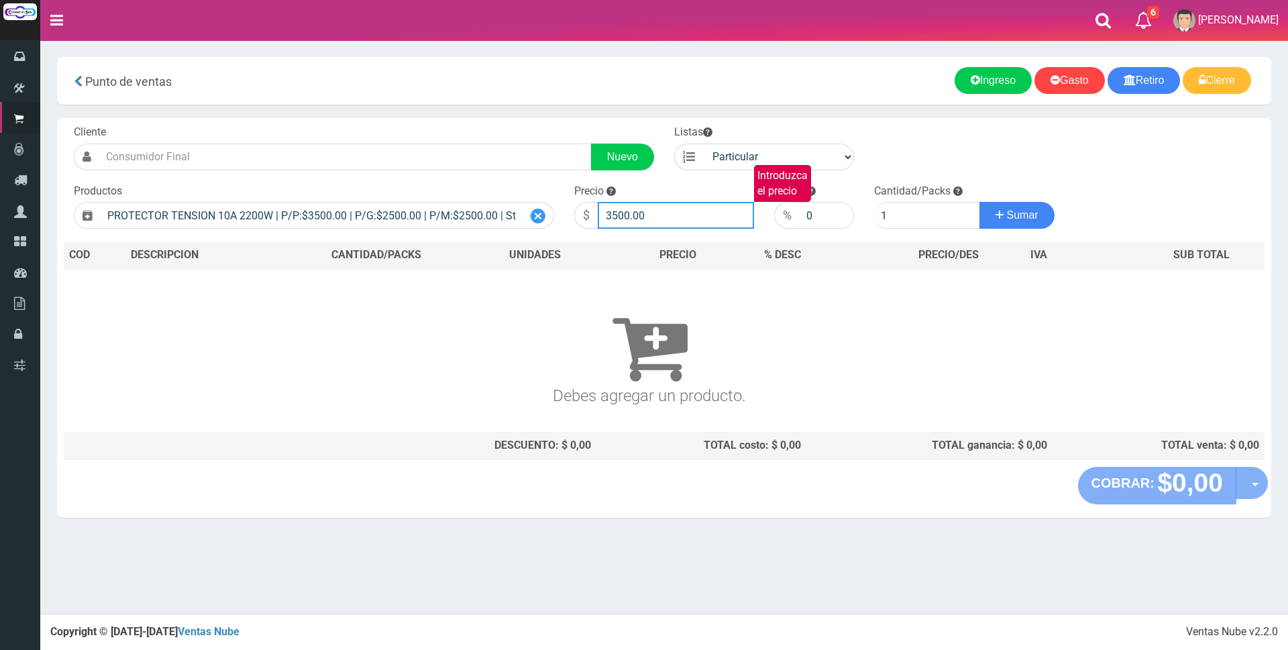
drag, startPoint x: 689, startPoint y: 208, endPoint x: 539, endPoint y: 209, distance: 149.6
click at [539, 125] on form "Cliente Nuevo Listas Particular Gremio Mayoristas" at bounding box center [664, 125] width 1201 height 0
type input "26000"
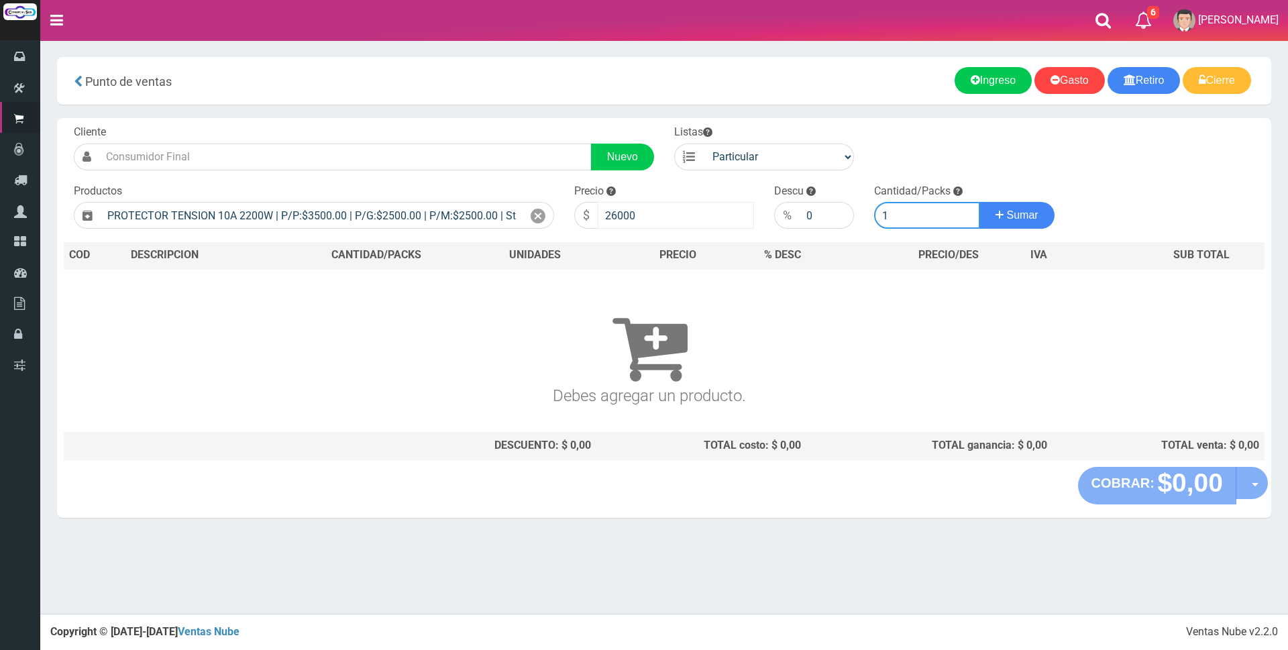
click at [979, 202] on button "Sumar" at bounding box center [1016, 215] width 75 height 27
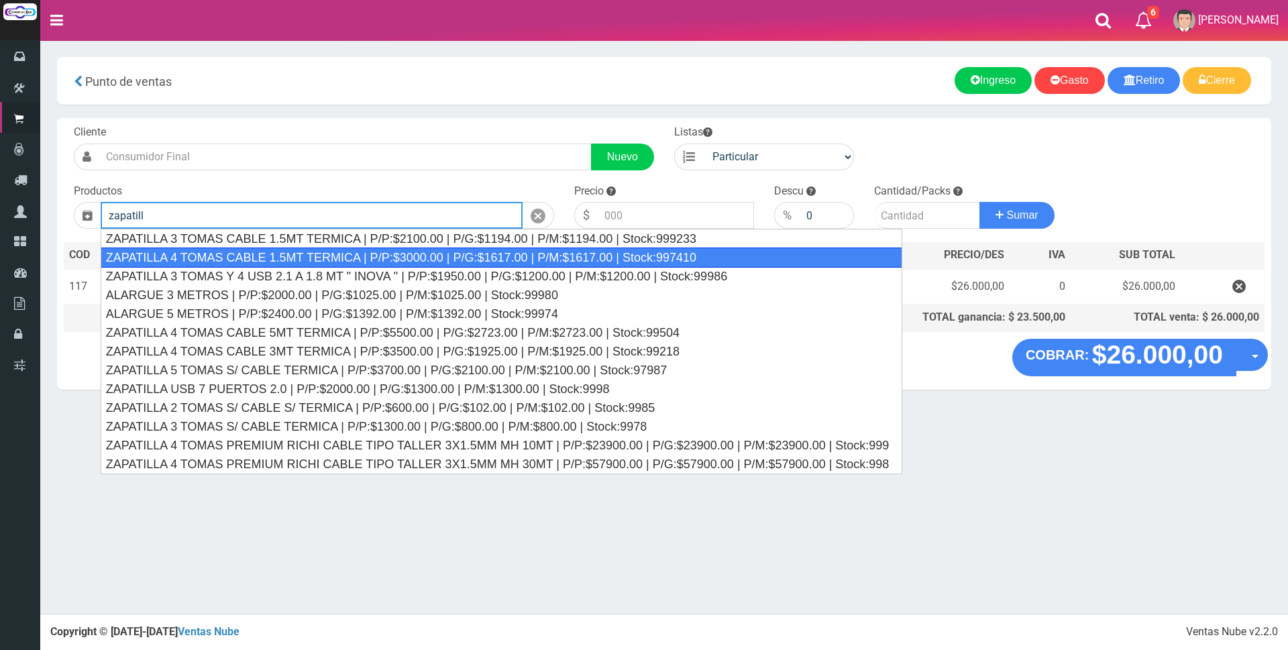
click at [513, 254] on div "ZAPATILLA 4 TOMAS CABLE 1.5MT TERMICA | P/P:$3000.00 | P/G:$1617.00 | P/M:$1617…" at bounding box center [502, 258] width 802 height 20
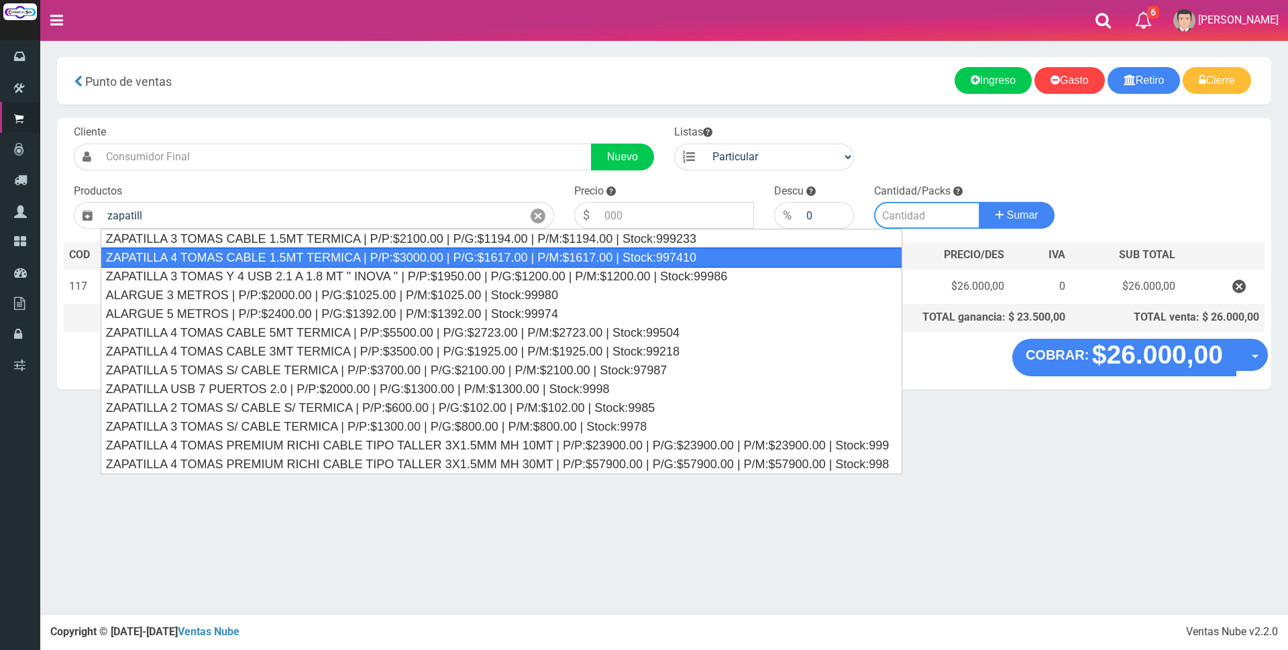
type input "ZAPATILLA 4 TOMAS CABLE 1.5MT TERMICA | P/P:$3000.00 | P/G:$1617.00 | P/M:$1617…"
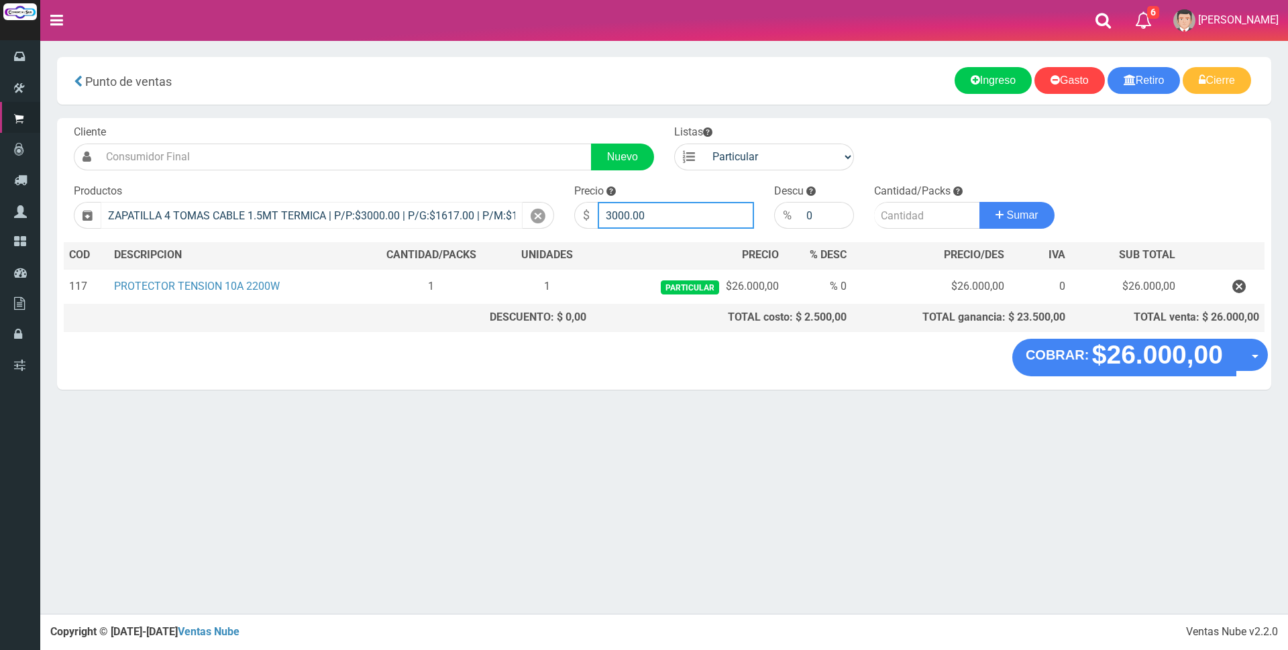
drag, startPoint x: 667, startPoint y: 215, endPoint x: 468, endPoint y: 215, distance: 199.2
click at [468, 125] on form "Cliente Nuevo Listas Particular Gremio Mayoristas" at bounding box center [664, 125] width 1201 height 0
type input "9500"
type input "1"
click at [979, 202] on button "Sumar" at bounding box center [1016, 215] width 75 height 27
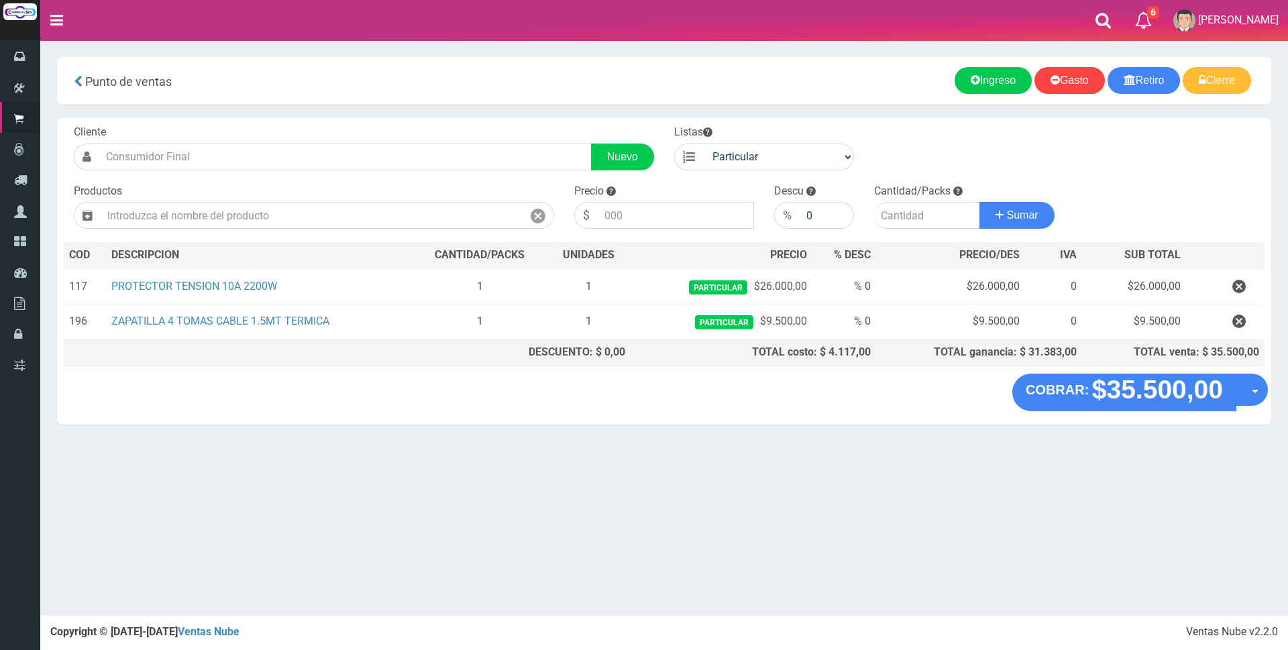
click at [914, 131] on div "Cliente Nuevo Listas Particular Gremio Mayoristas Productos 0" at bounding box center [664, 246] width 1214 height 256
click at [1067, 142] on div "Cliente Nuevo Listas Particular Gremio Mayoristas Productos 0" at bounding box center [664, 246] width 1214 height 256
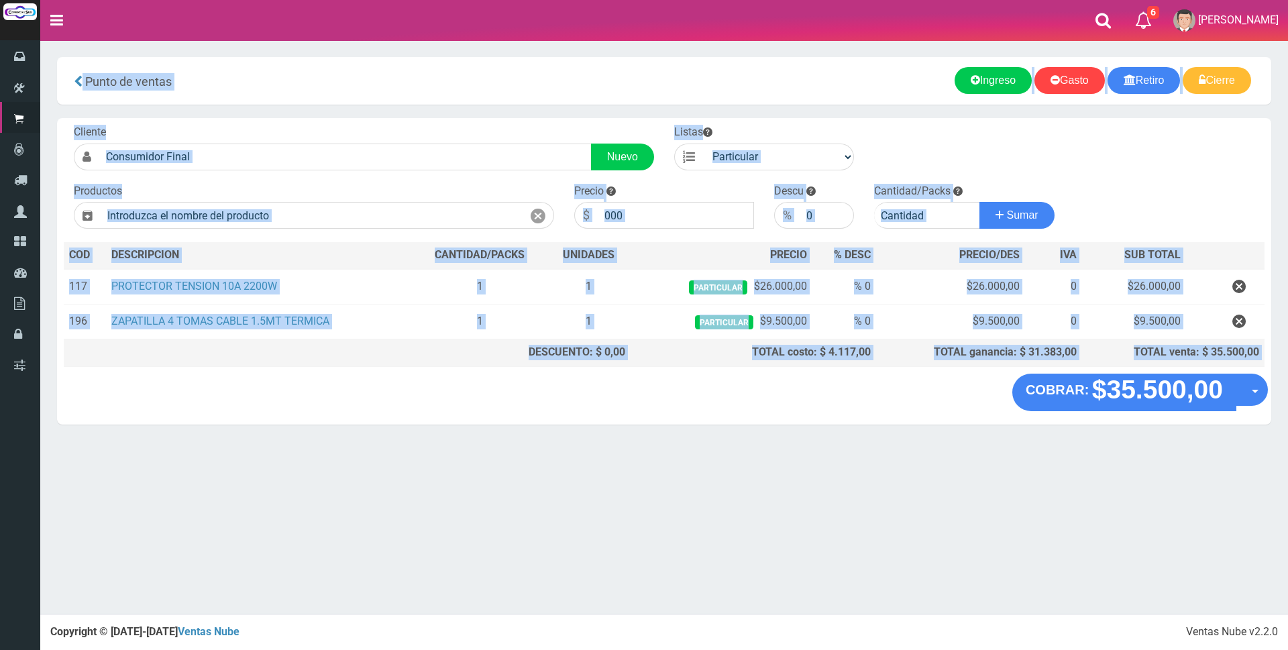
drag, startPoint x: 855, startPoint y: 387, endPoint x: 548, endPoint y: -1, distance: 495.3
click at [548, 0] on html "Cargando... × Nueva alerta × Listo! 6 6 5" at bounding box center [644, 325] width 1288 height 650
click at [572, 76] on div "Punto de ventas" at bounding box center [365, 81] width 597 height 28
drag, startPoint x: 571, startPoint y: 38, endPoint x: 853, endPoint y: 488, distance: 531.4
click at [853, 488] on div "6 6 5 5" at bounding box center [644, 307] width 1288 height 614
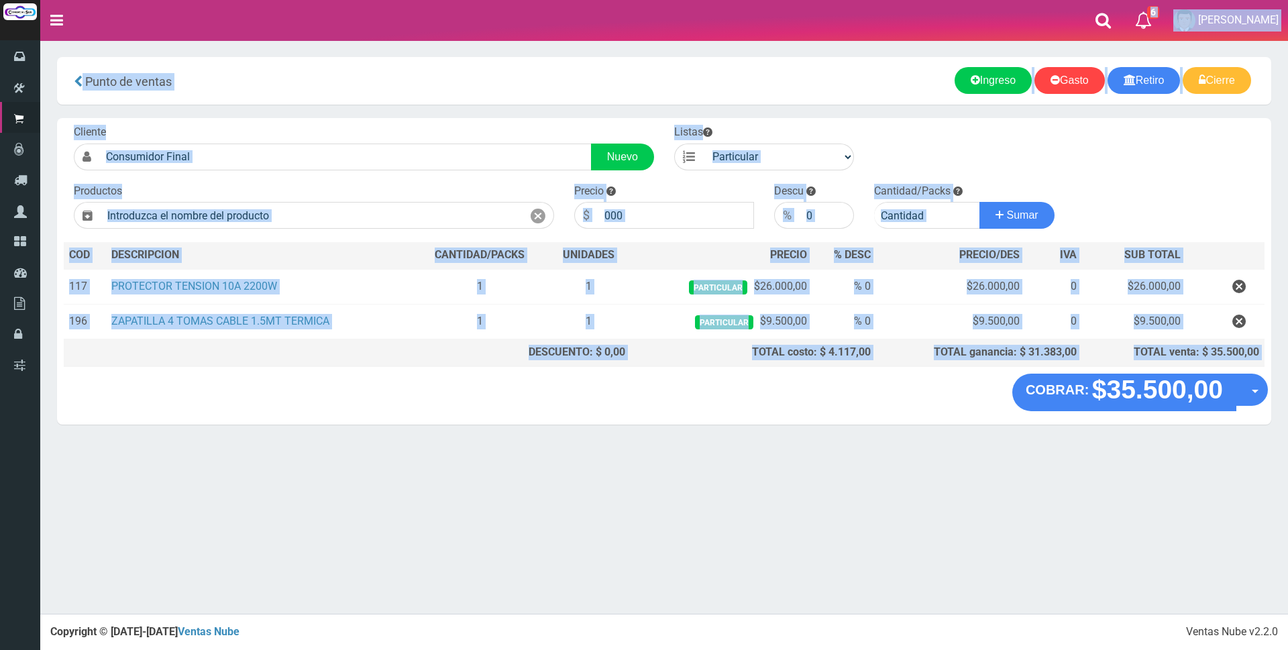
click at [853, 488] on div "× Titulo del Msj texto Mas Texto Cancelar Aceptar Gasto" at bounding box center [664, 307] width 1248 height 614
drag, startPoint x: 853, startPoint y: 488, endPoint x: 828, endPoint y: 30, distance: 459.6
click at [828, 30] on div "6 6 5 5" at bounding box center [644, 307] width 1288 height 614
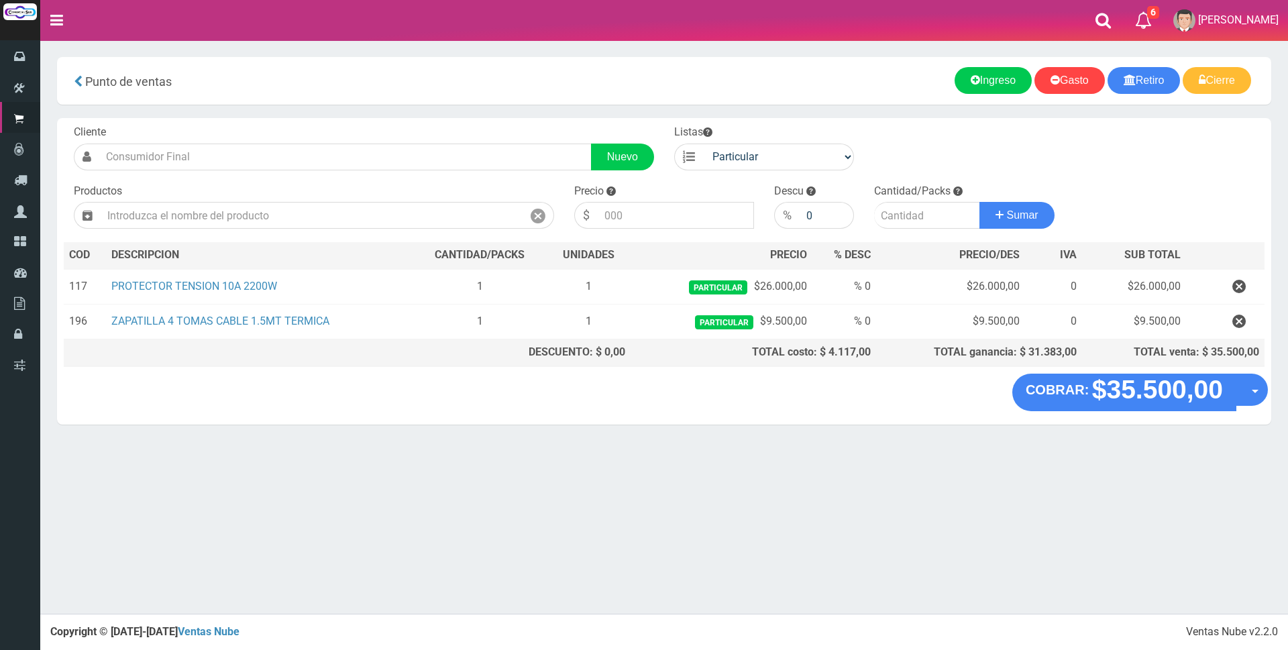
click at [828, 30] on nav "Toggle navigation 6 6 Gaston a Presup. Aceptado OS: 5 El Wed 11 Dec 2019 12:12 …" at bounding box center [664, 20] width 1248 height 41
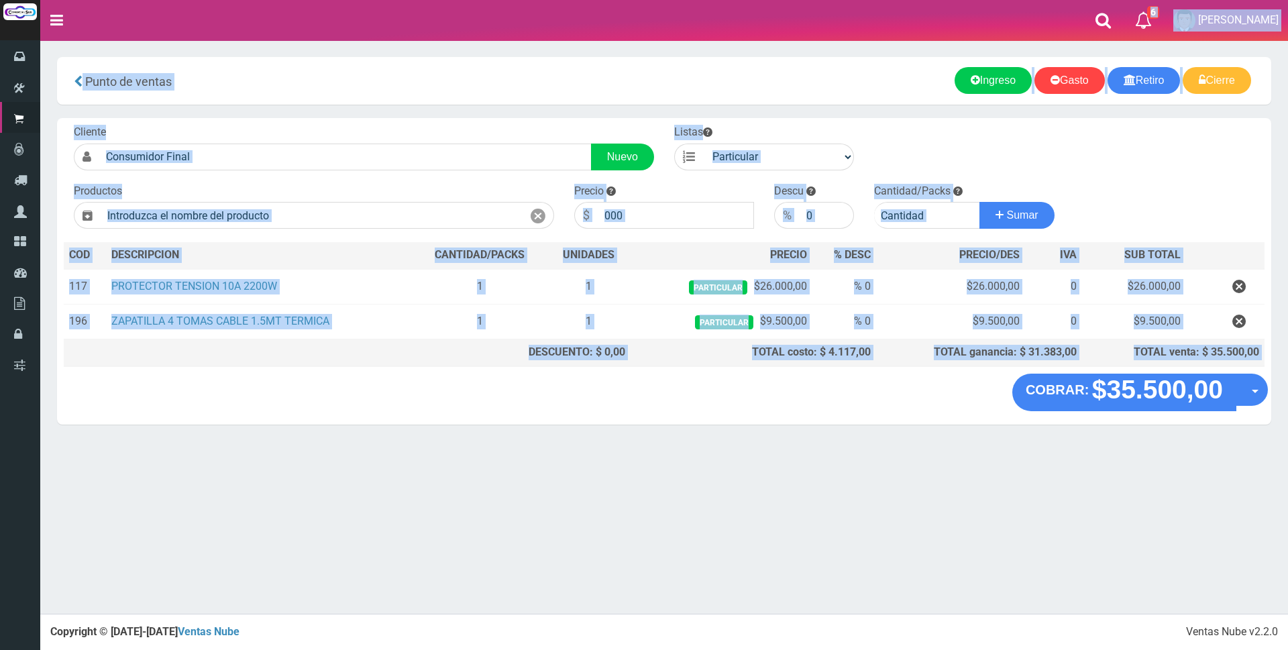
drag, startPoint x: 828, startPoint y: 26, endPoint x: 1157, endPoint y: 460, distance: 544.9
click at [1157, 460] on div "6 6 5 5" at bounding box center [644, 307] width 1288 height 614
click at [965, 427] on section "× Titulo del Msj texto Mas Texto Cancelar Aceptar Punto de ventas Ingreso" at bounding box center [664, 247] width 1248 height 415
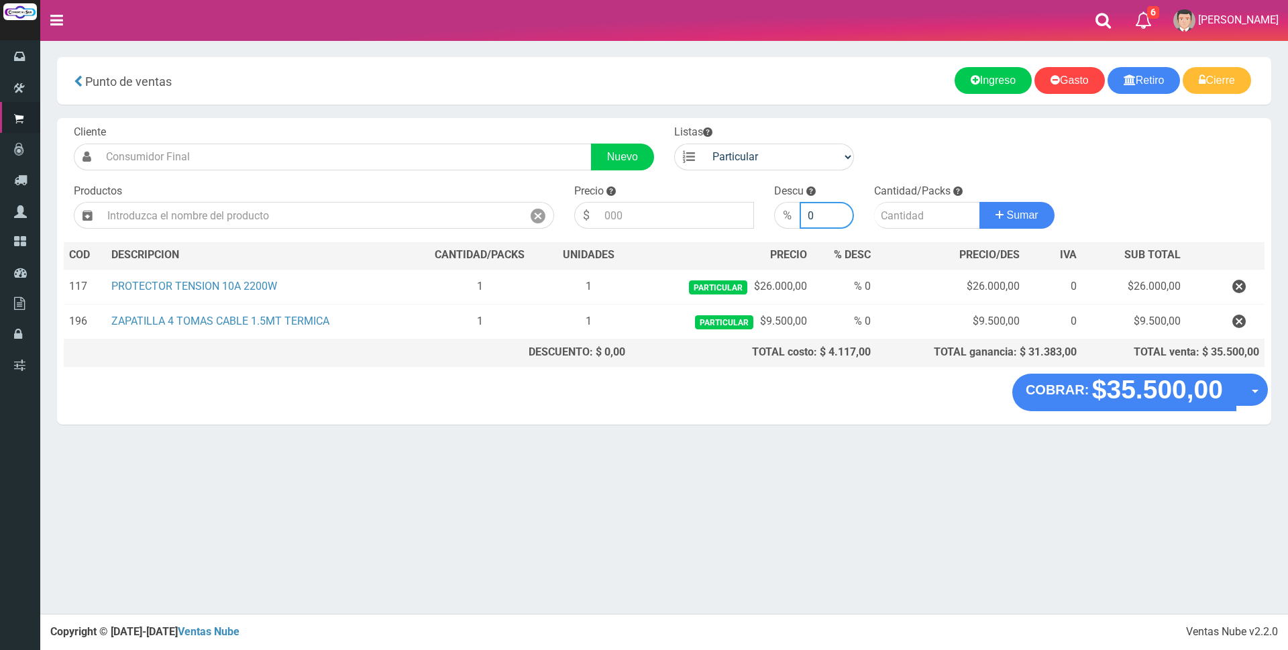
drag, startPoint x: 965, startPoint y: 427, endPoint x: 785, endPoint y: 12, distance: 452.8
click at [785, 12] on div "6 6 5 5" at bounding box center [644, 307] width 1288 height 614
click at [900, 90] on div "Ingreso Gasto Retiro Cierre" at bounding box center [962, 80] width 577 height 27
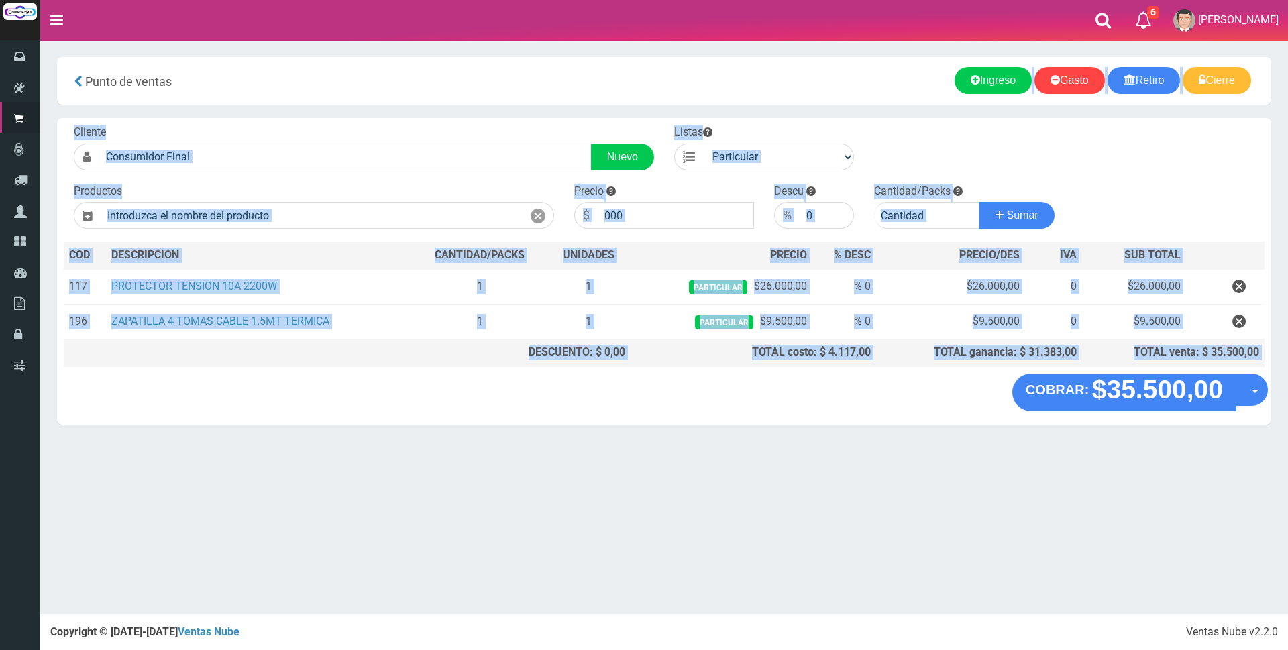
drag, startPoint x: 886, startPoint y: 72, endPoint x: 1025, endPoint y: 476, distance: 426.7
click at [1025, 476] on div "× Titulo del Msj texto Mas Texto Cancelar Aceptar Gasto" at bounding box center [664, 307] width 1248 height 614
click at [967, 408] on div "COBRAR: $35.500,00 Opciones Hacer Devolucion Crear presupuesto" at bounding box center [664, 399] width 1214 height 51
drag, startPoint x: 945, startPoint y: 383, endPoint x: 755, endPoint y: -48, distance: 471.0
click at [755, 0] on html "Cargando... × Nueva alerta × Listo! 6 6 5" at bounding box center [644, 325] width 1288 height 650
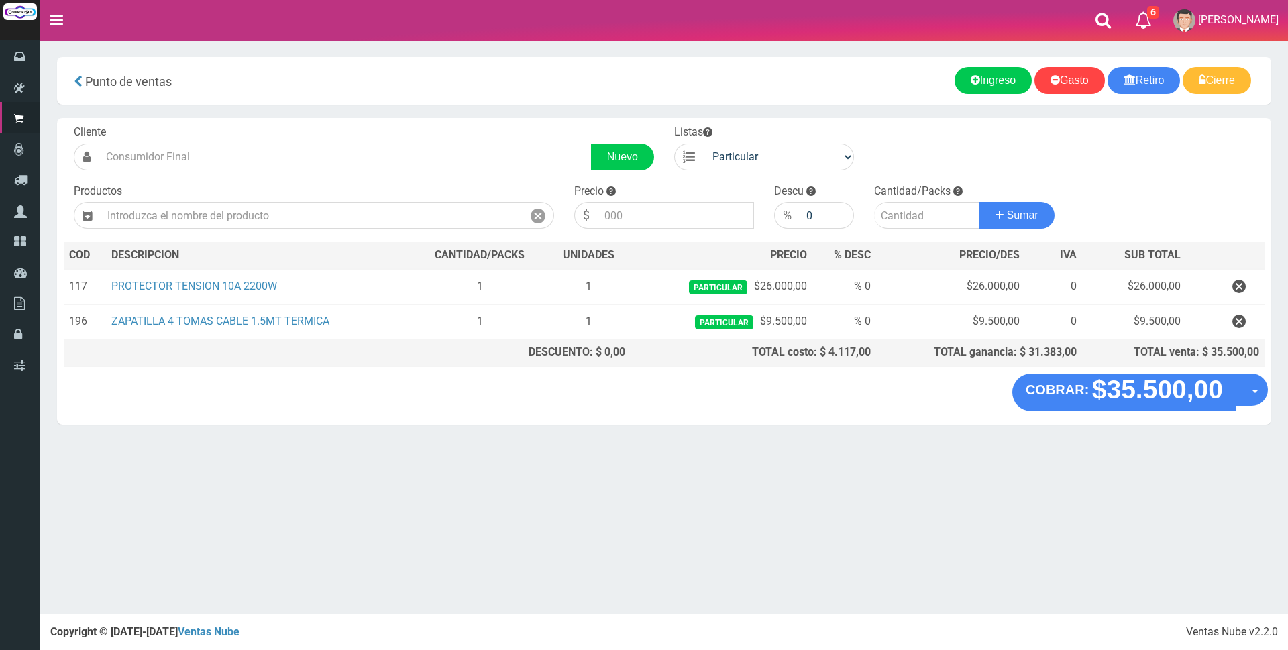
click at [850, 44] on section "× Titulo del Msj texto Mas Texto Cancelar Aceptar Punto de ventas Ingreso" at bounding box center [664, 247] width 1248 height 415
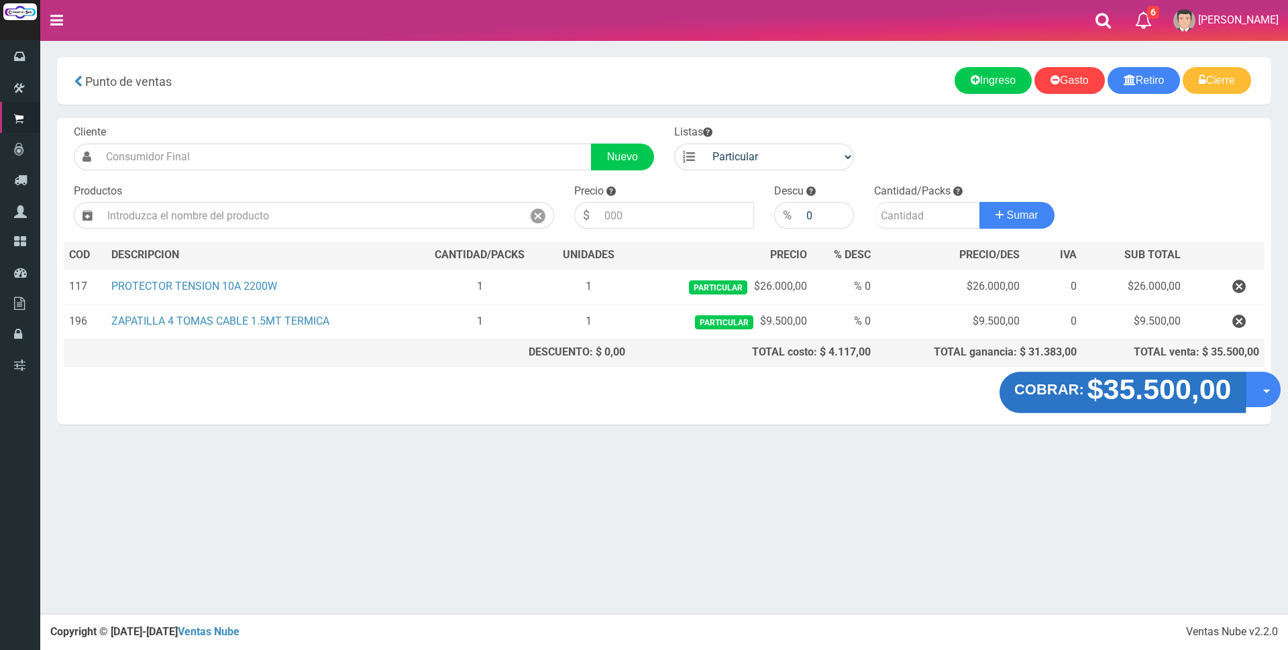
click at [1170, 384] on strong "$35.500,00" at bounding box center [1159, 390] width 144 height 32
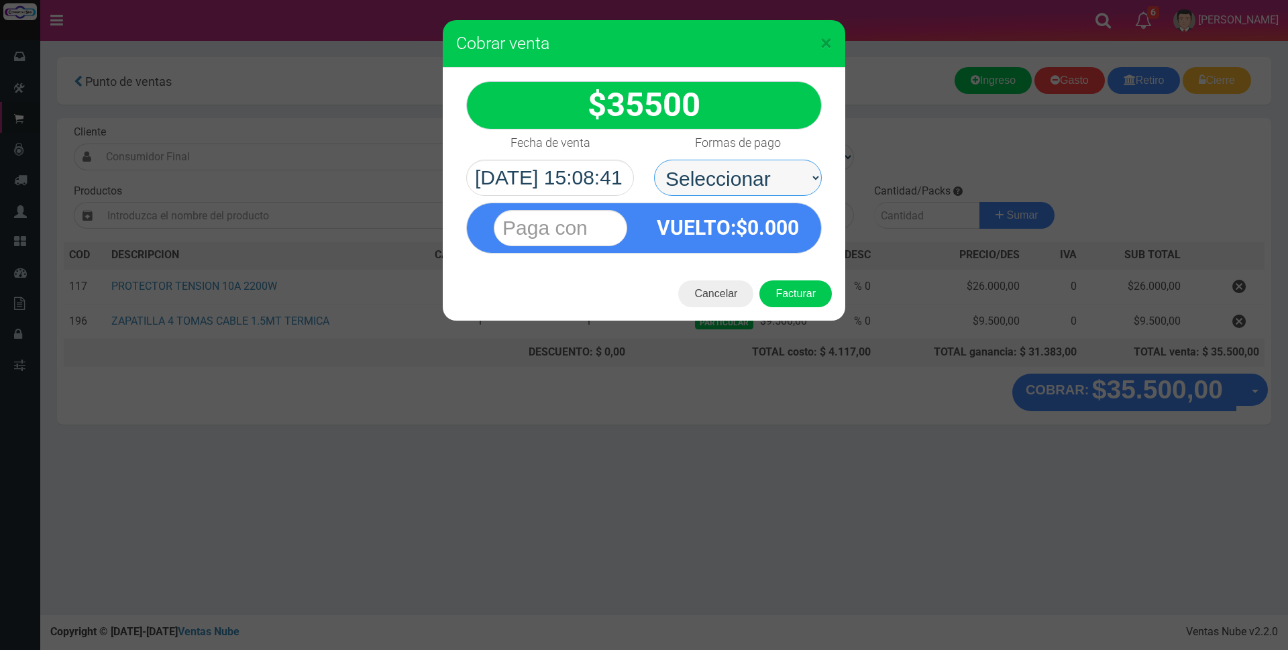
click at [722, 162] on select "Seleccionar Efectivo Tarjeta de Crédito Depósito Débito" at bounding box center [738, 178] width 168 height 36
select select "Efectivo"
click at [654, 160] on select "Seleccionar Efectivo Tarjeta de Crédito Depósito Débito" at bounding box center [738, 178] width 168 height 36
click at [578, 220] on input "text" at bounding box center [561, 228] width 134 height 36
click at [824, 44] on span "×" at bounding box center [825, 42] width 11 height 25
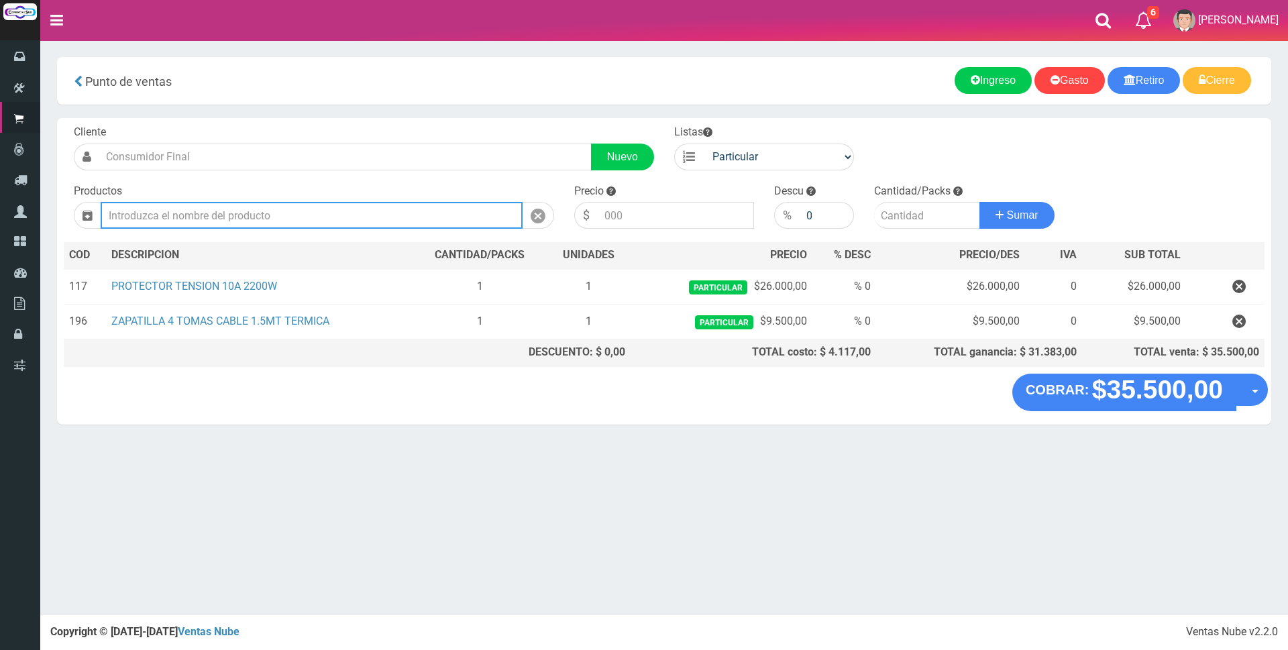
click at [238, 202] on input "text" at bounding box center [312, 215] width 422 height 27
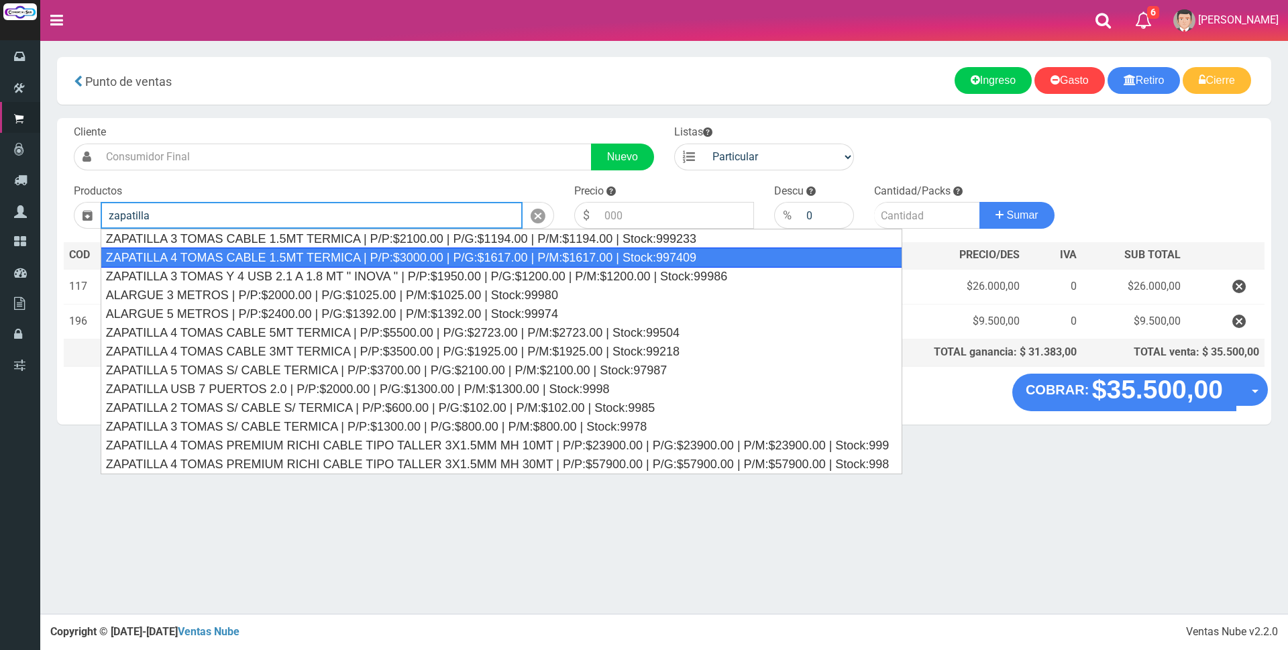
click at [409, 264] on div "ZAPATILLA 4 TOMAS CABLE 1.5MT TERMICA | P/P:$3000.00 | P/G:$1617.00 | P/M:$1617…" at bounding box center [502, 258] width 802 height 20
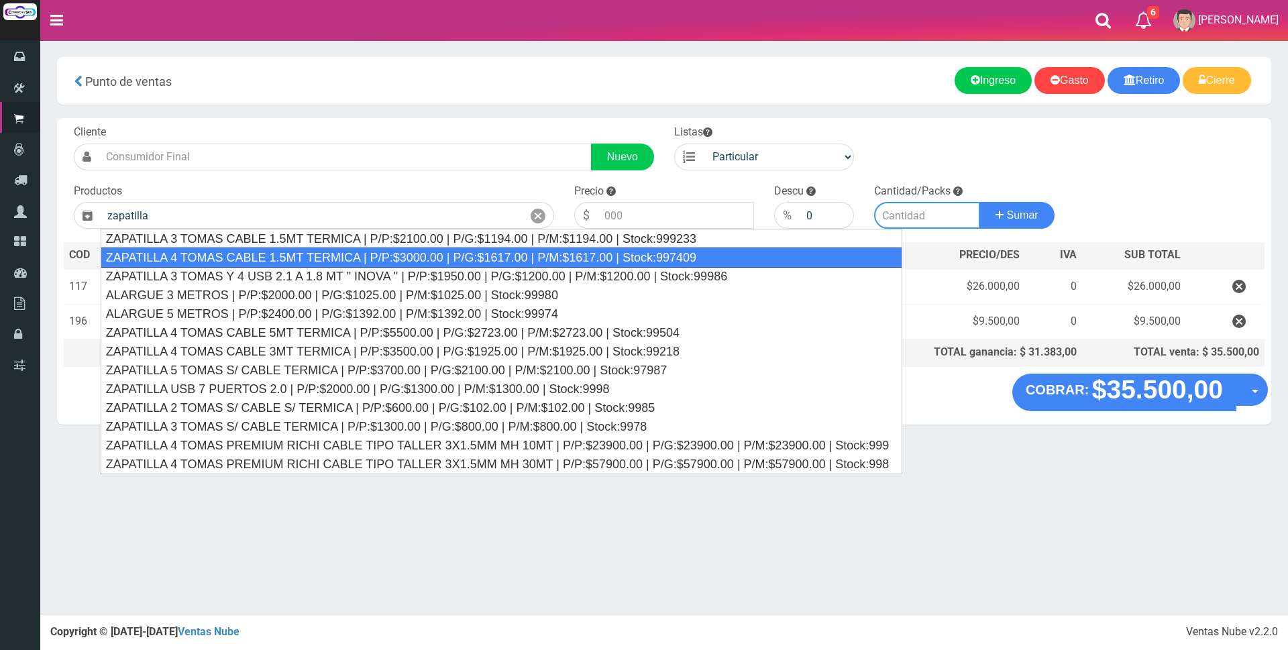
type input "ZAPATILLA 4 TOMAS CABLE 1.5MT TERMICA | P/P:$3000.00 | P/G:$1617.00 | P/M:$1617…"
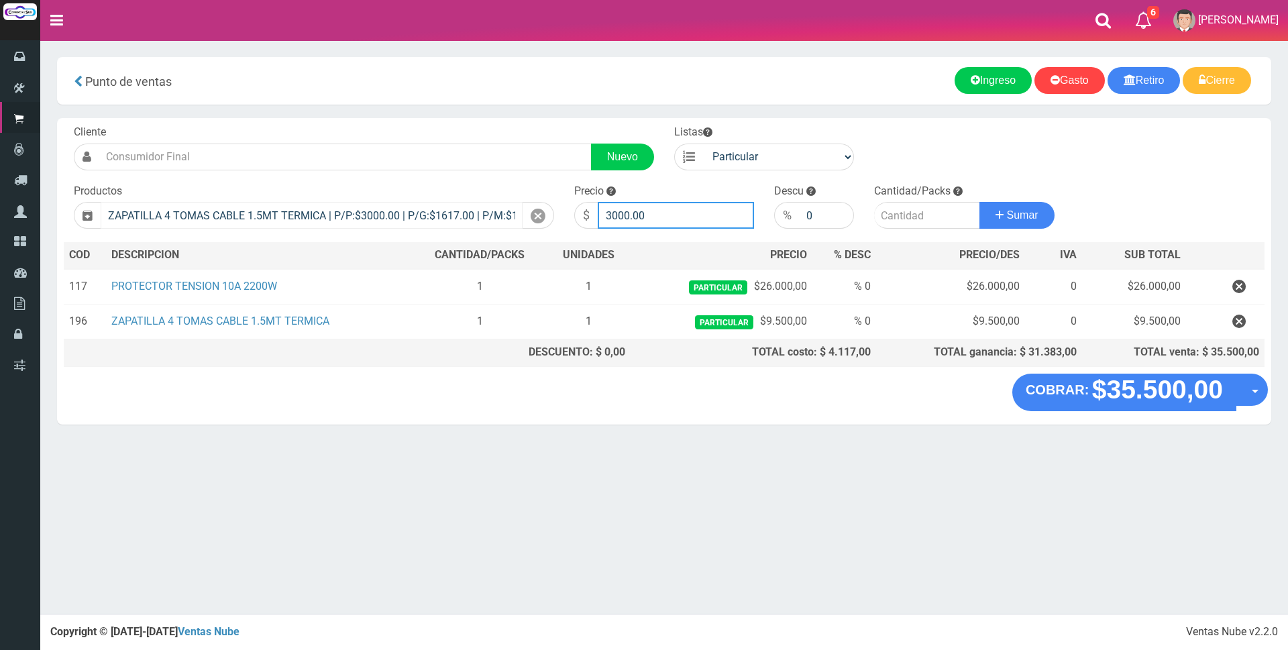
drag, startPoint x: 708, startPoint y: 213, endPoint x: 418, endPoint y: 208, distance: 289.9
click at [416, 125] on form "Cliente Nuevo Listas Particular Gremio Mayoristas" at bounding box center [664, 125] width 1201 height 0
type input "9500"
type input "2"
click at [979, 202] on button "Sumar" at bounding box center [1016, 215] width 75 height 27
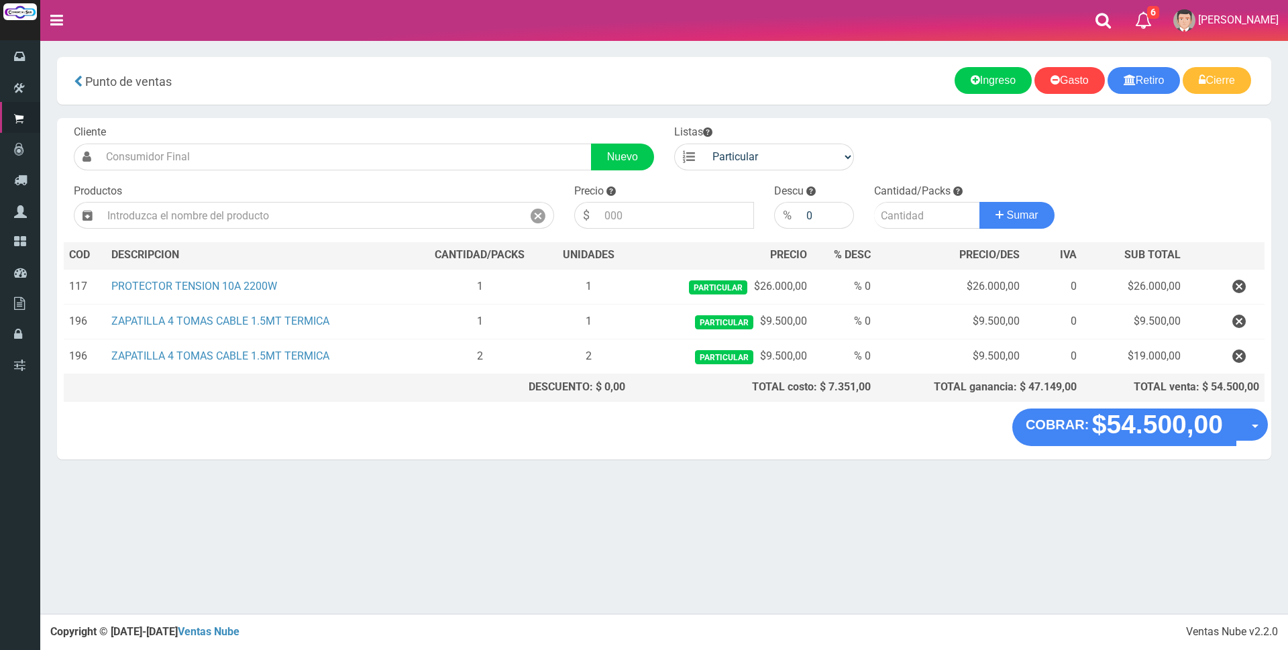
click at [1245, 319] on icon "button" at bounding box center [1238, 321] width 13 height 23
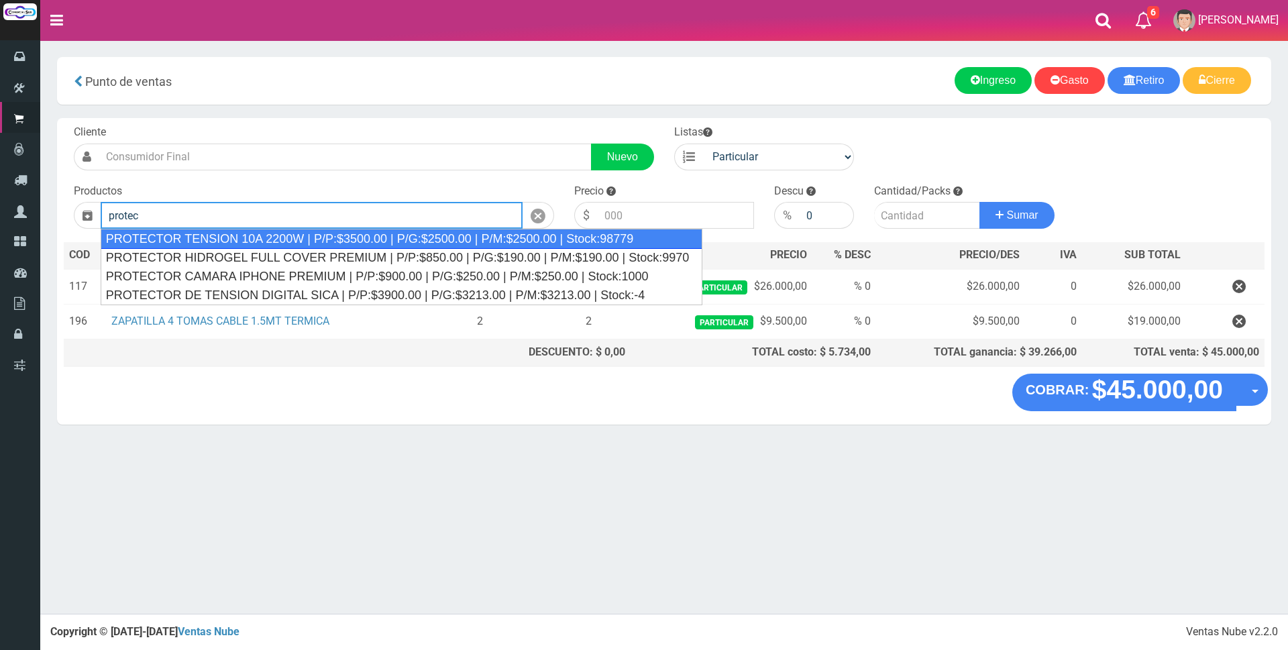
click at [417, 233] on div "PROTECTOR TENSION 10A 2200W | P/P:$3500.00 | P/G:$2500.00 | P/M:$2500.00 | Stoc…" at bounding box center [402, 239] width 602 height 20
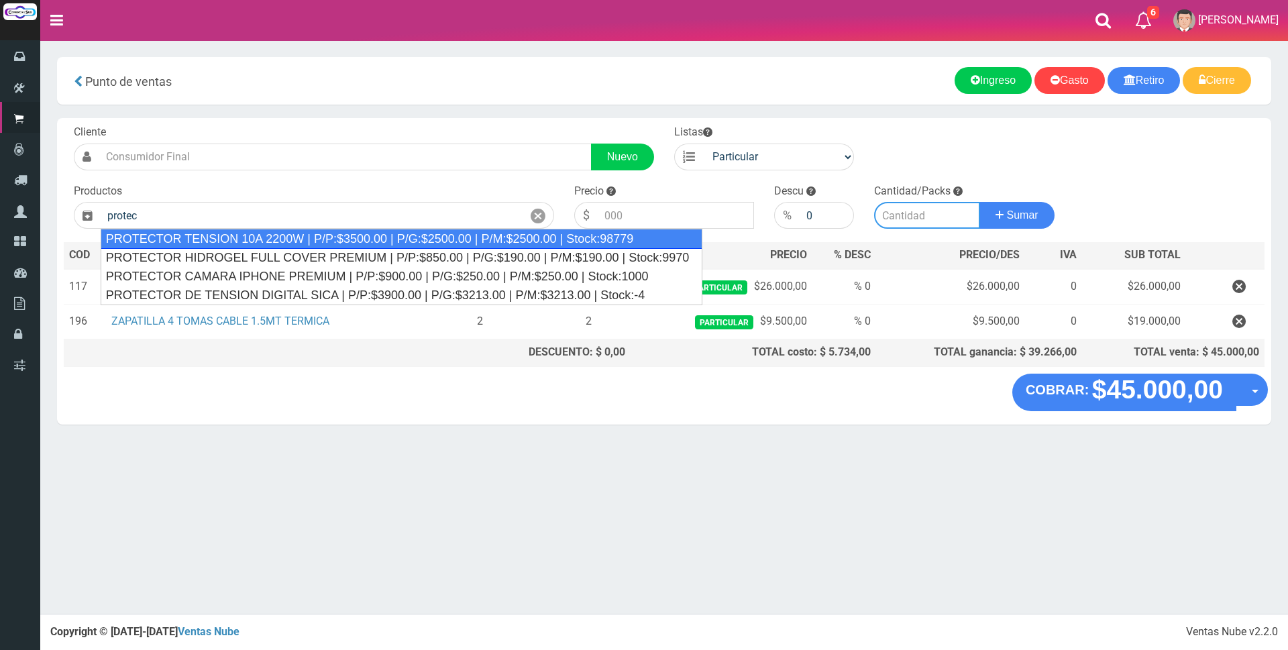
type input "PROTECTOR TENSION 10A 2200W | P/P:$3500.00 | P/G:$2500.00 | P/M:$2500.00 | Stoc…"
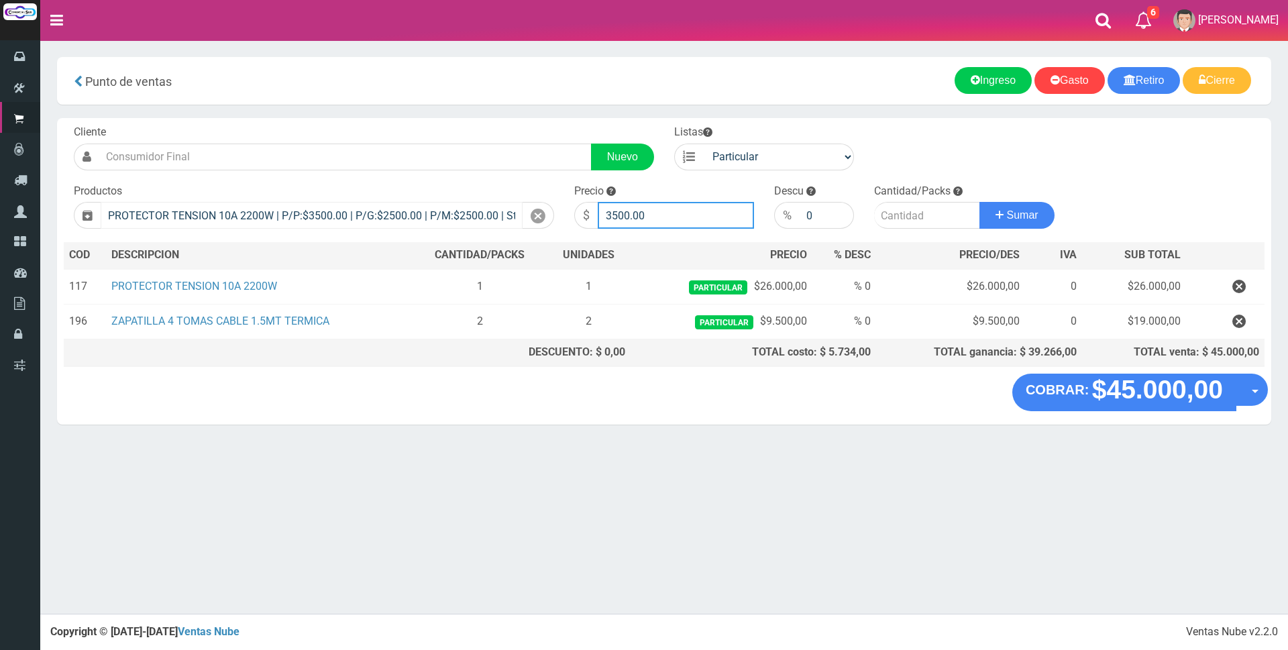
drag, startPoint x: 679, startPoint y: 224, endPoint x: 500, endPoint y: 215, distance: 178.7
click at [500, 125] on form "Cliente Nuevo Listas Particular Gremio Mayoristas" at bounding box center [664, 125] width 1201 height 0
type input "26000"
type input "1"
click at [979, 202] on button "Sumar" at bounding box center [1016, 215] width 75 height 27
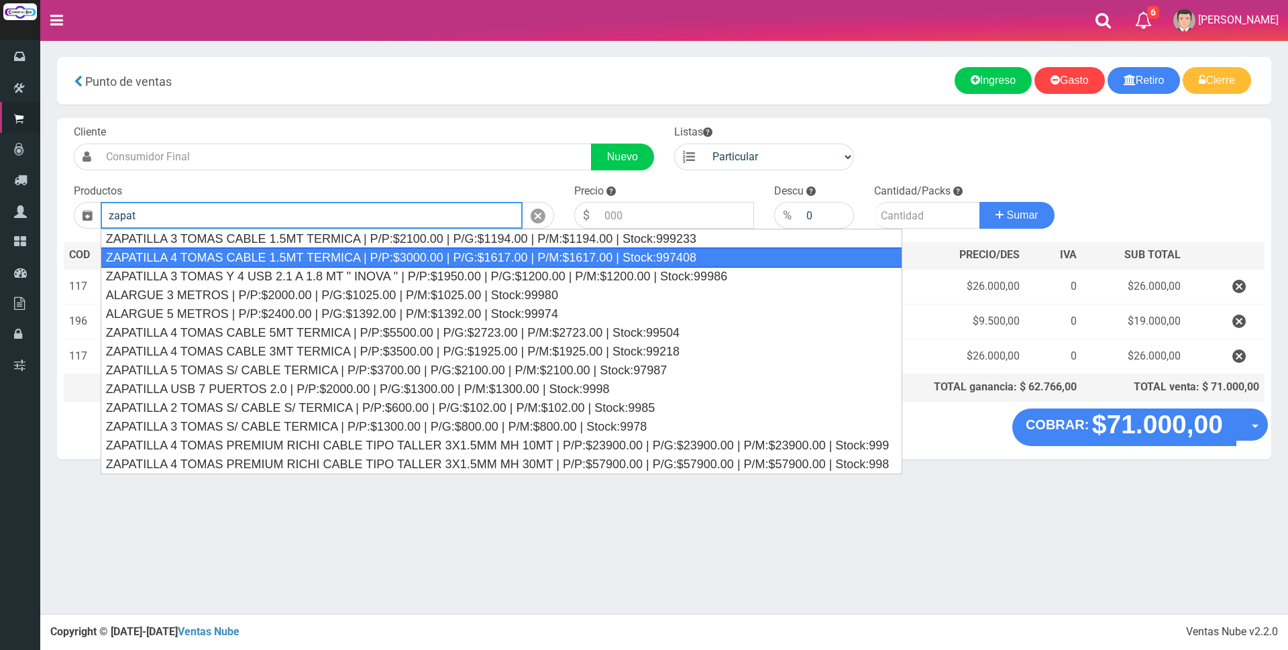
click at [272, 257] on div "ZAPATILLA 4 TOMAS CABLE 1.5MT TERMICA | P/P:$3000.00 | P/G:$1617.00 | P/M:$1617…" at bounding box center [502, 258] width 802 height 20
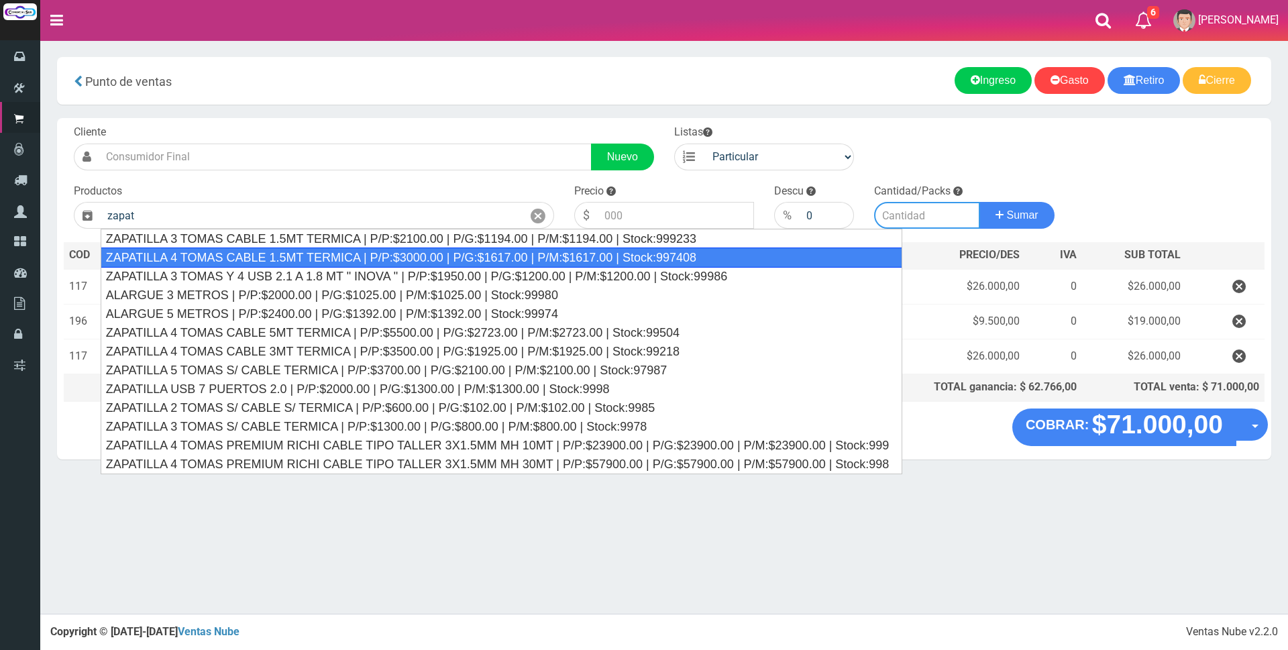
type input "ZAPATILLA 4 TOMAS CABLE 1.5MT TERMICA | P/P:$3000.00 | P/G:$1617.00 | P/M:$1617…"
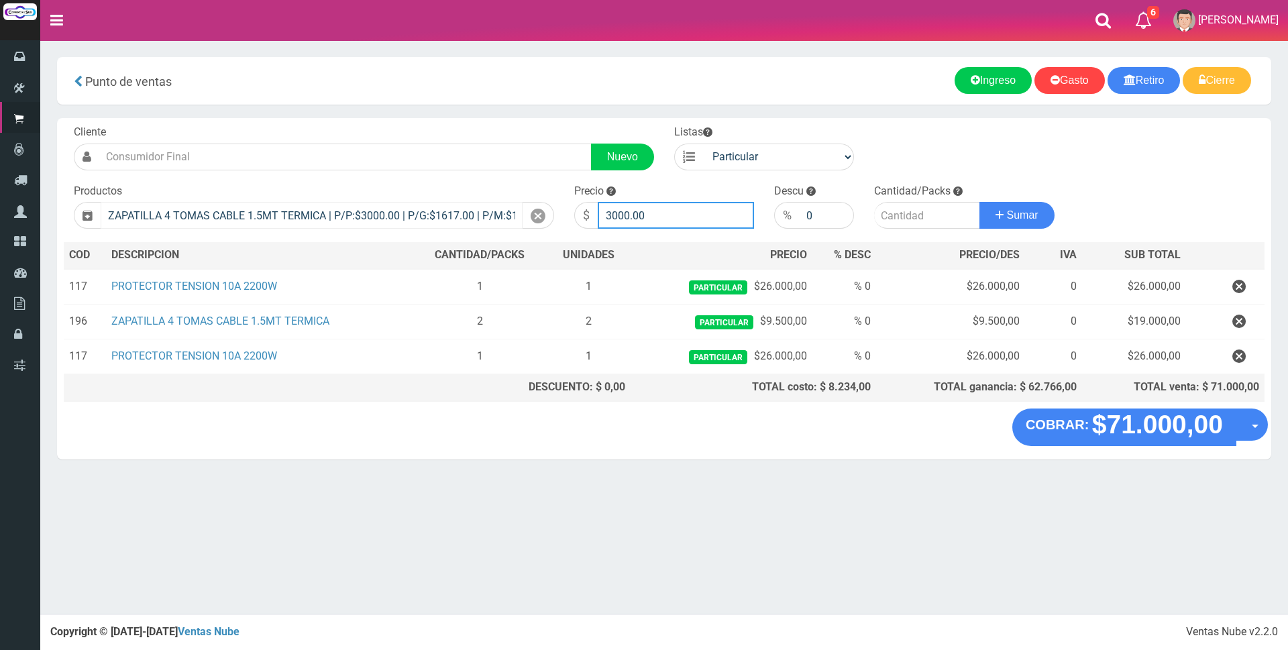
drag, startPoint x: 683, startPoint y: 212, endPoint x: 512, endPoint y: 214, distance: 171.1
click at [512, 125] on form "Cliente Nuevo Listas Particular Gremio Mayoristas" at bounding box center [664, 125] width 1201 height 0
type input "9500"
type input "1"
click at [979, 202] on button "Sumar" at bounding box center [1016, 215] width 75 height 27
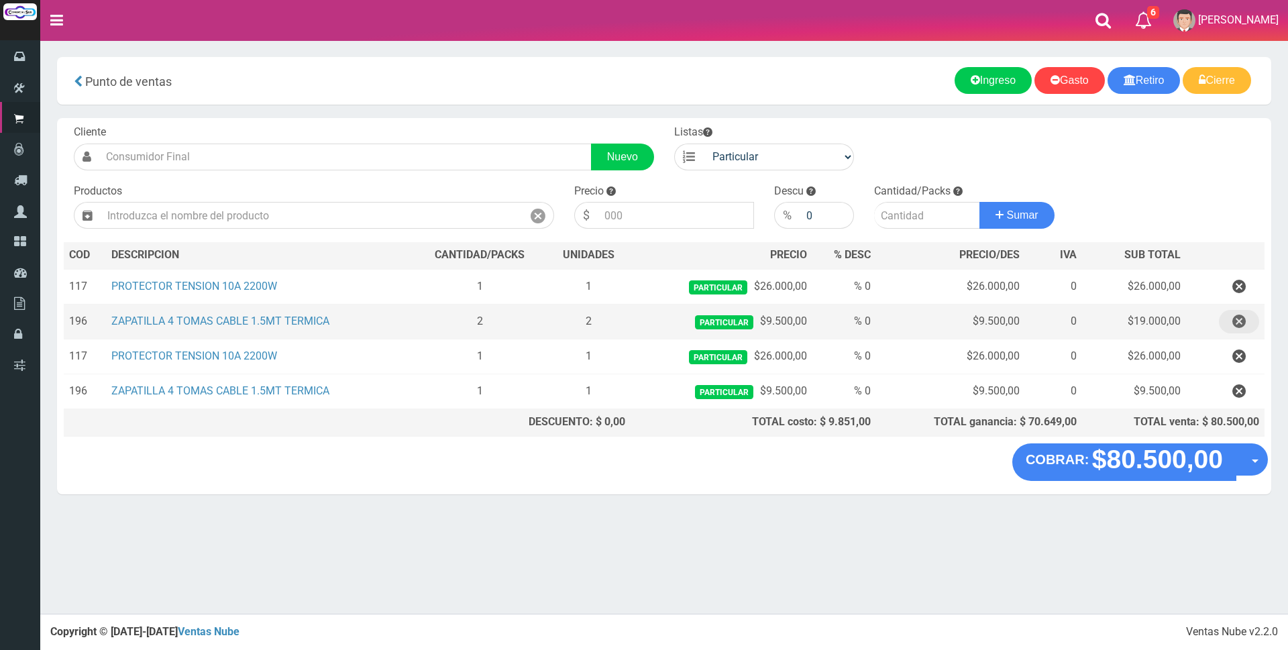
click at [1245, 319] on icon "button" at bounding box center [1238, 321] width 13 height 23
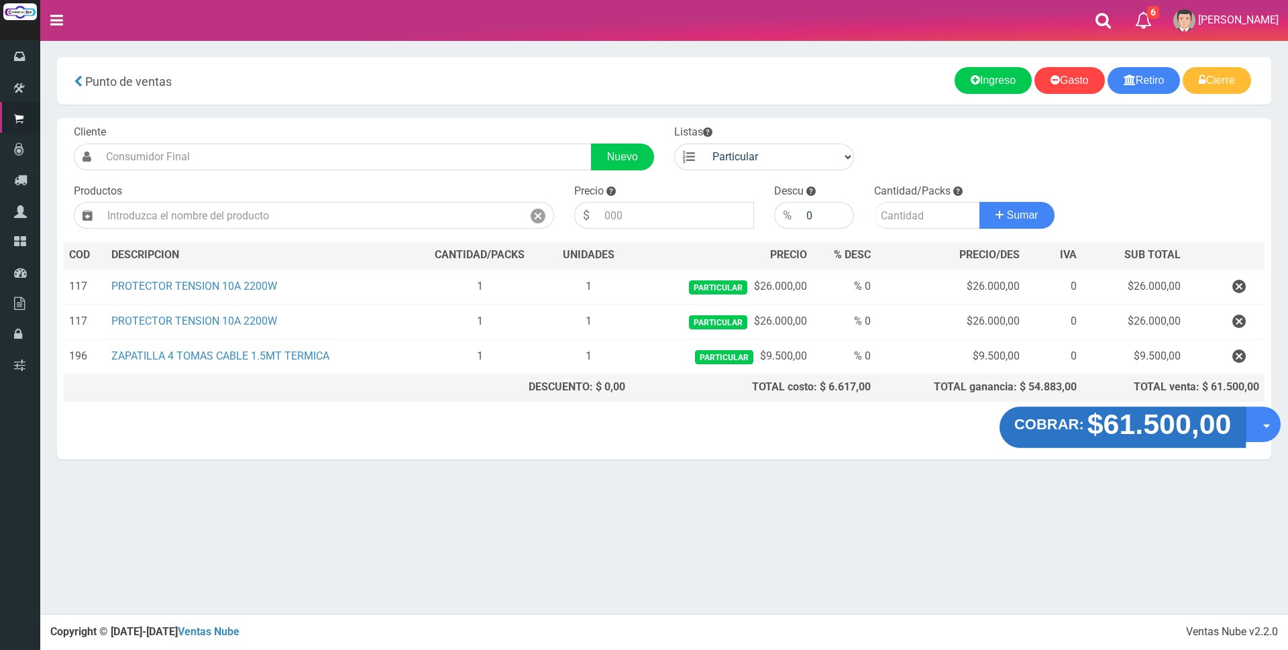
click at [1139, 433] on strong "$61.500,00" at bounding box center [1159, 425] width 144 height 32
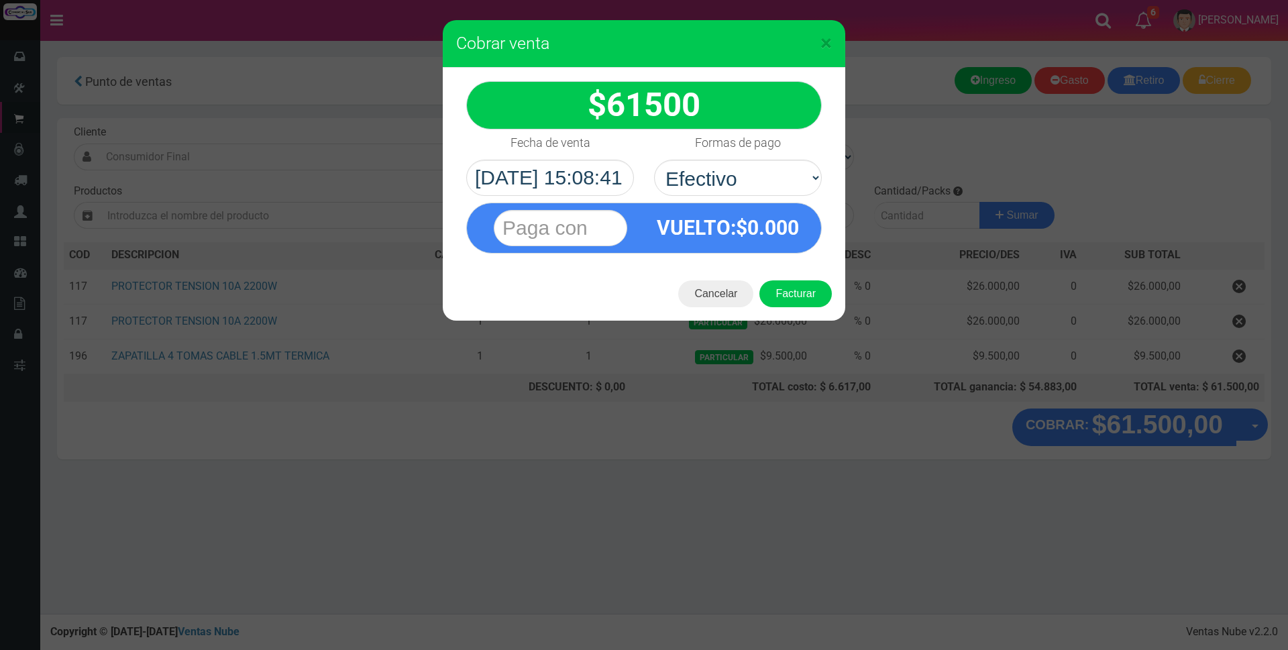
click at [765, 201] on div "VUELTO :$ 0.000" at bounding box center [644, 225] width 376 height 58
click at [749, 176] on select "Seleccionar Efectivo Tarjeta de Crédito Depósito Débito" at bounding box center [738, 178] width 168 height 36
select select "Efectivo"
click at [654, 160] on select "Seleccionar Efectivo Tarjeta de Crédito Depósito Débito" at bounding box center [738, 178] width 168 height 36
click at [598, 231] on input "text" at bounding box center [561, 228] width 134 height 36
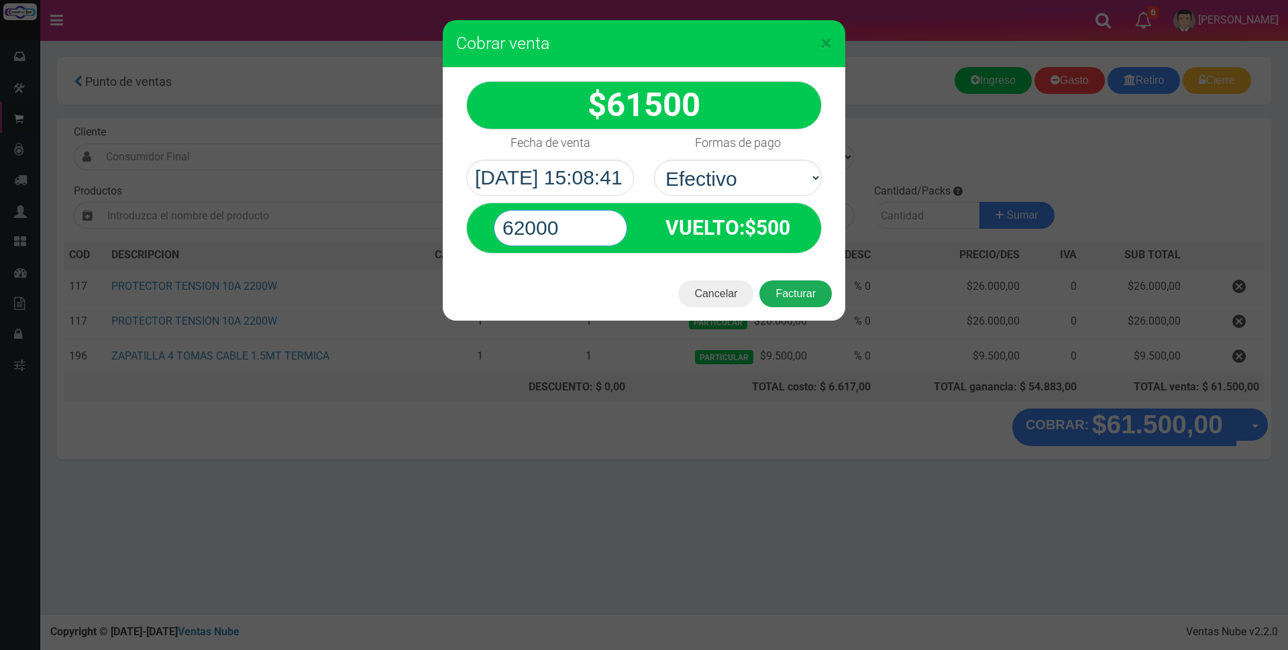
type input "62000"
click at [792, 289] on button "Facturar" at bounding box center [795, 293] width 72 height 27
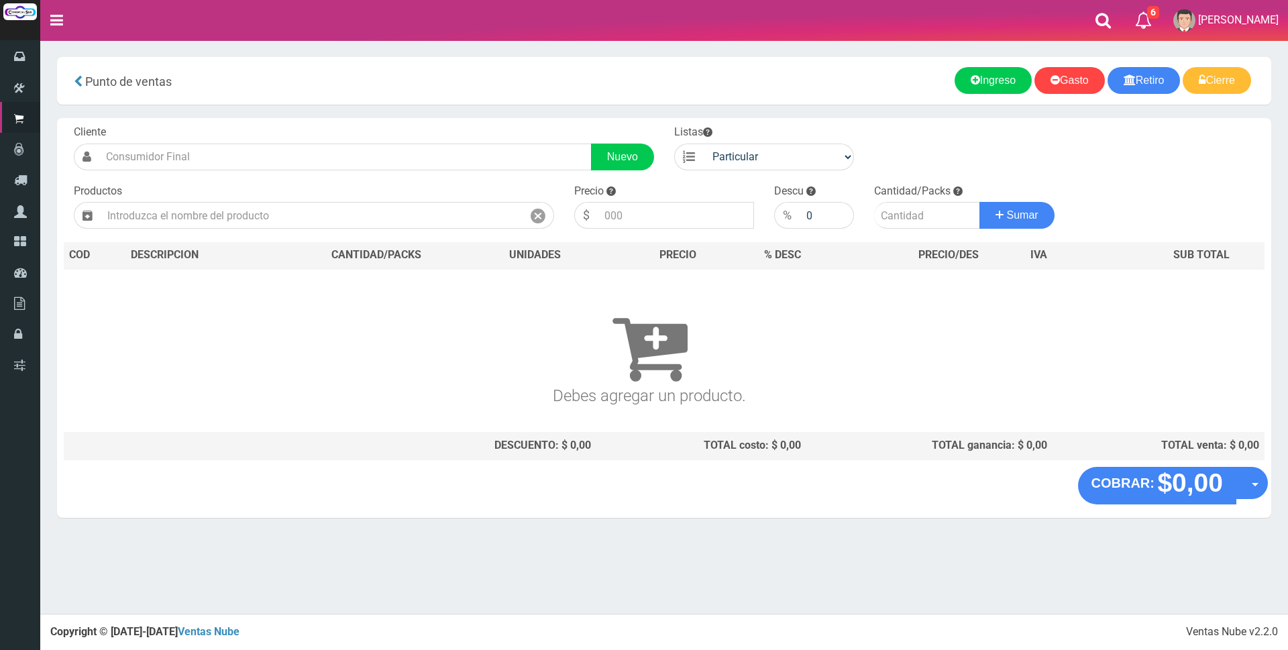
click at [1047, 10] on nav "Toggle navigation 6 6 Gaston a Presup. Aceptado OS: 5 El Wed 11 Dec 2019 12:12 …" at bounding box center [664, 20] width 1248 height 41
click at [985, 34] on nav "Toggle navigation 6 6 Gaston a Presup. Aceptado OS: 5 El Wed 11 Dec 2019 12:12 …" at bounding box center [664, 20] width 1248 height 41
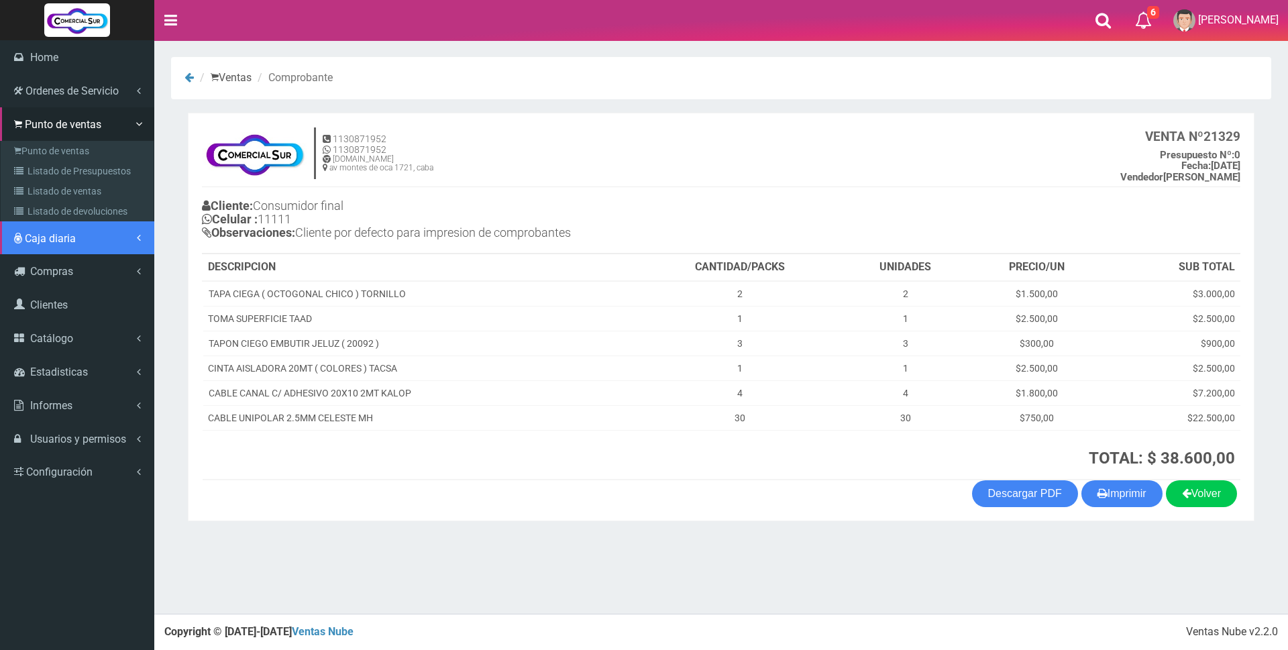
click at [40, 237] on span "Caja diaria" at bounding box center [50, 238] width 51 height 13
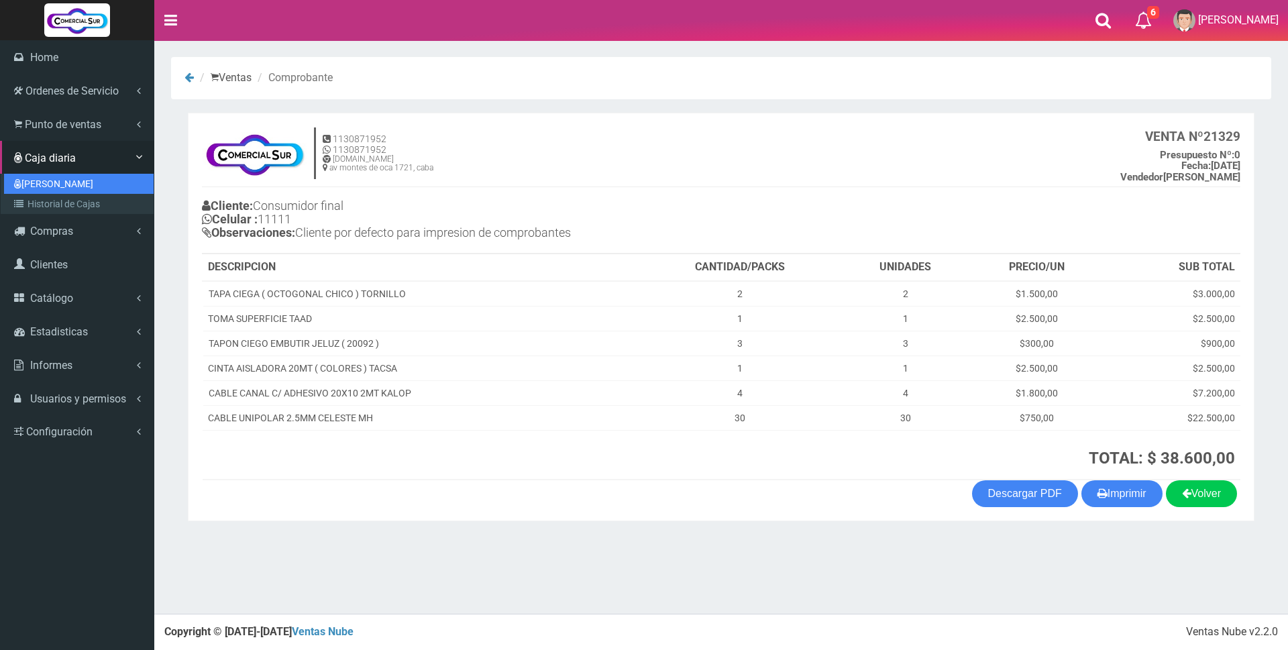
click at [40, 186] on link "[PERSON_NAME]" at bounding box center [79, 184] width 150 height 20
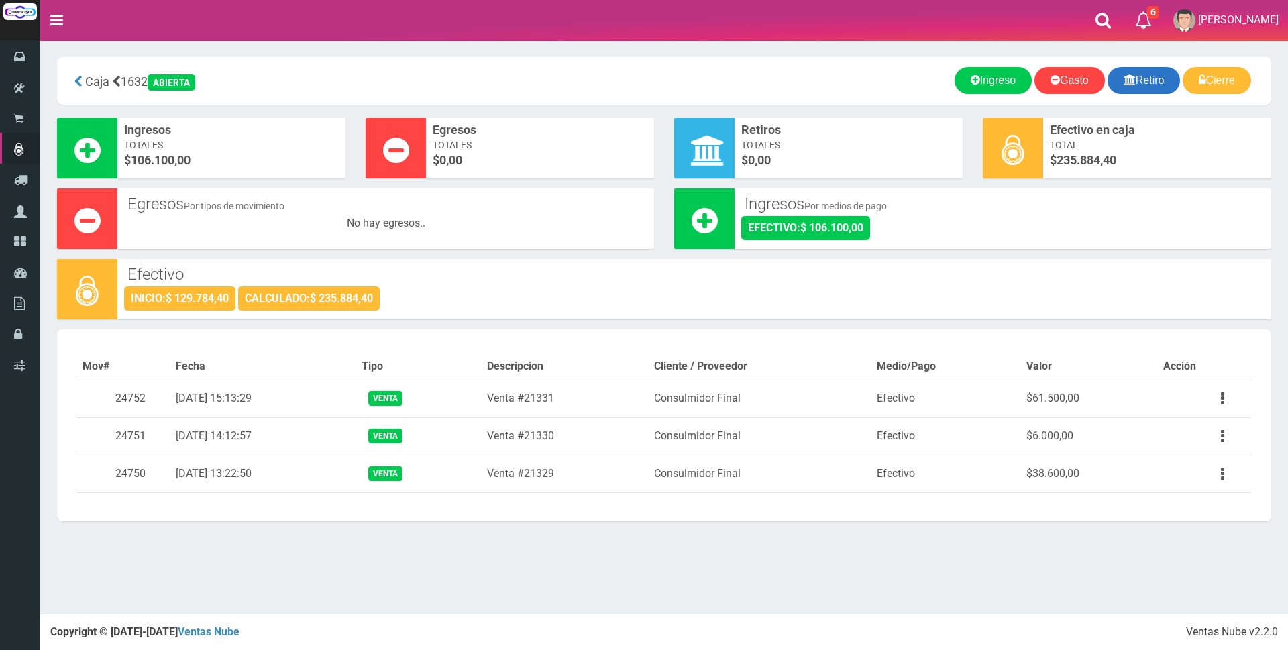
click at [1161, 72] on link "Retiro" at bounding box center [1144, 80] width 73 height 27
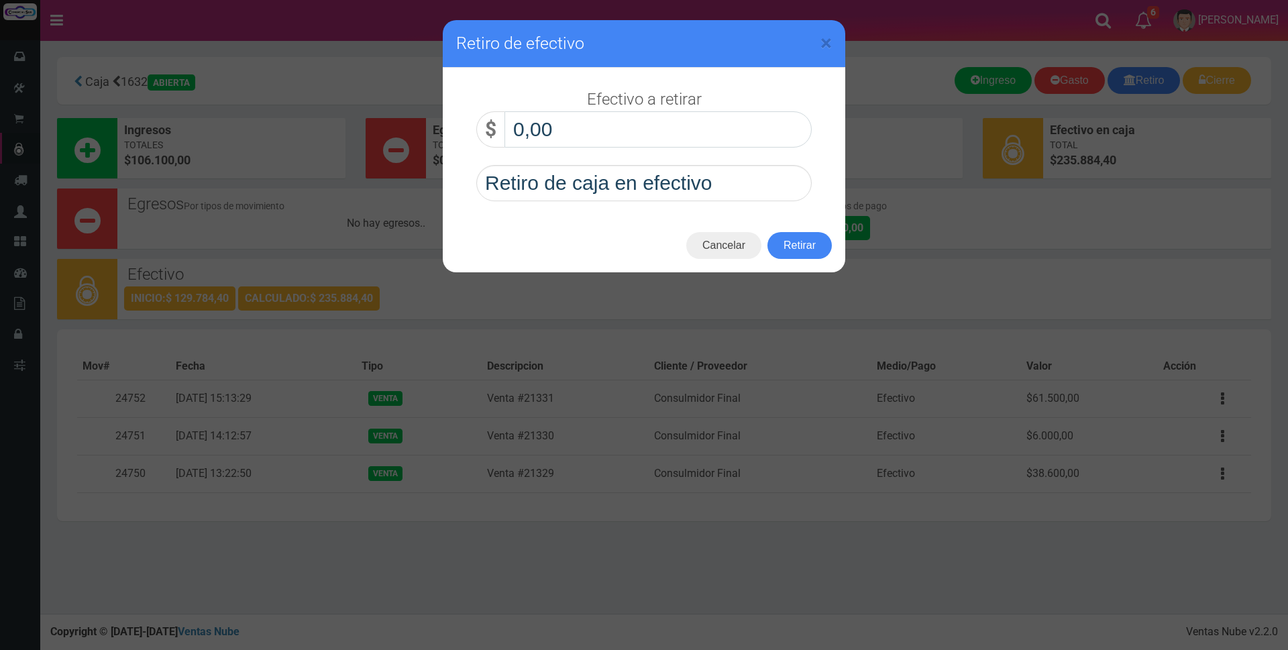
click at [668, 135] on input "0,00" at bounding box center [657, 129] width 307 height 36
type input "120.000,00"
click at [812, 255] on button "Retirar" at bounding box center [799, 245] width 64 height 27
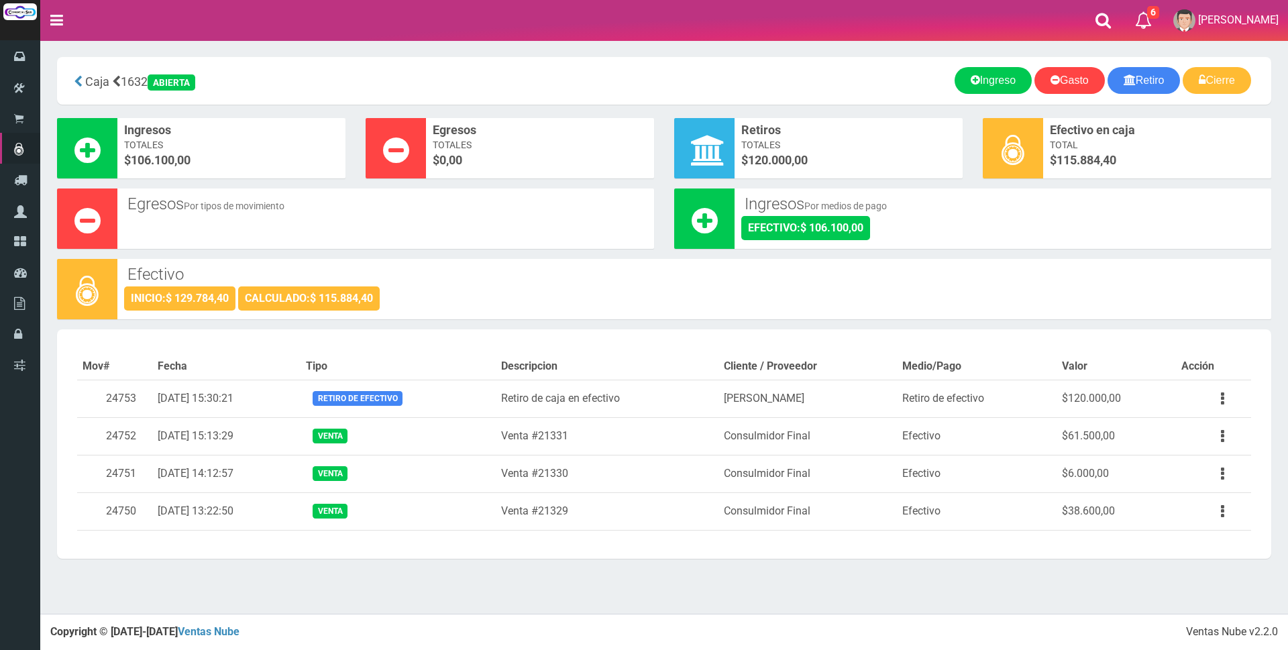
click at [1054, 601] on div "× Titulo del Msj texto Mas Texto Cancelar Aceptar" at bounding box center [664, 307] width 1248 height 614
